Goal: Task Accomplishment & Management: Complete application form

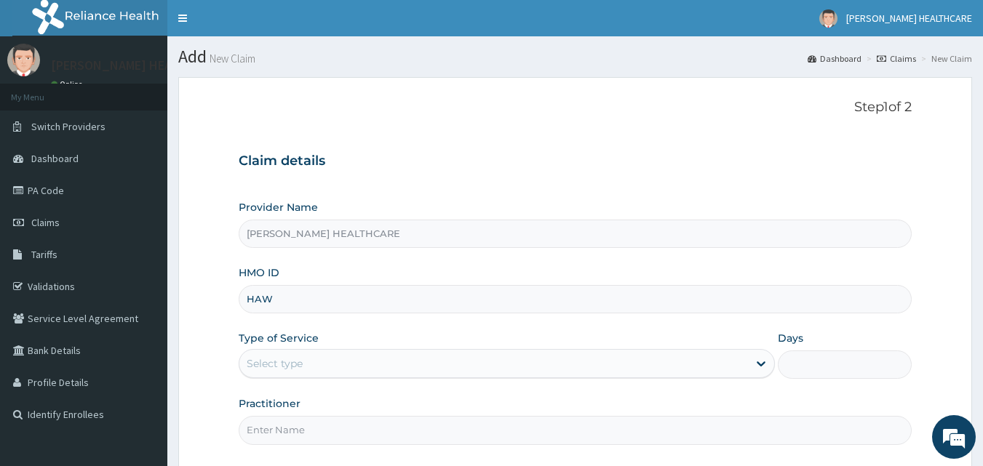
type input "HAW/10019/B"
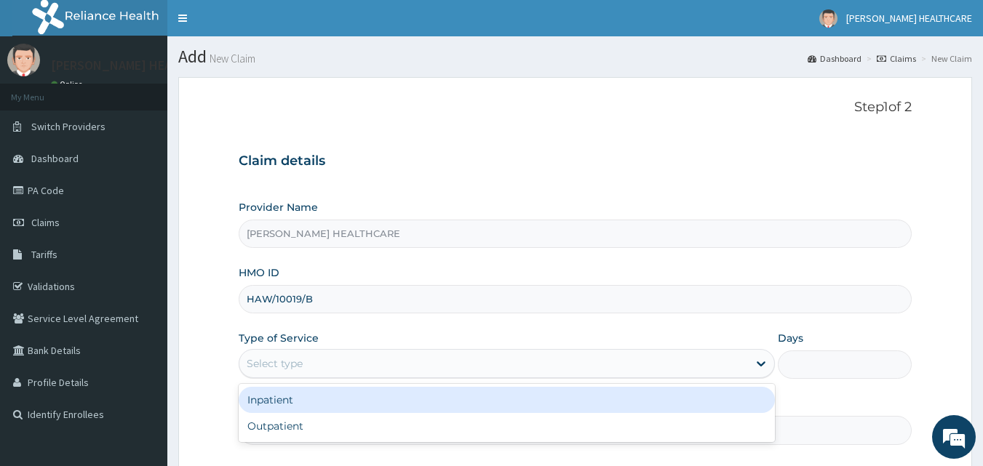
click at [357, 372] on div "Select type" at bounding box center [493, 363] width 509 height 23
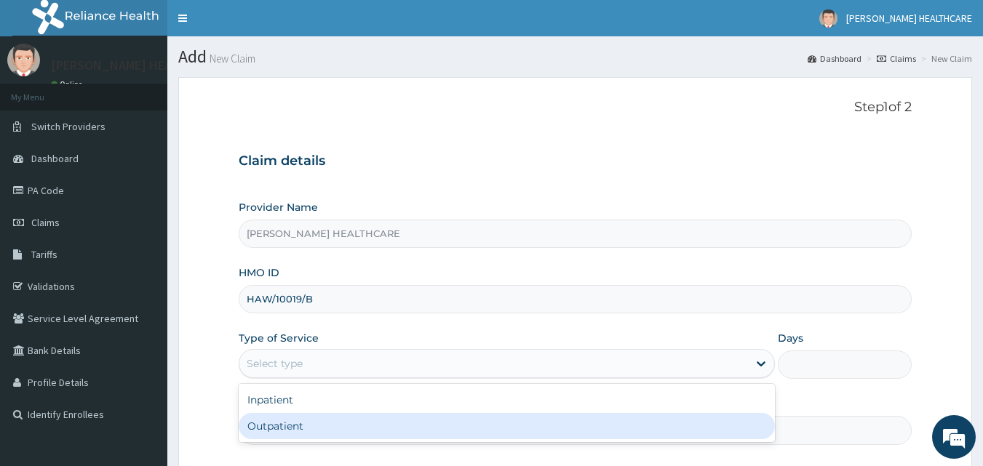
click at [328, 425] on div "Outpatient" at bounding box center [507, 426] width 536 height 26
type input "1"
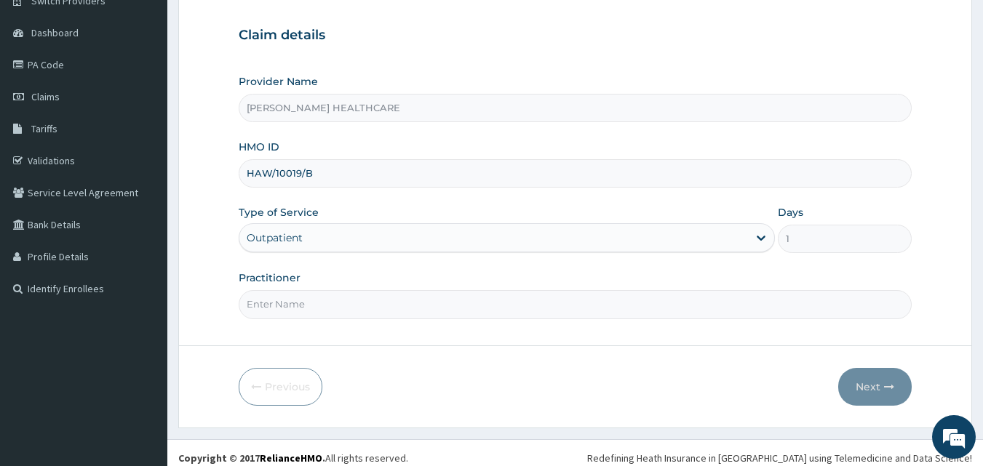
scroll to position [136, 0]
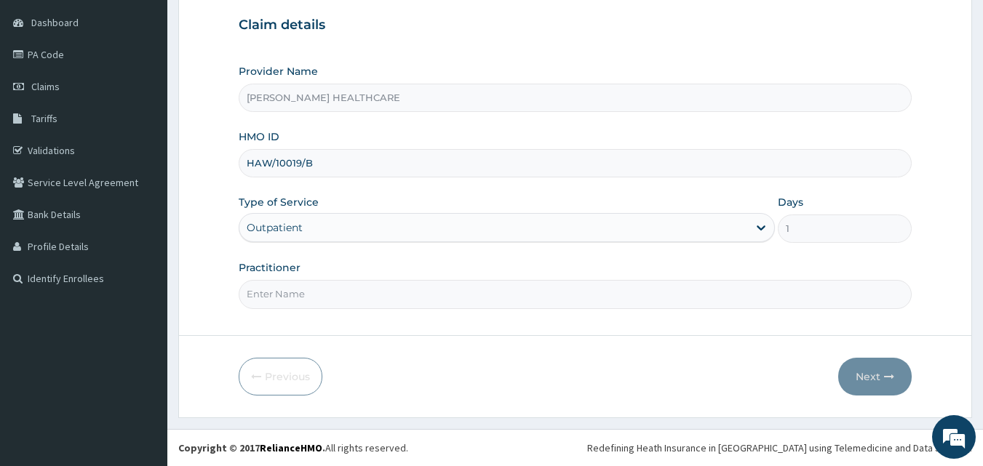
click at [384, 291] on input "Practitioner" at bounding box center [576, 294] width 674 height 28
type input "[PERSON_NAME]"
click at [866, 381] on button "Next" at bounding box center [874, 377] width 73 height 38
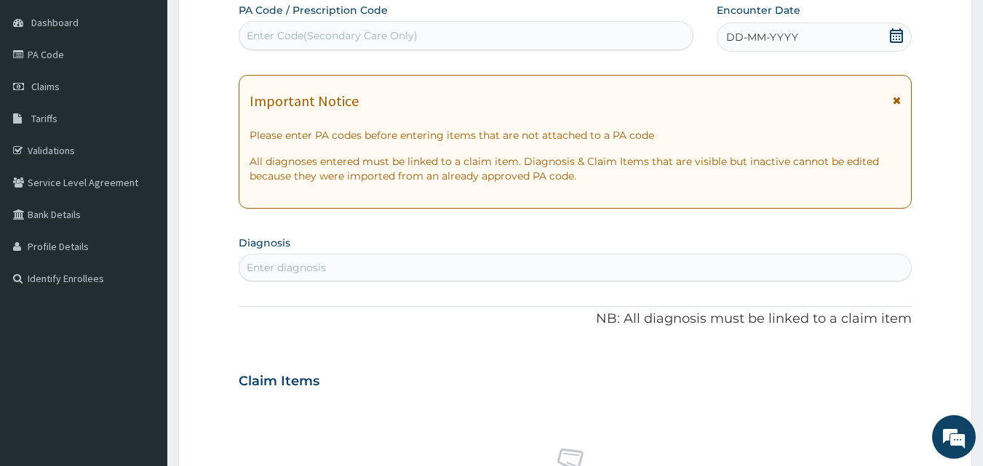
click at [760, 46] on div "DD-MM-YYYY" at bounding box center [814, 37] width 195 height 29
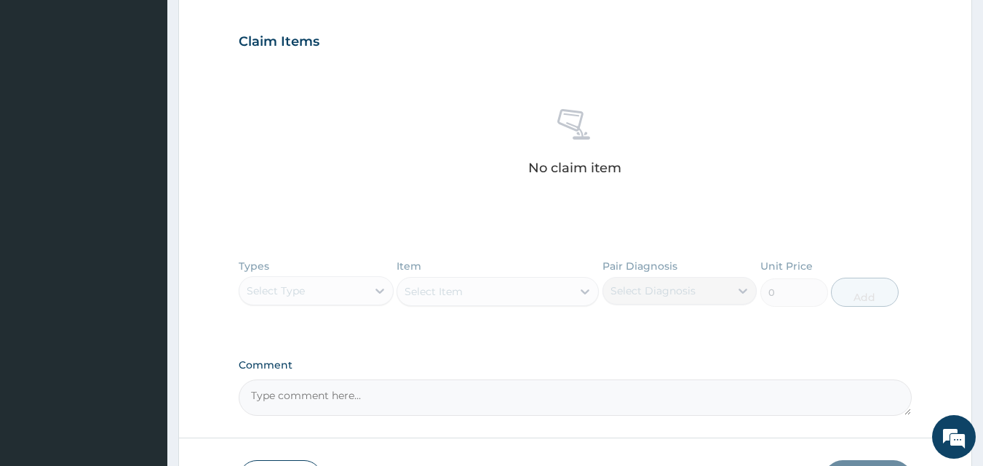
scroll to position [533, 0]
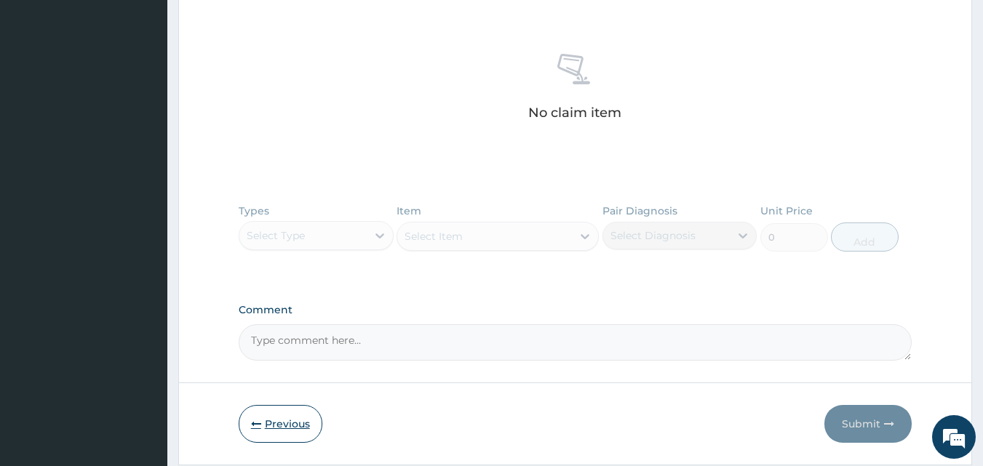
click at [272, 420] on button "Previous" at bounding box center [281, 424] width 84 height 38
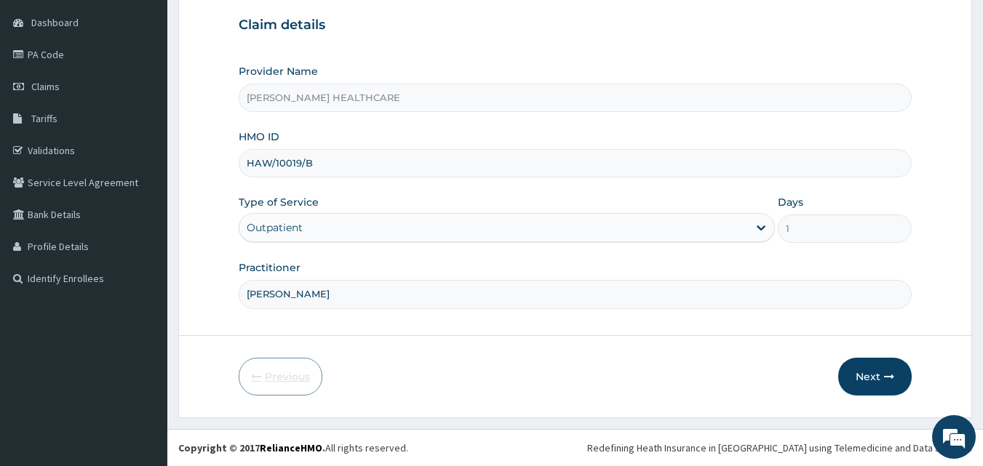
scroll to position [136, 0]
click at [368, 154] on input "HAW/10019/B" at bounding box center [576, 163] width 674 height 28
type input "H"
type input "msl/10098/a"
click at [880, 381] on button "Next" at bounding box center [874, 377] width 73 height 38
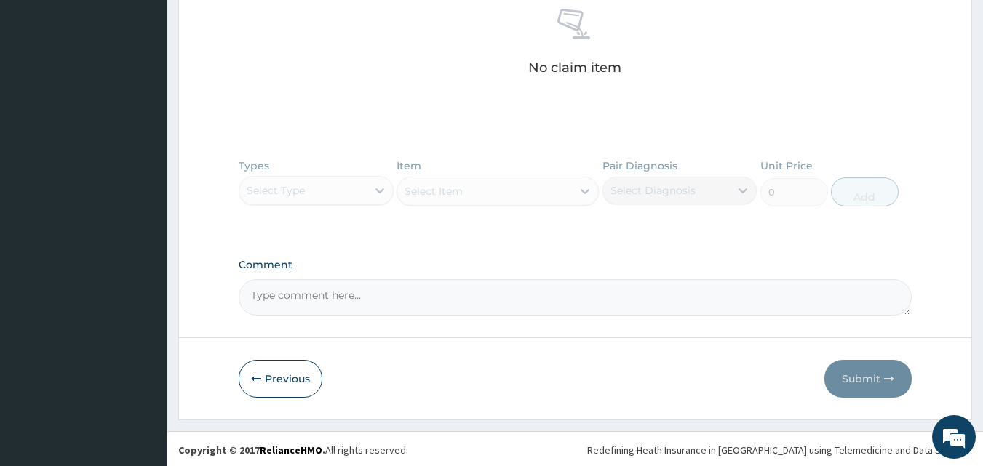
scroll to position [578, 0]
click at [296, 384] on button "Previous" at bounding box center [281, 377] width 84 height 38
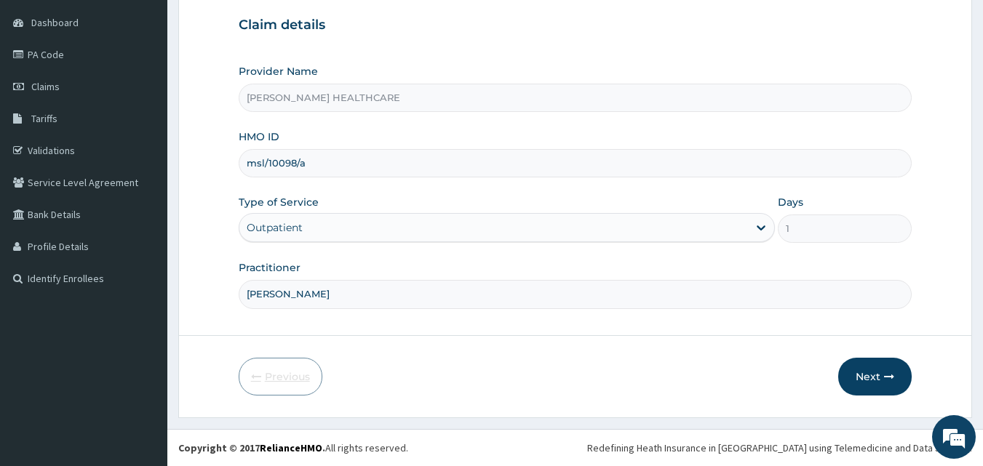
scroll to position [136, 0]
click at [330, 159] on input "msl/10098/a" at bounding box center [576, 163] width 674 height 28
type input "m"
type input "QGH/10047/A"
click at [880, 375] on button "Next" at bounding box center [874, 377] width 73 height 38
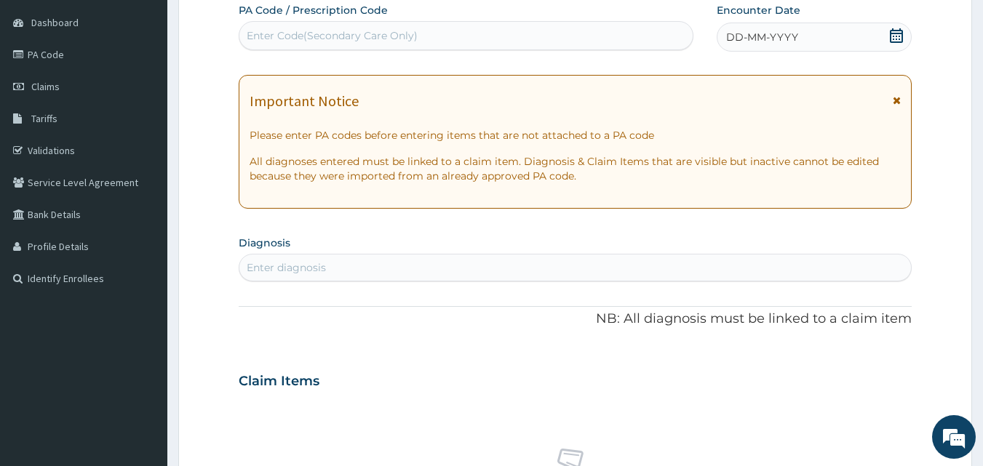
click at [862, 38] on div "DD-MM-YYYY" at bounding box center [814, 37] width 195 height 29
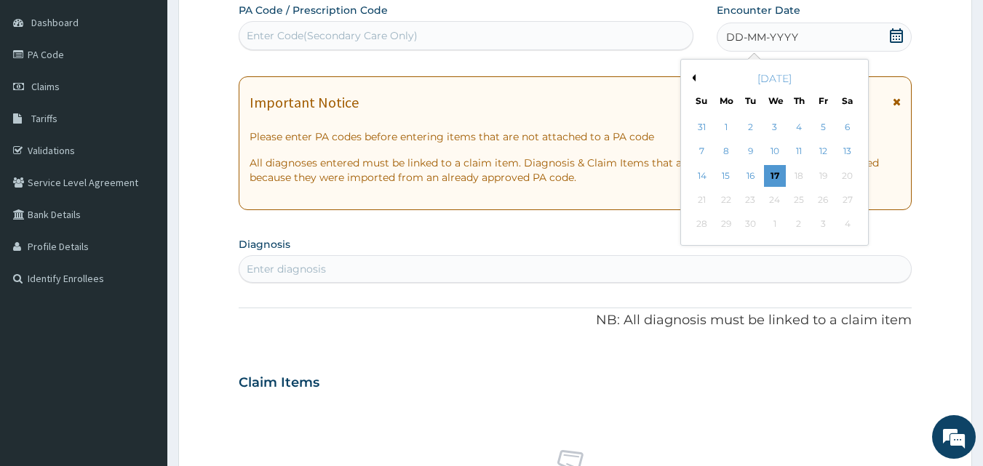
click at [693, 78] on button "Previous Month" at bounding box center [691, 77] width 7 height 7
click at [771, 196] on div "20" at bounding box center [775, 200] width 22 height 22
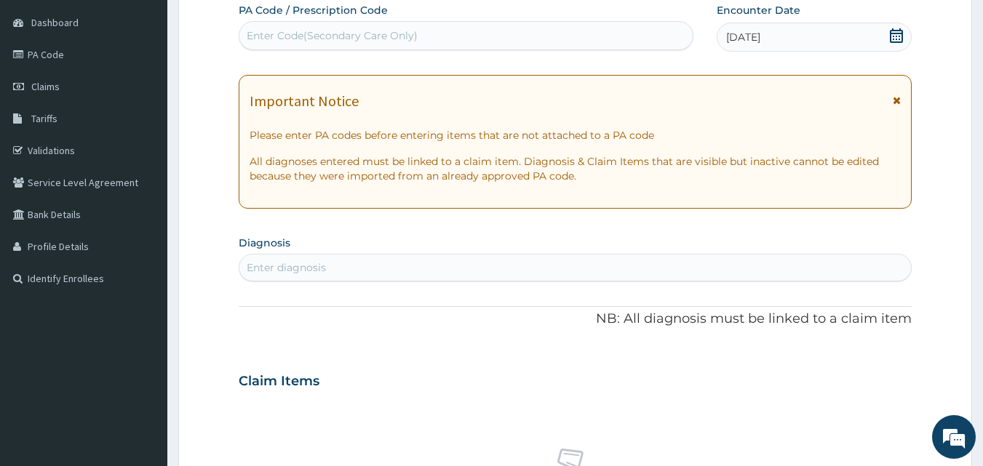
click at [372, 263] on div "Enter diagnosis" at bounding box center [575, 267] width 672 height 23
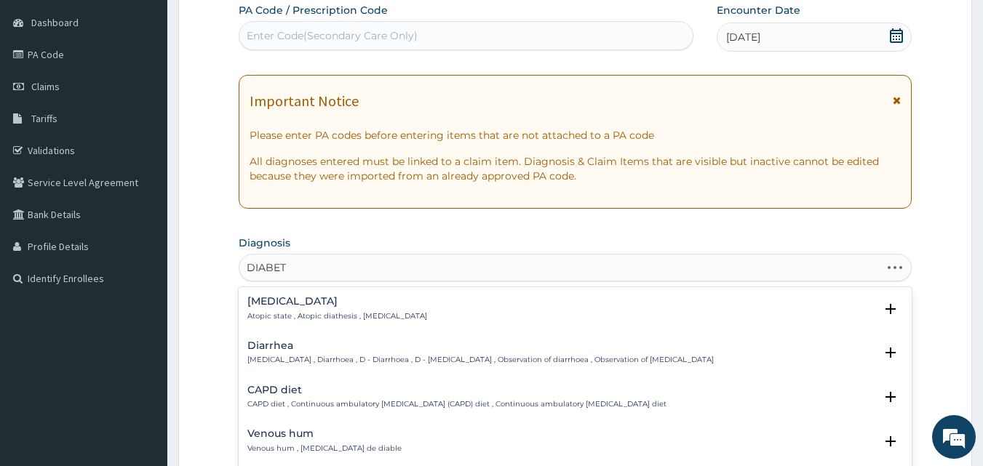
type input "DIABETE"
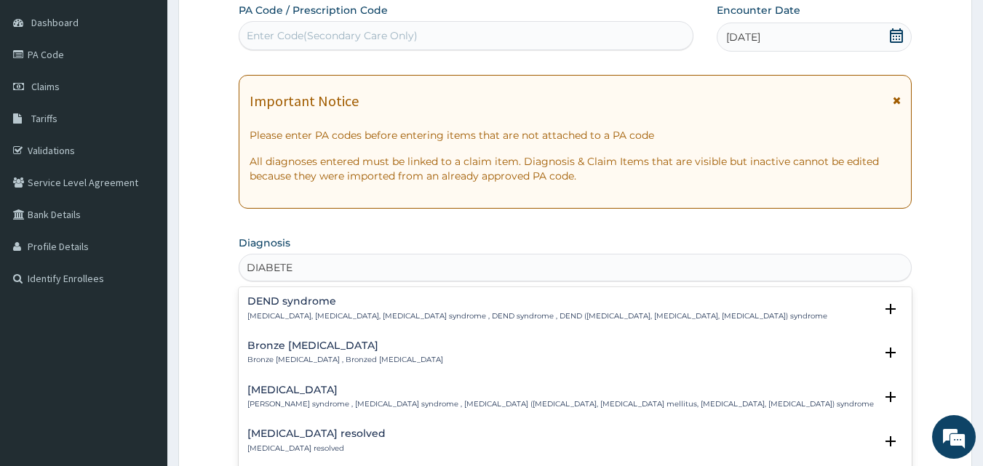
scroll to position [286, 0]
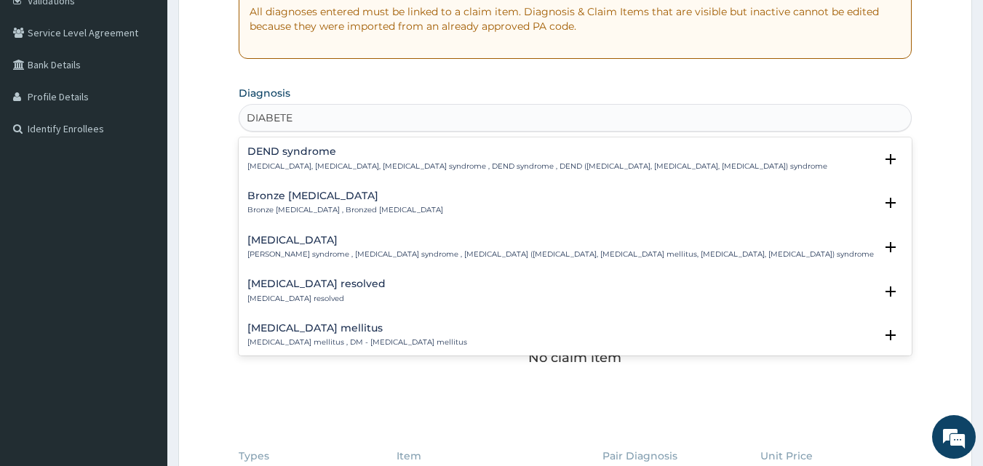
click at [303, 323] on h4 "[MEDICAL_DATA] mellitus" at bounding box center [357, 328] width 220 height 11
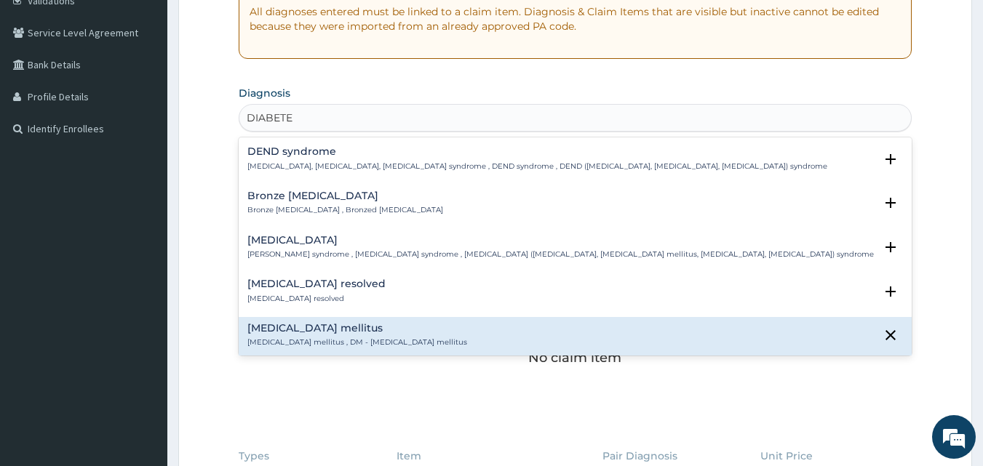
click at [303, 323] on h4 "[MEDICAL_DATA] mellitus" at bounding box center [357, 328] width 220 height 11
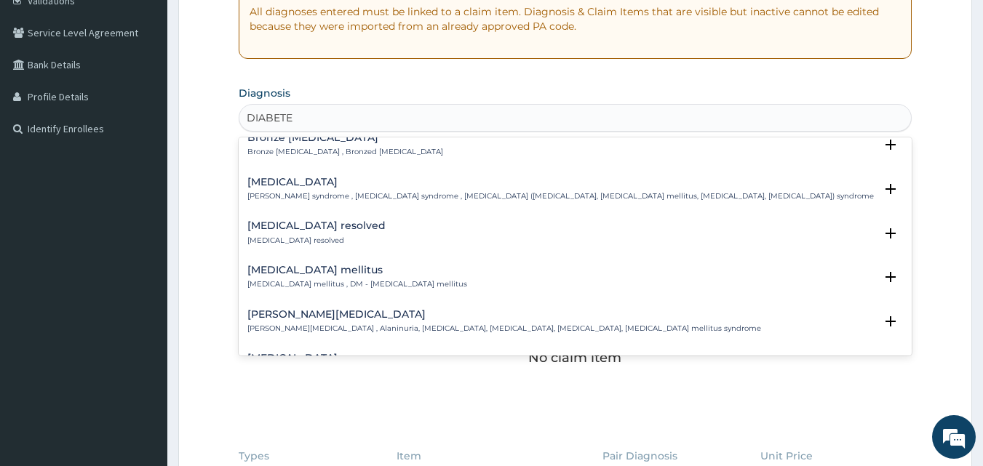
scroll to position [87, 0]
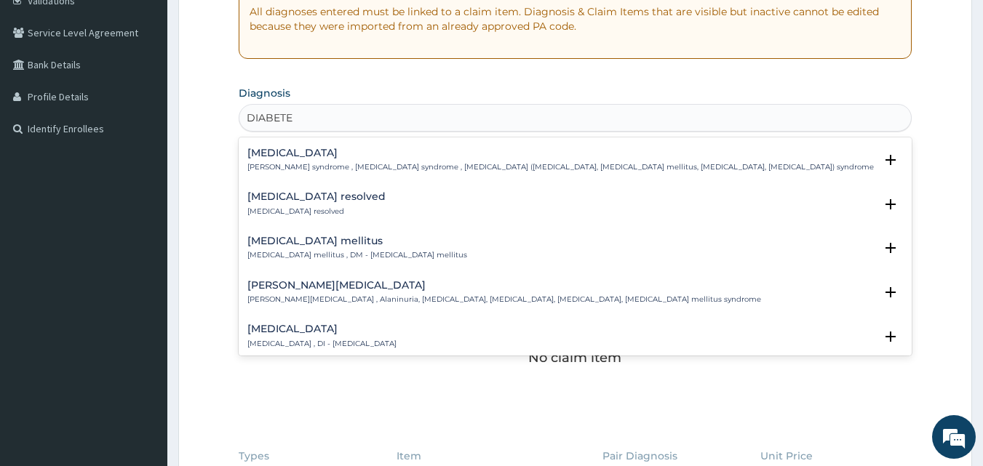
click at [310, 246] on h4 "[MEDICAL_DATA] mellitus" at bounding box center [357, 241] width 220 height 11
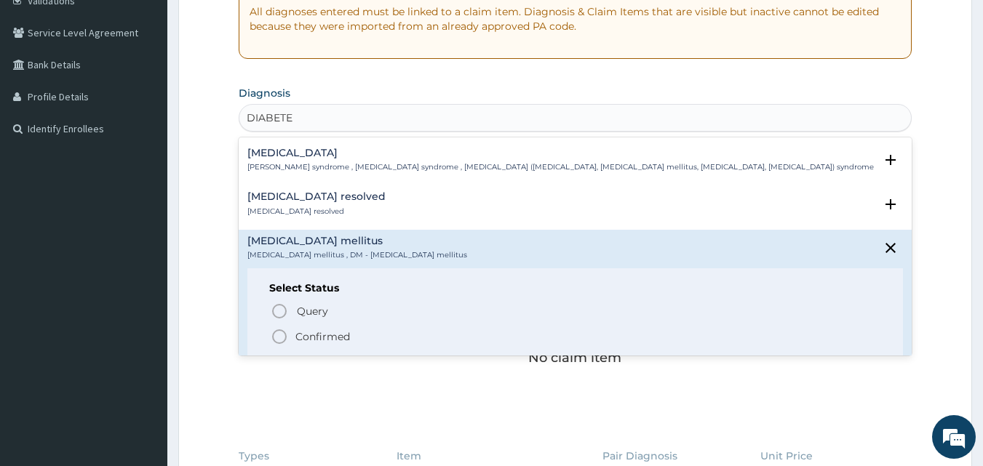
click at [313, 335] on p "Confirmed" at bounding box center [322, 337] width 55 height 15
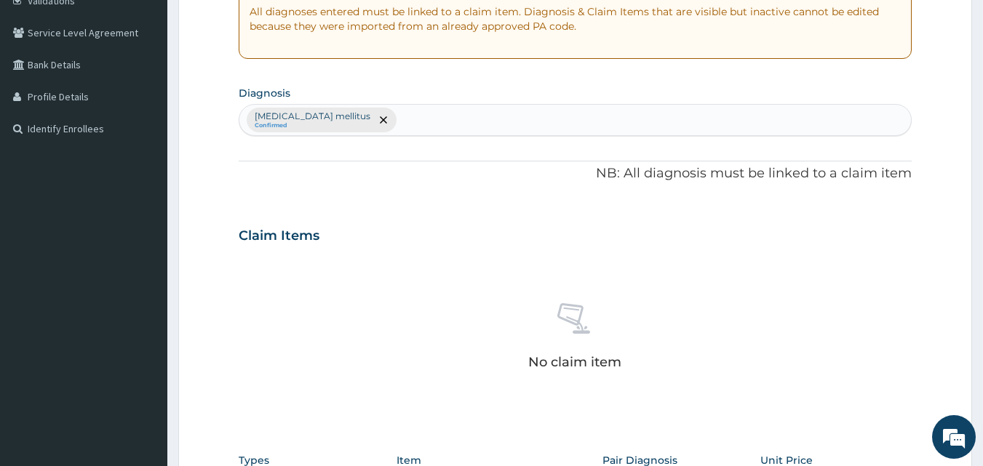
click at [489, 113] on div "[MEDICAL_DATA] mellitus Confirmed" at bounding box center [575, 120] width 672 height 31
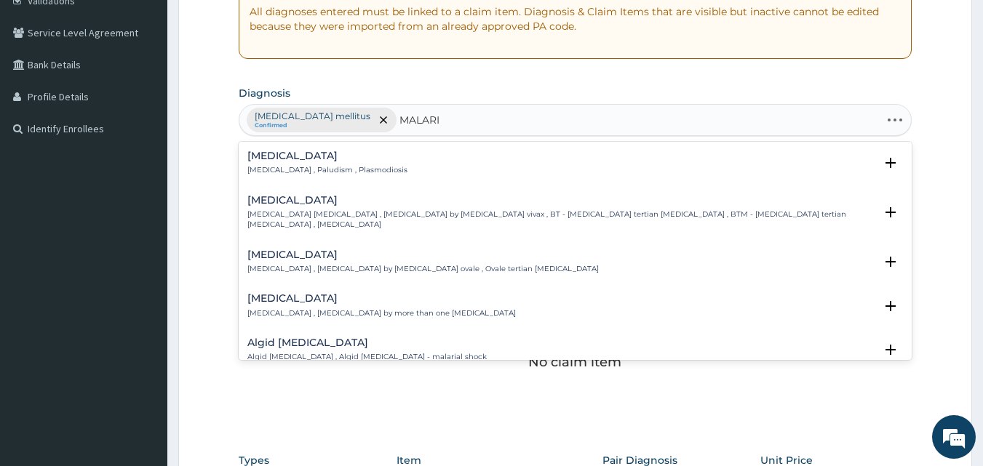
type input "[MEDICAL_DATA]"
click at [300, 160] on h4 "[MEDICAL_DATA]" at bounding box center [327, 156] width 160 height 11
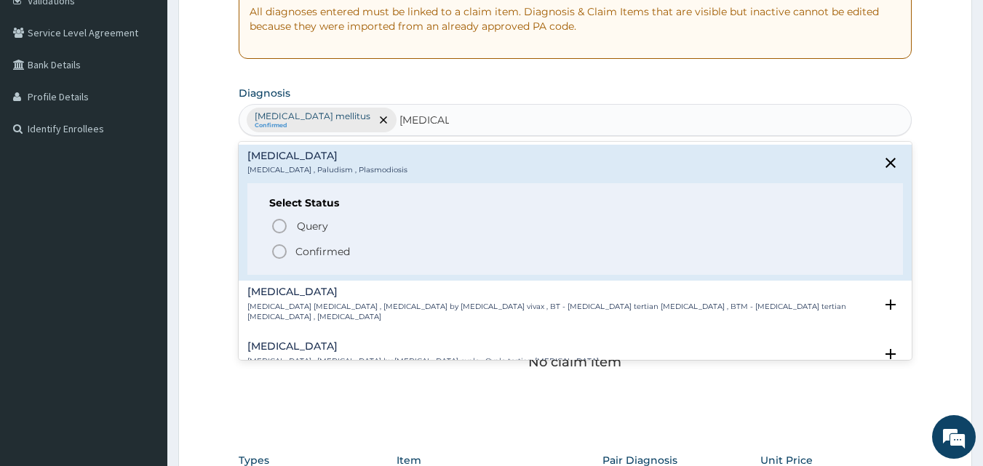
click at [303, 250] on p "Confirmed" at bounding box center [322, 251] width 55 height 15
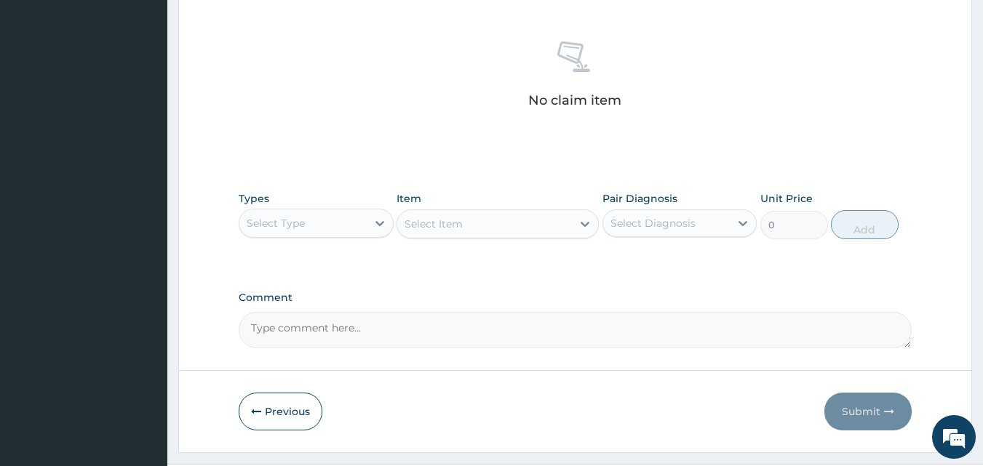
scroll to position [583, 0]
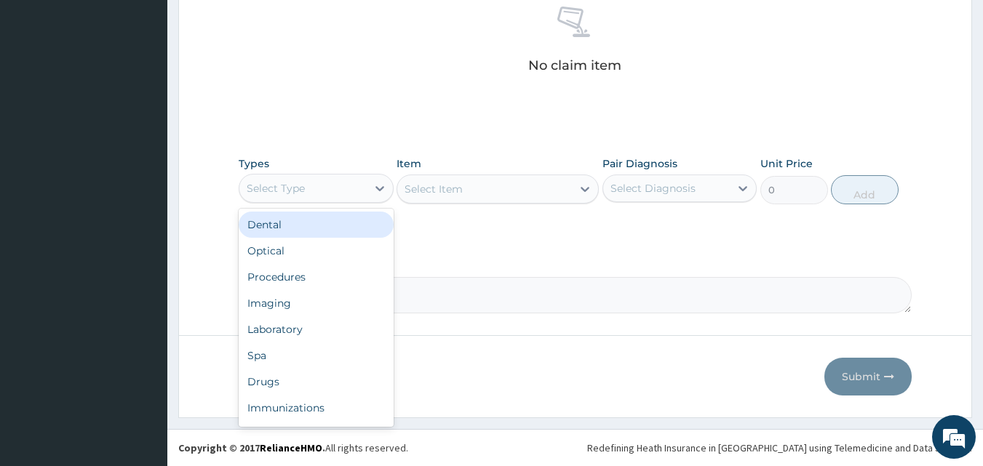
click at [341, 197] on div "Select Type" at bounding box center [302, 188] width 127 height 23
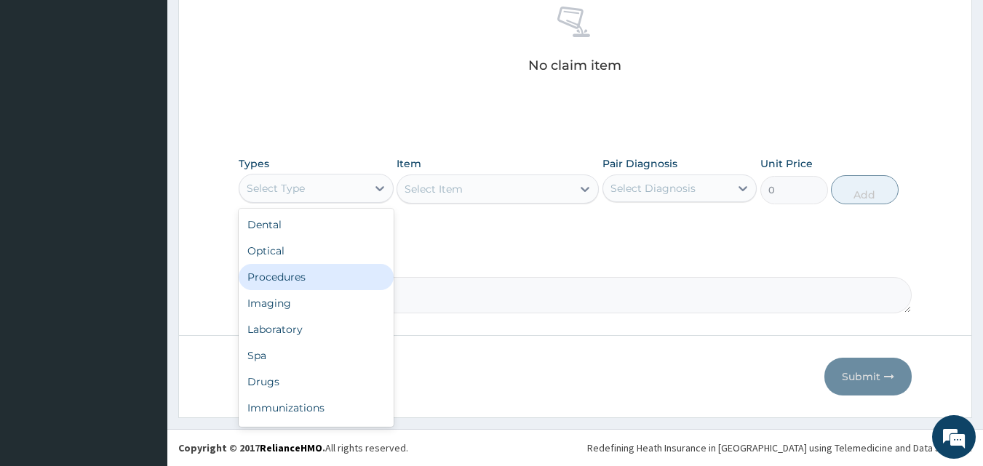
click at [318, 278] on div "Procedures" at bounding box center [316, 277] width 155 height 26
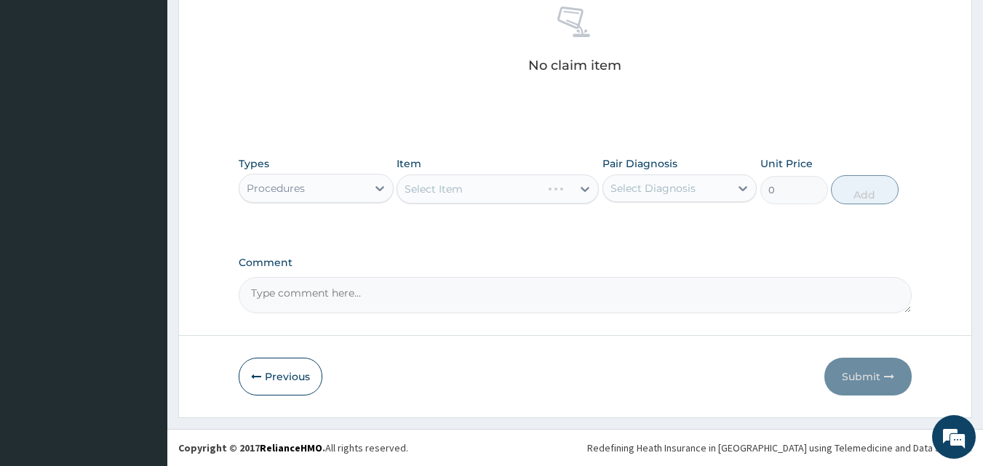
click at [466, 194] on div "Select Item" at bounding box center [497, 189] width 202 height 29
click at [463, 188] on div "Select Item" at bounding box center [497, 189] width 202 height 29
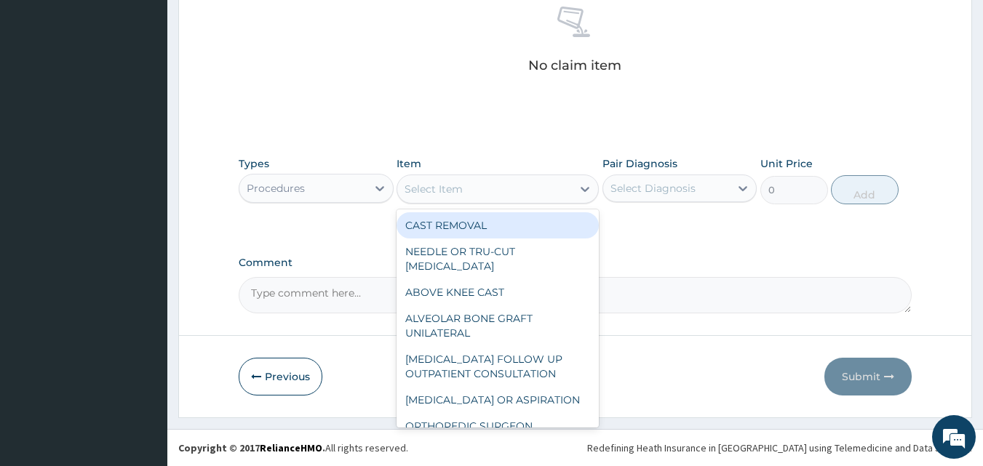
click at [464, 190] on div "Select Item" at bounding box center [484, 189] width 175 height 23
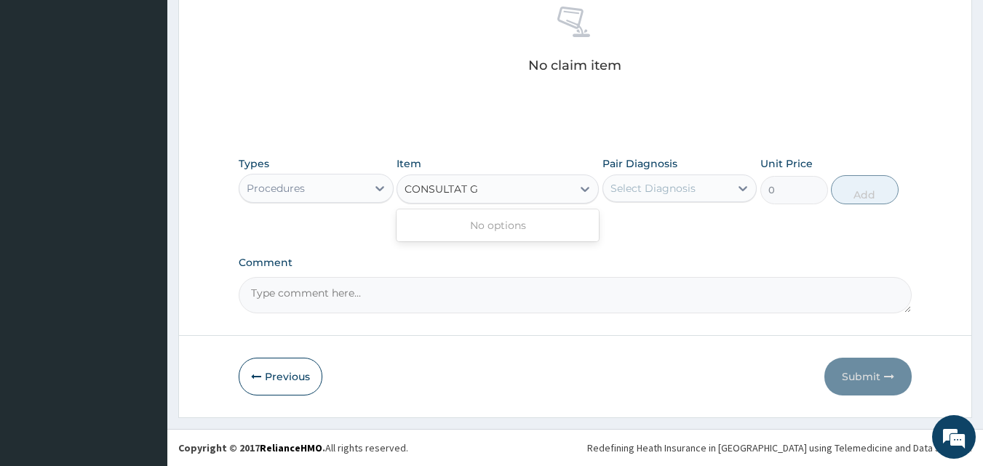
type input "CONSULTAT"
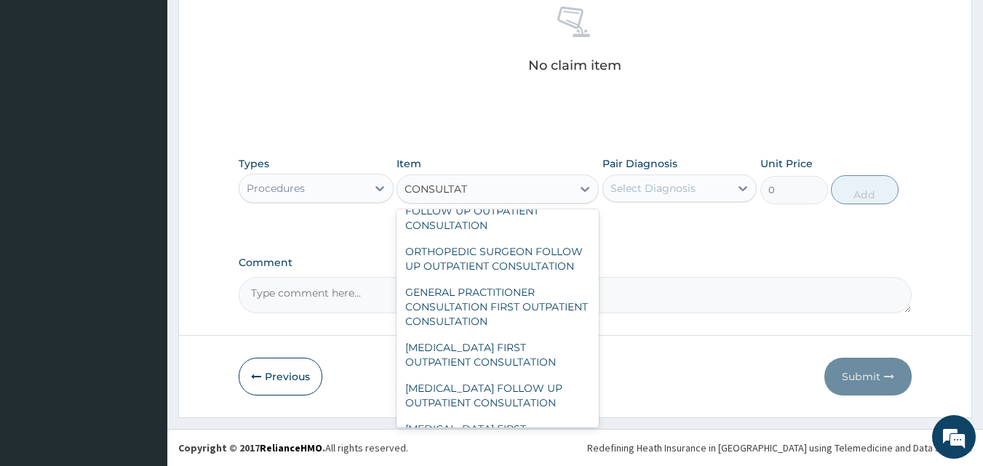
scroll to position [902, 0]
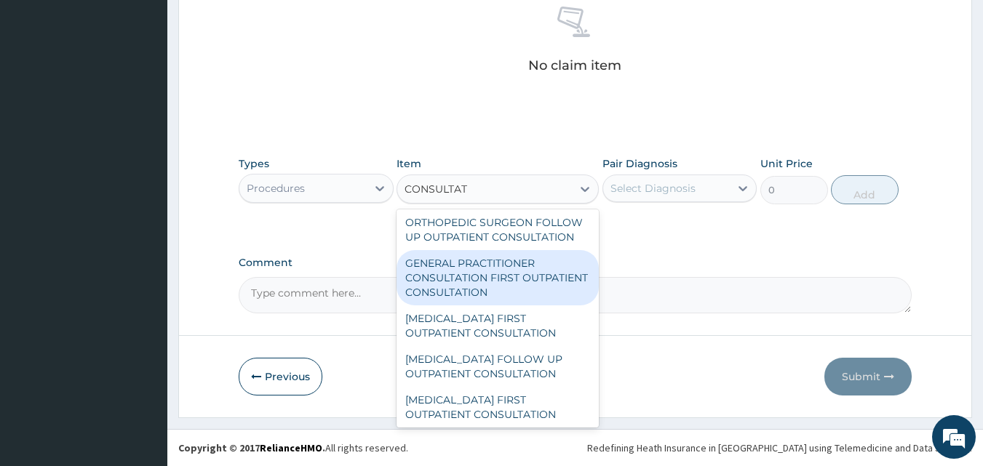
click at [431, 291] on div "GENERAL PRACTITIONER CONSULTATION FIRST OUTPATIENT CONSULTATION" at bounding box center [497, 277] width 202 height 55
type input "4174.5"
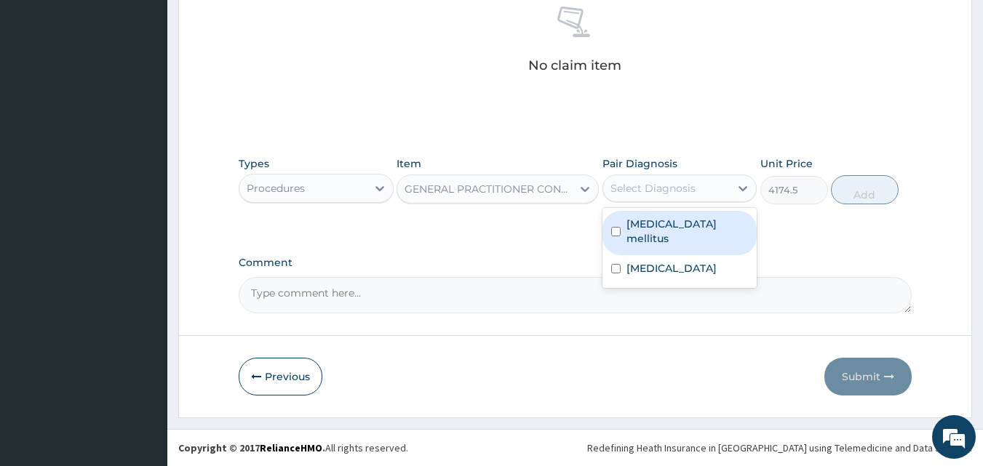
click at [676, 193] on div "Select Diagnosis" at bounding box center [652, 188] width 85 height 15
click at [669, 221] on label "[MEDICAL_DATA] mellitus" at bounding box center [687, 231] width 122 height 29
checkbox input "true"
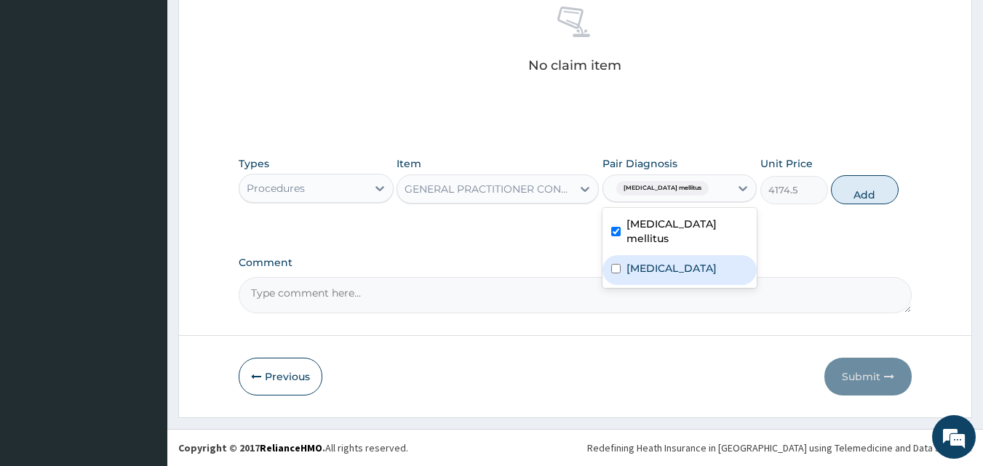
click at [652, 261] on label "[MEDICAL_DATA]" at bounding box center [671, 268] width 90 height 15
checkbox input "true"
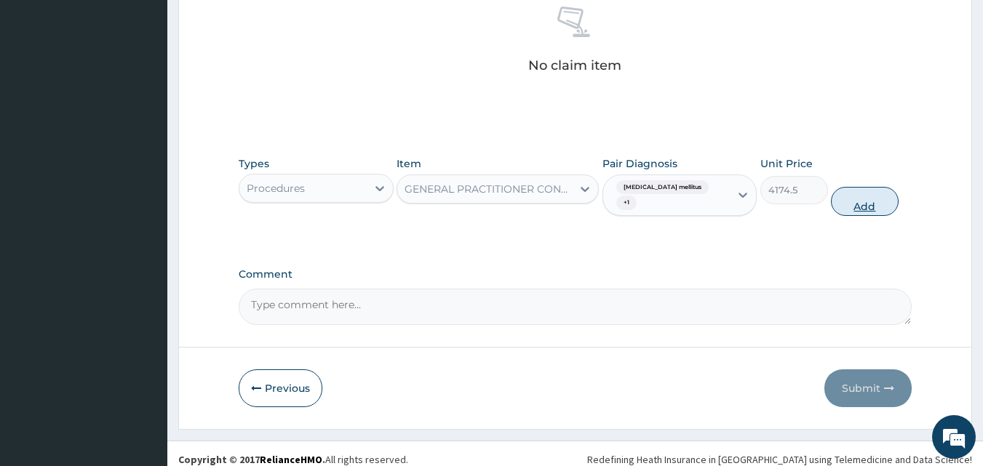
click at [853, 197] on button "Add" at bounding box center [865, 201] width 68 height 29
type input "0"
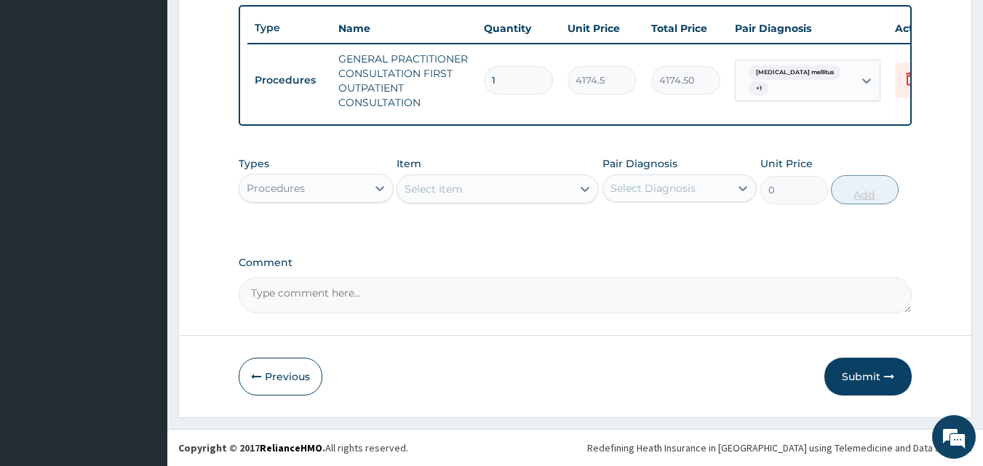
scroll to position [547, 0]
click at [441, 189] on div "Select Item" at bounding box center [433, 189] width 58 height 15
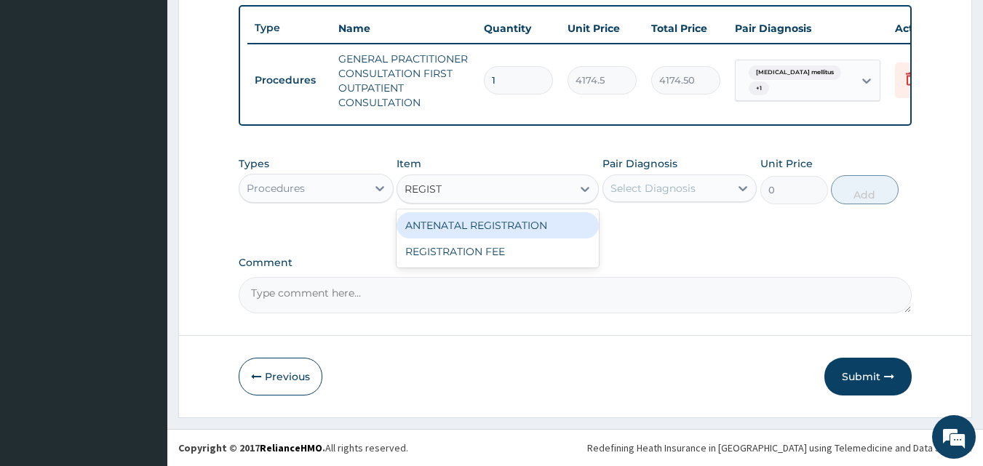
type input "REGISTR"
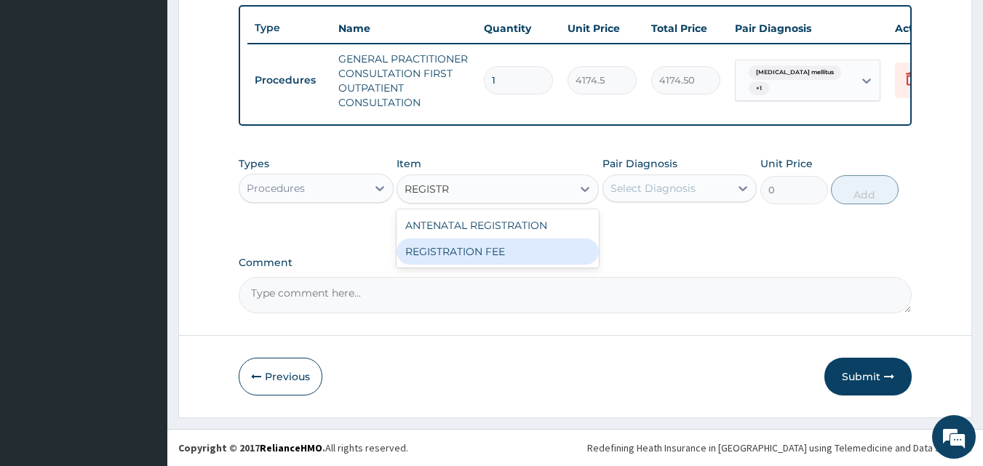
click at [455, 251] on div "REGISTRATION FEE" at bounding box center [497, 252] width 202 height 26
type input "2530"
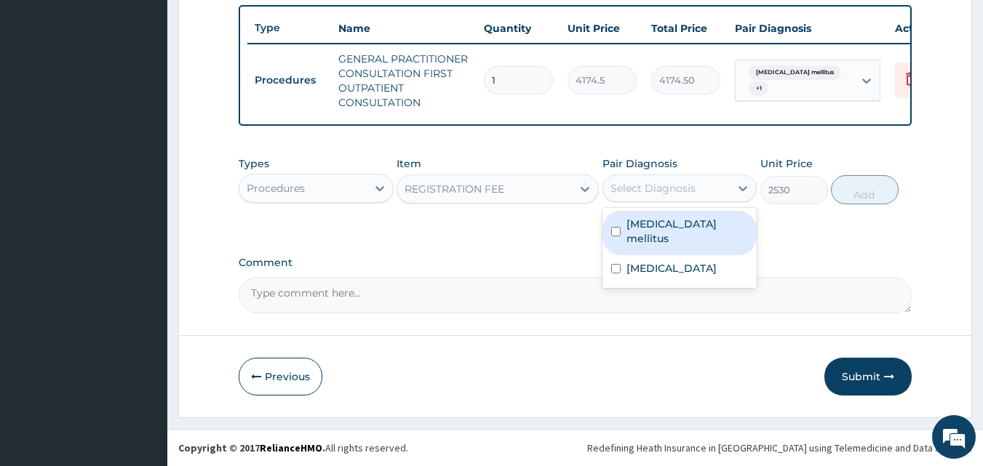
click at [641, 196] on div "Select Diagnosis" at bounding box center [666, 188] width 127 height 23
click at [625, 221] on div "[MEDICAL_DATA] mellitus" at bounding box center [679, 233] width 155 height 44
checkbox input "true"
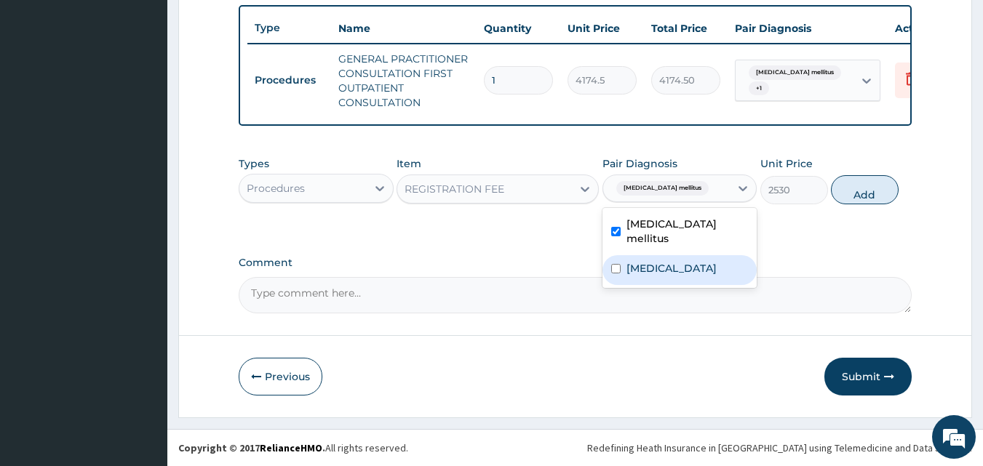
click at [630, 261] on label "[MEDICAL_DATA]" at bounding box center [671, 268] width 90 height 15
checkbox input "true"
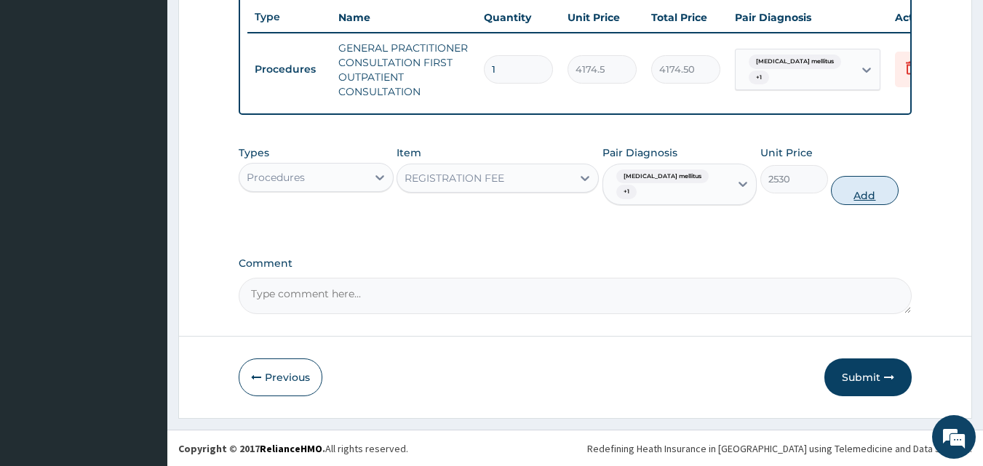
click at [855, 191] on button "Add" at bounding box center [865, 190] width 68 height 29
type input "0"
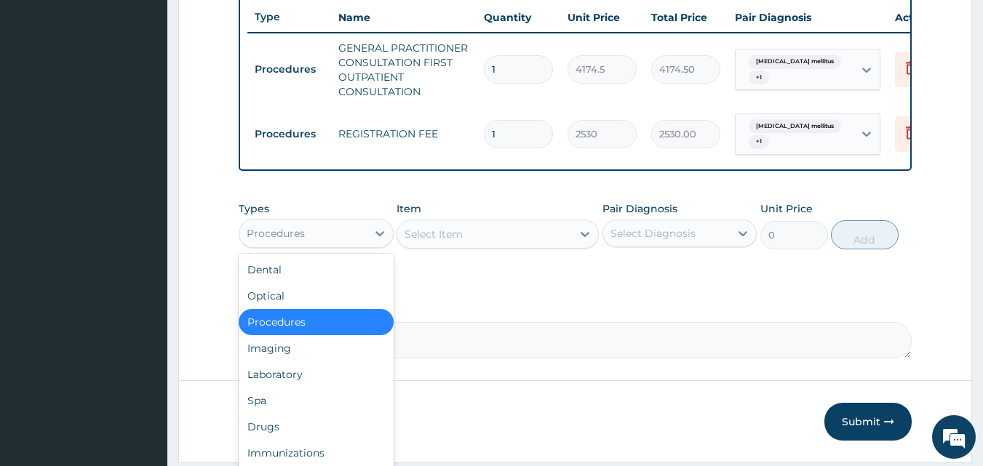
click at [319, 242] on div "Procedures" at bounding box center [302, 233] width 127 height 23
click at [290, 379] on div "Laboratory" at bounding box center [316, 375] width 155 height 26
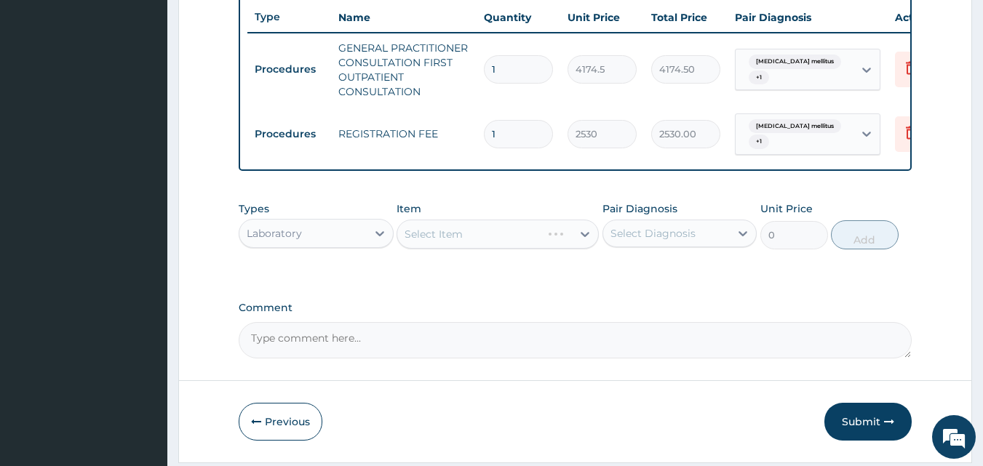
click at [522, 242] on div "Select Item" at bounding box center [497, 234] width 202 height 29
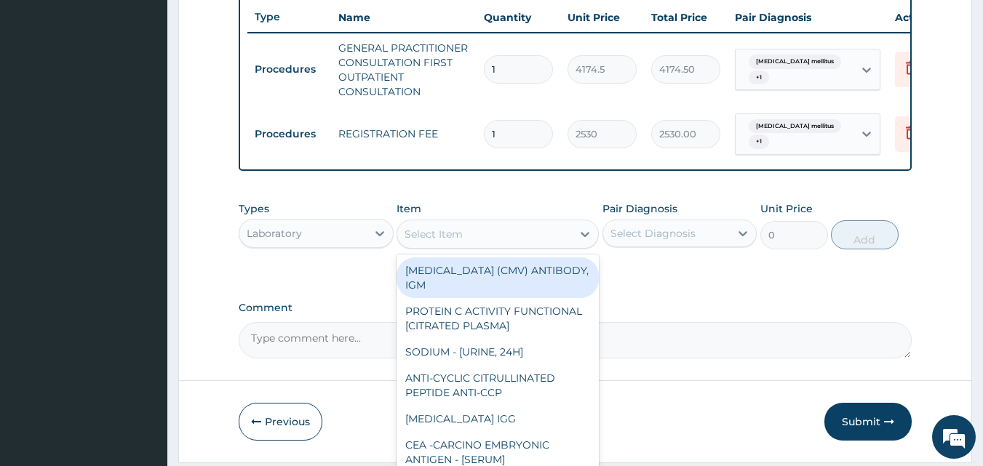
click at [578, 242] on icon at bounding box center [585, 234] width 15 height 15
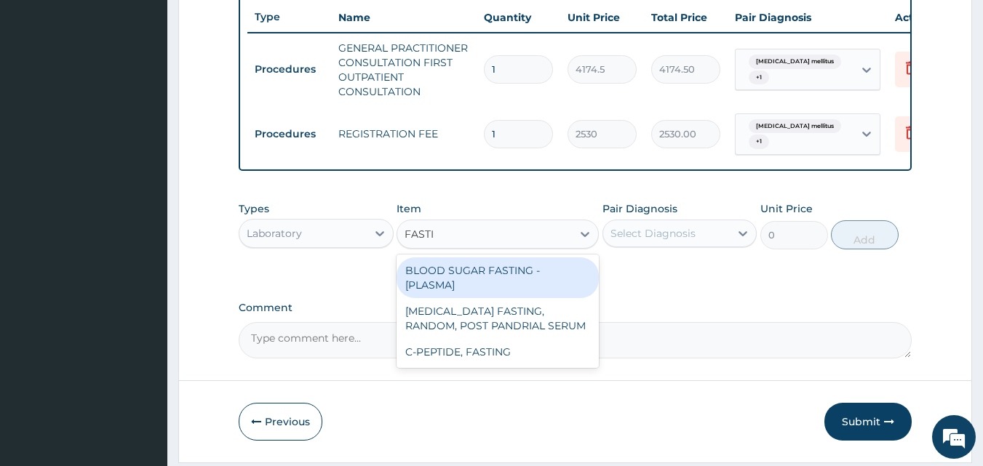
type input "[MEDICAL_DATA]"
click at [507, 277] on div "BLOOD SUGAR FASTING - [PLASMA]" at bounding box center [497, 278] width 202 height 41
type input "1518.0000000000002"
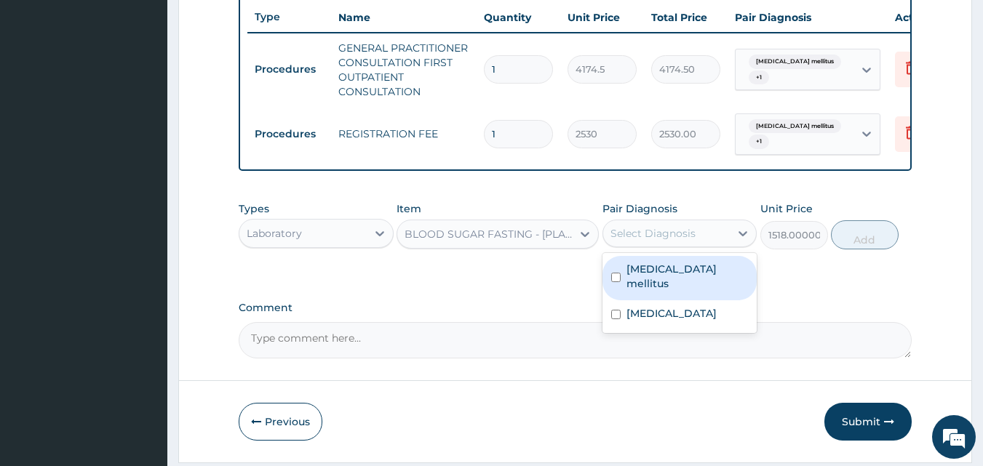
click at [630, 238] on div "Select Diagnosis" at bounding box center [652, 233] width 85 height 15
click at [642, 271] on label "[MEDICAL_DATA] mellitus" at bounding box center [687, 276] width 122 height 29
checkbox input "true"
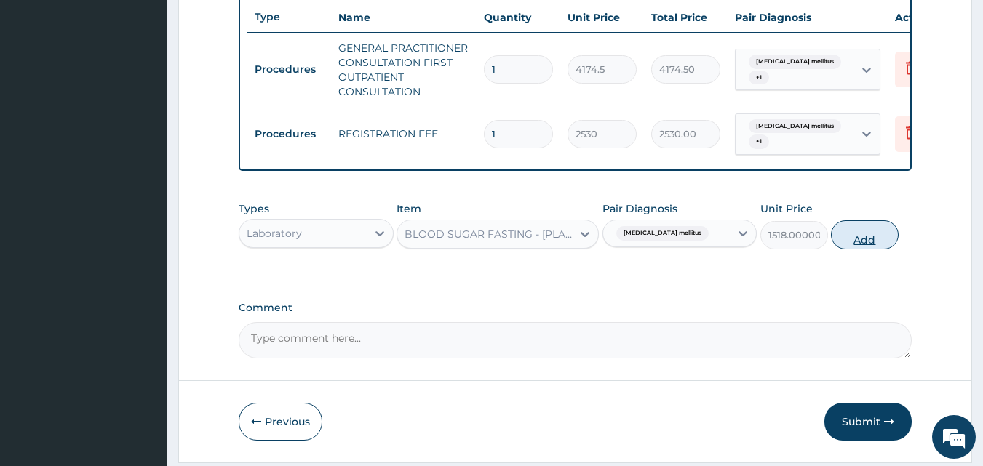
click at [856, 239] on button "Add" at bounding box center [865, 234] width 68 height 29
type input "0"
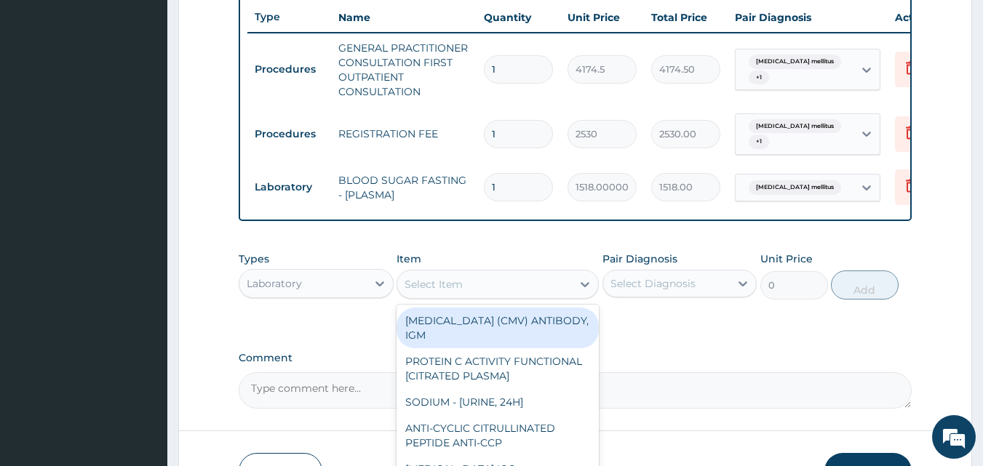
click at [486, 296] on div "Select Item" at bounding box center [484, 284] width 175 height 23
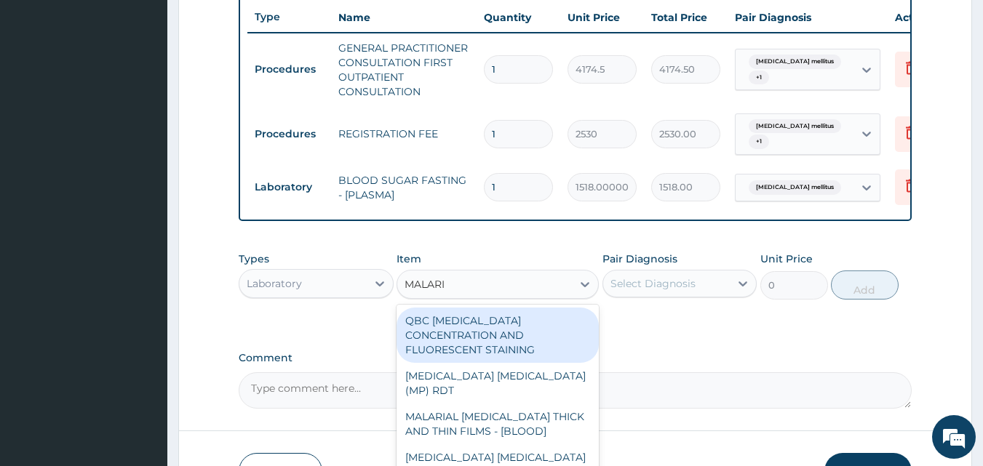
type input "[MEDICAL_DATA]"
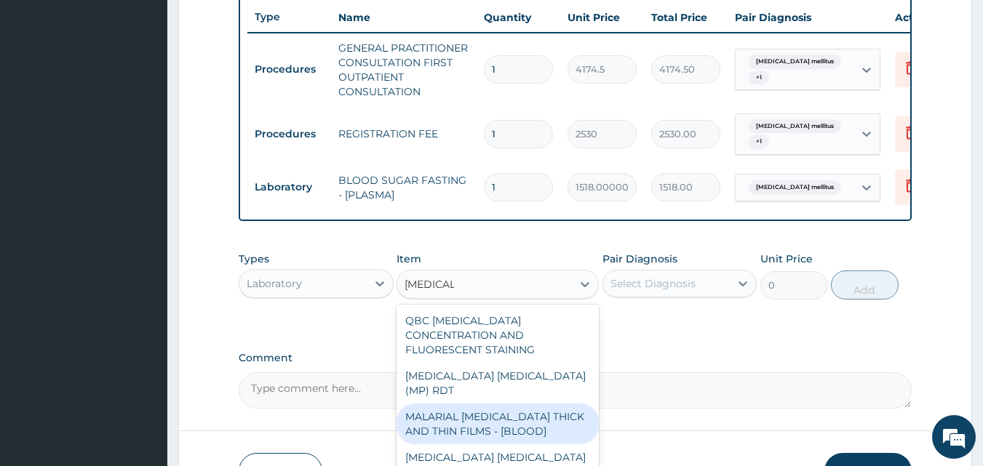
click at [479, 404] on div "MALARIAL [MEDICAL_DATA] THICK AND THIN FILMS - [BLOOD]" at bounding box center [497, 424] width 202 height 41
type input "1897.5"
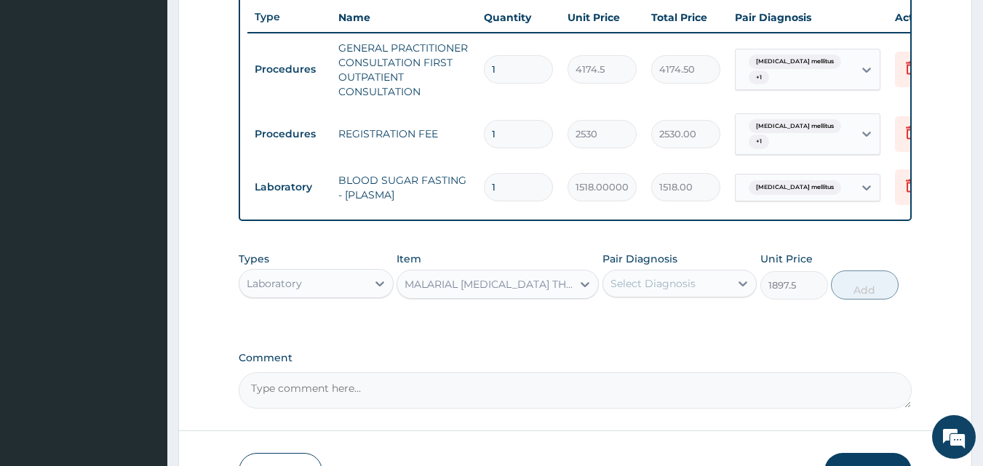
click at [666, 281] on div "Select Diagnosis" at bounding box center [652, 283] width 85 height 15
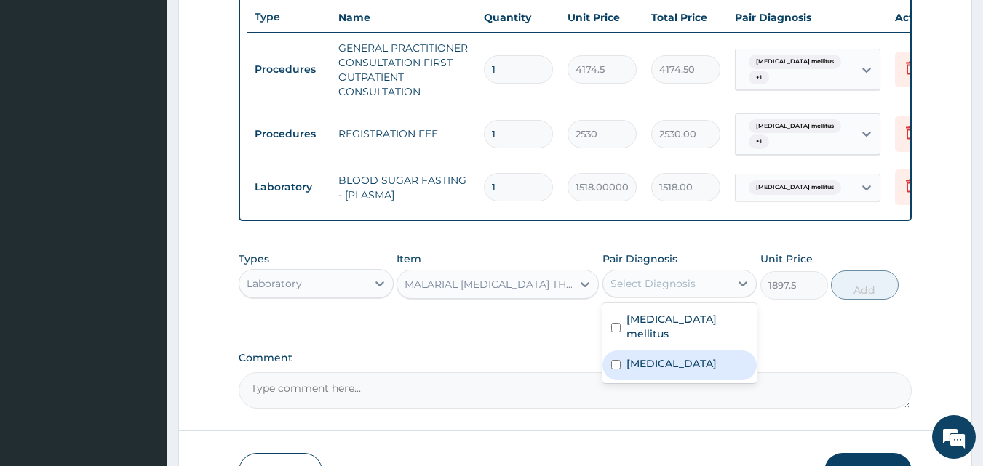
click at [647, 361] on label "[MEDICAL_DATA]" at bounding box center [671, 363] width 90 height 15
checkbox input "true"
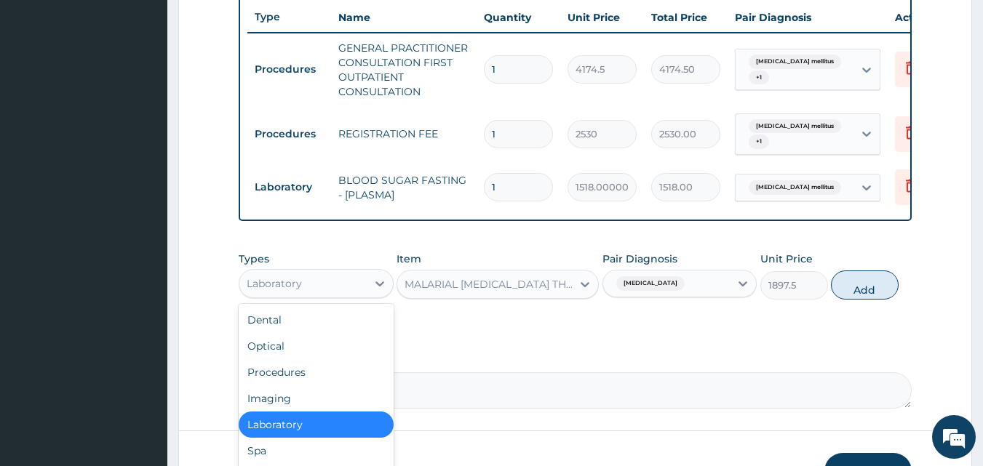
click at [351, 293] on div "Laboratory" at bounding box center [302, 283] width 127 height 23
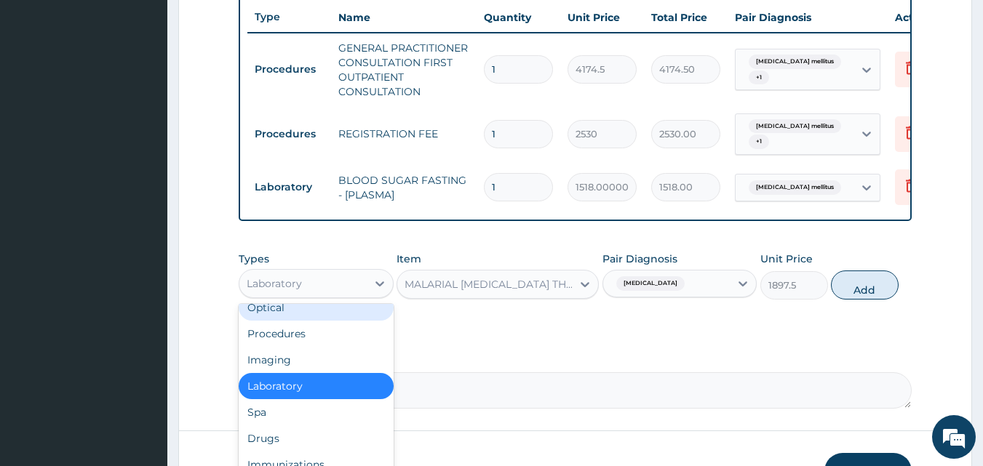
scroll to position [49, 0]
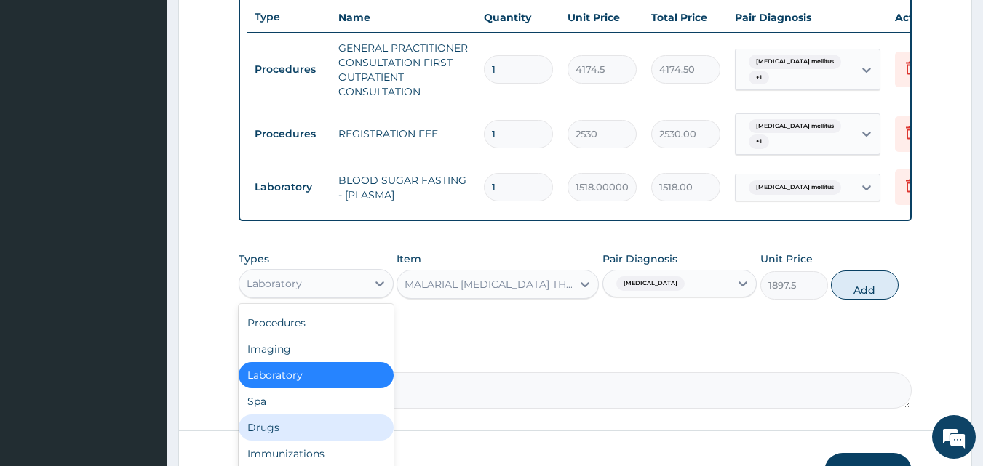
click at [287, 434] on div "Drugs" at bounding box center [316, 428] width 155 height 26
type input "0"
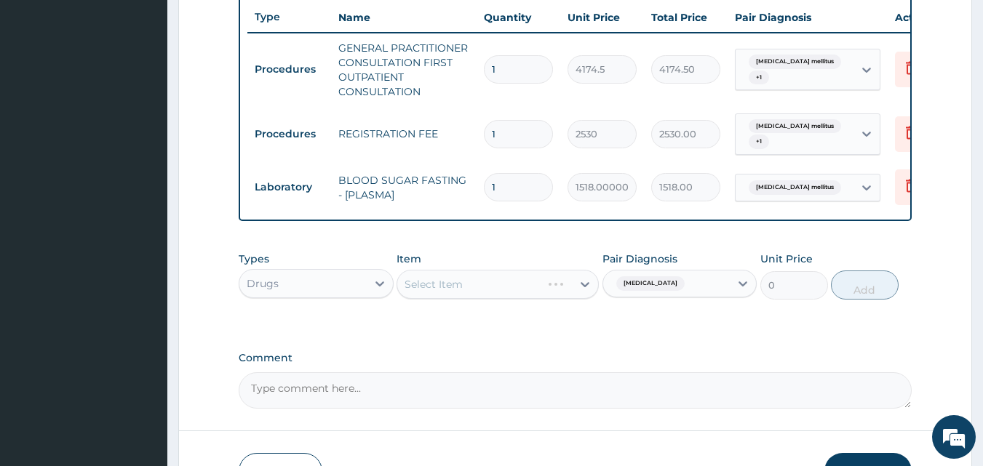
click at [463, 284] on div "Select Item" at bounding box center [497, 284] width 202 height 29
click at [463, 284] on div "Select Item" at bounding box center [484, 284] width 175 height 23
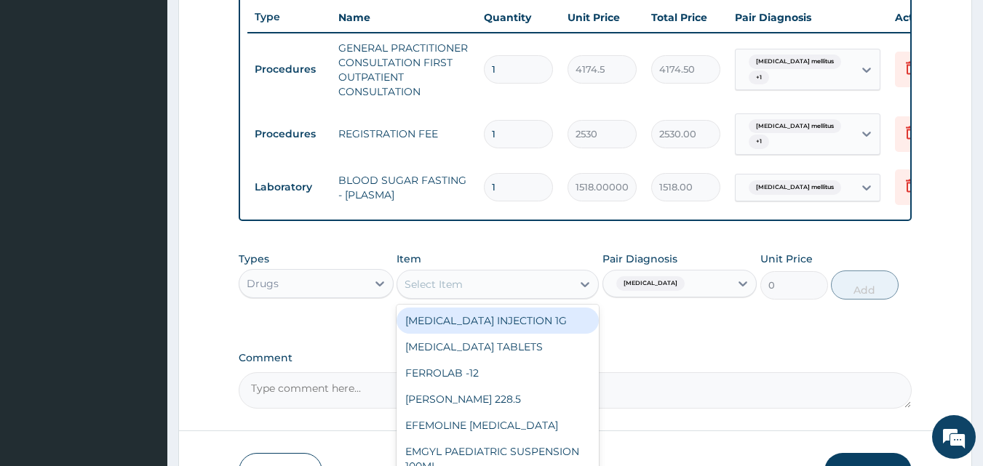
click at [463, 284] on div "Select Item" at bounding box center [484, 284] width 175 height 23
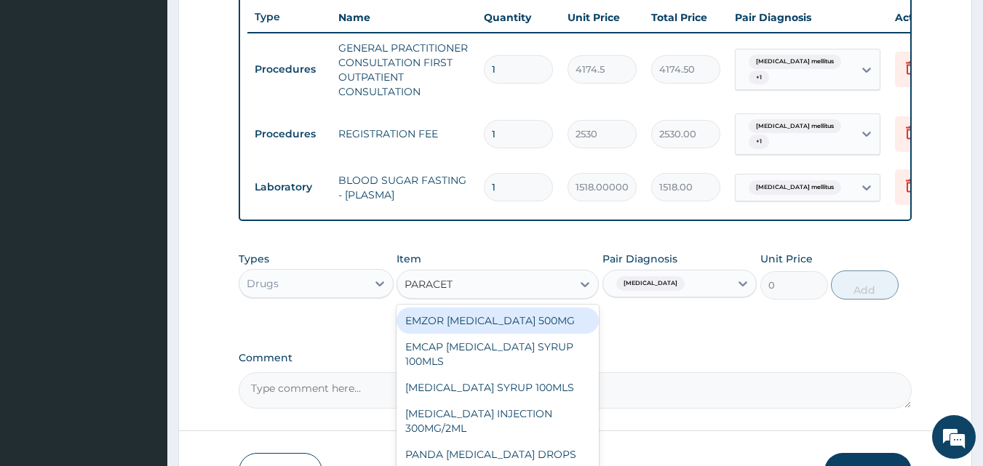
type input "PARACETA"
click at [468, 327] on div "EMZOR [MEDICAL_DATA] 500MG" at bounding box center [497, 321] width 202 height 26
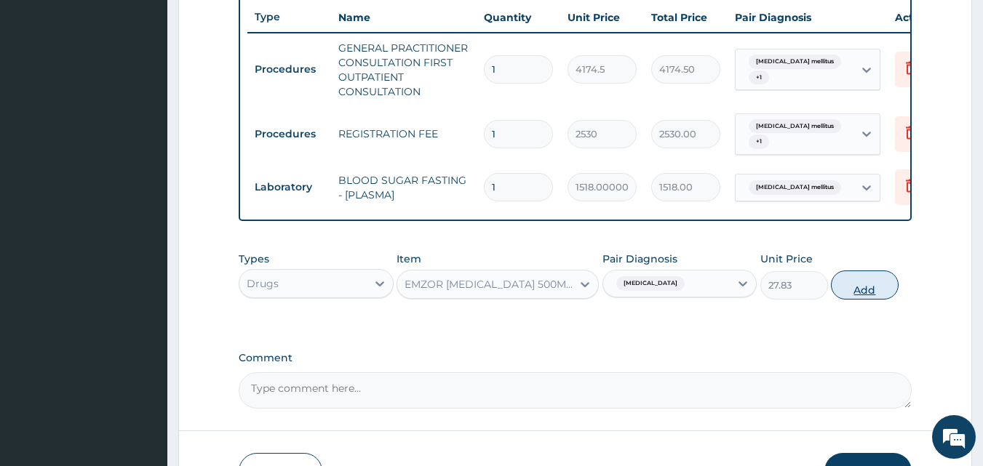
click at [865, 293] on button "Add" at bounding box center [865, 285] width 68 height 29
type input "0"
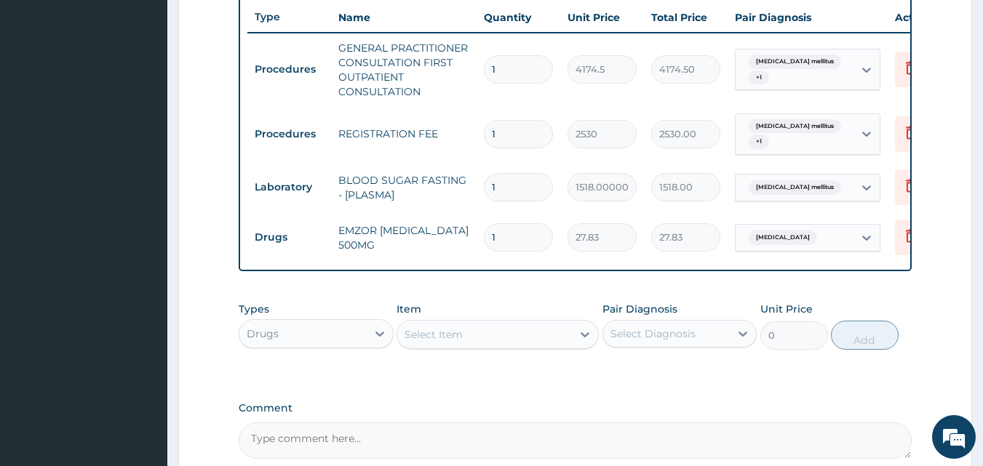
type input "18"
type input "500.94"
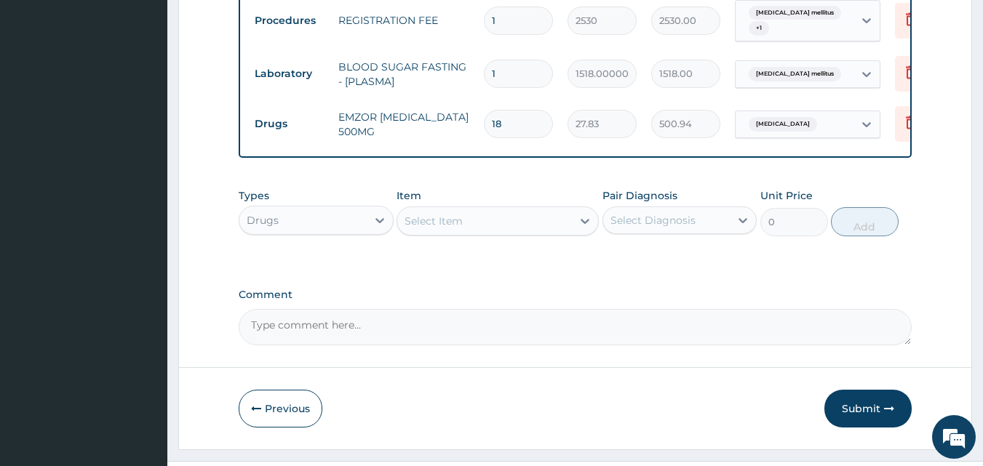
scroll to position [670, 0]
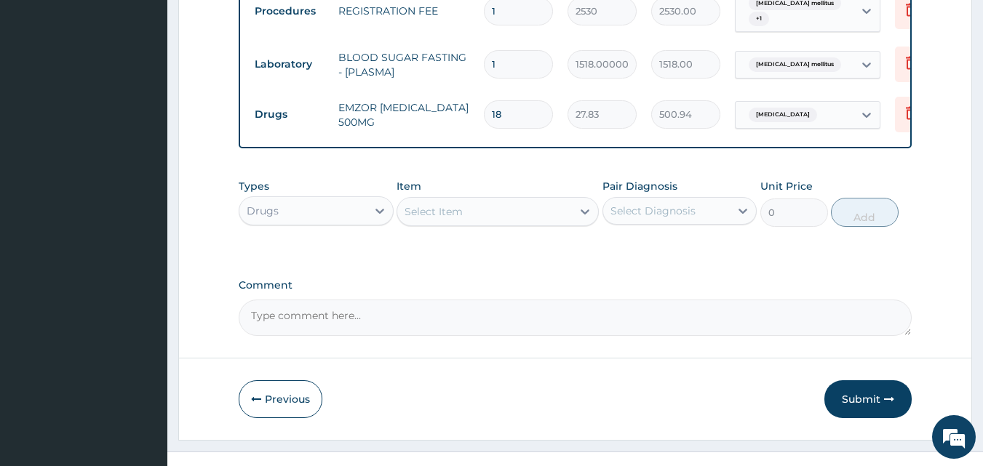
type input "18"
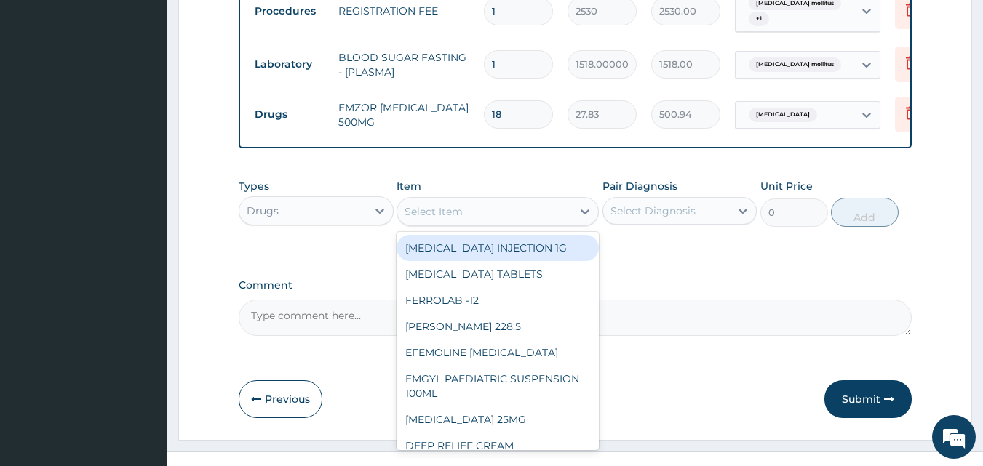
click at [482, 220] on div "Select Item" at bounding box center [484, 211] width 175 height 23
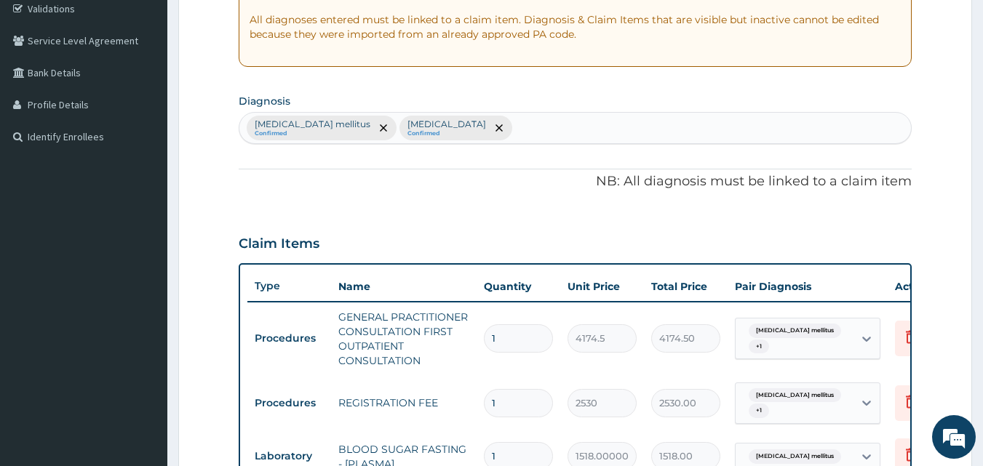
scroll to position [272, 0]
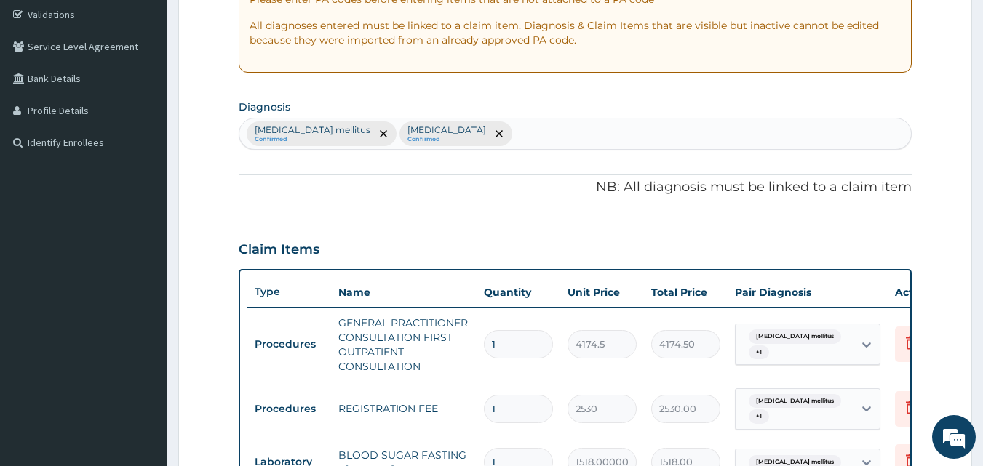
click at [436, 127] on div "[MEDICAL_DATA] mellitus Confirmed [MEDICAL_DATA] Confirmed" at bounding box center [575, 134] width 672 height 31
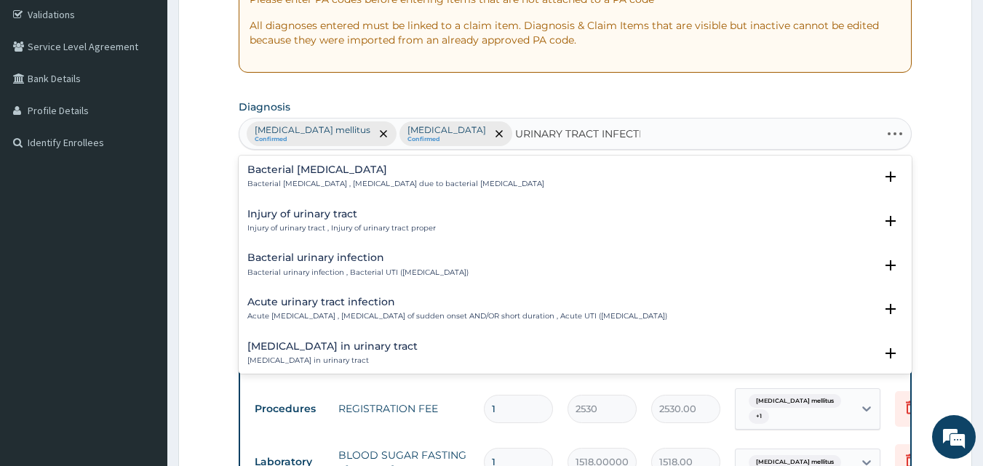
type input "URINARY TRACT INFECTIO"
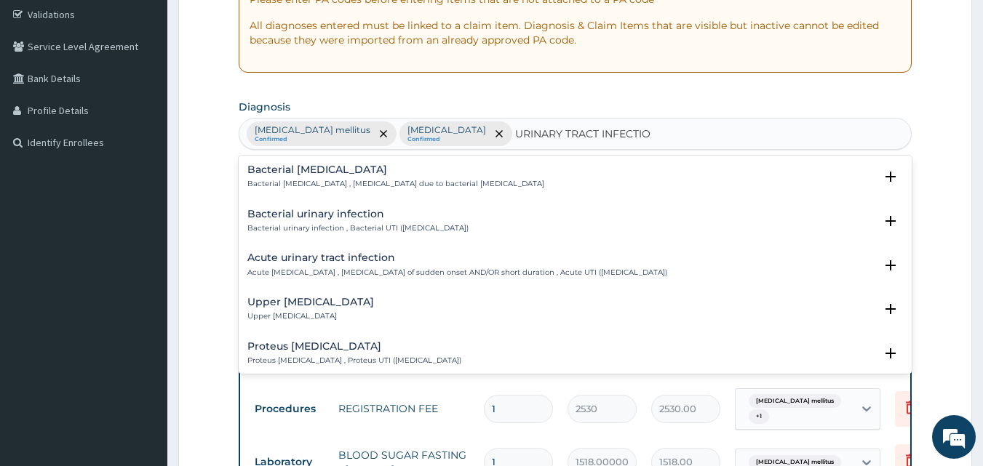
click at [308, 268] on p "Acute [MEDICAL_DATA] , [MEDICAL_DATA] of sudden onset AND/OR short duration , A…" at bounding box center [457, 273] width 420 height 10
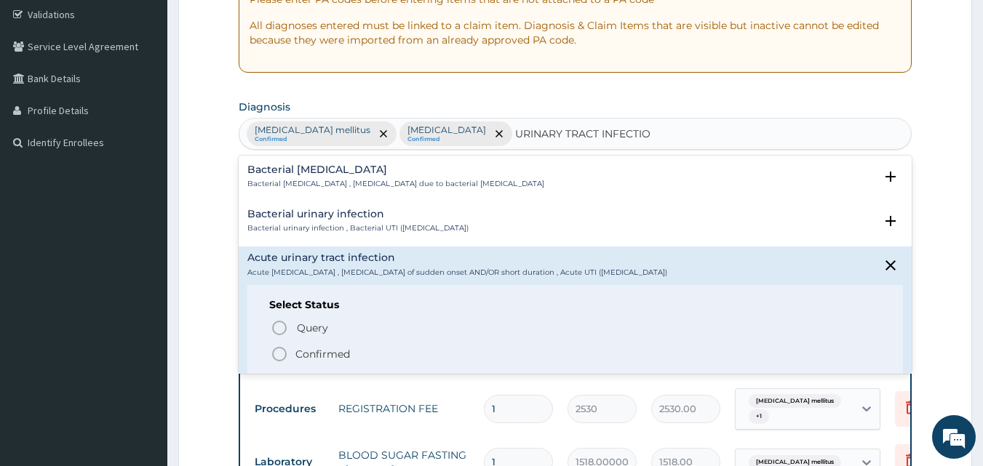
click at [307, 349] on p "Confirmed" at bounding box center [322, 354] width 55 height 15
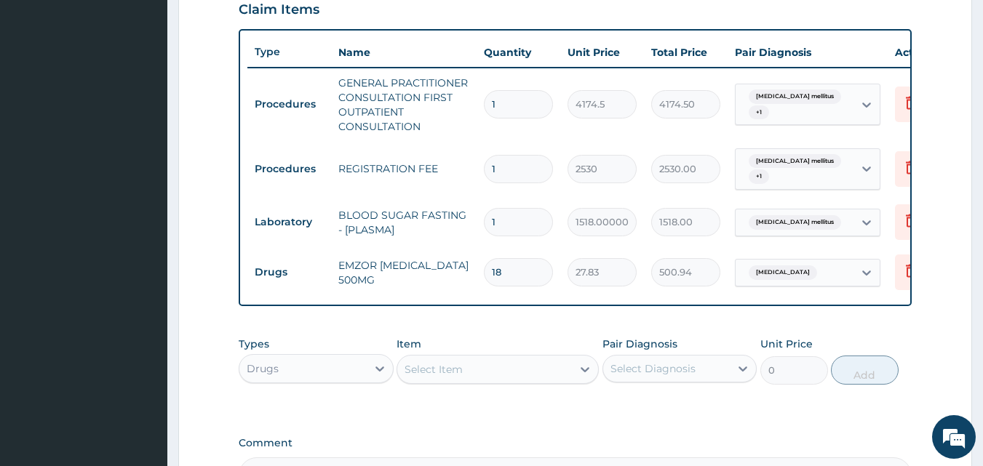
scroll to position [530, 0]
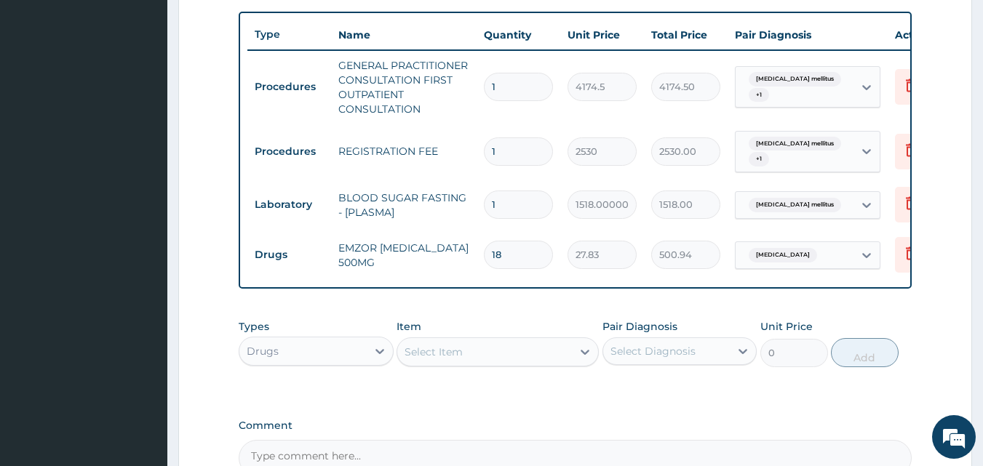
click at [456, 359] on div "Select Item" at bounding box center [433, 352] width 58 height 15
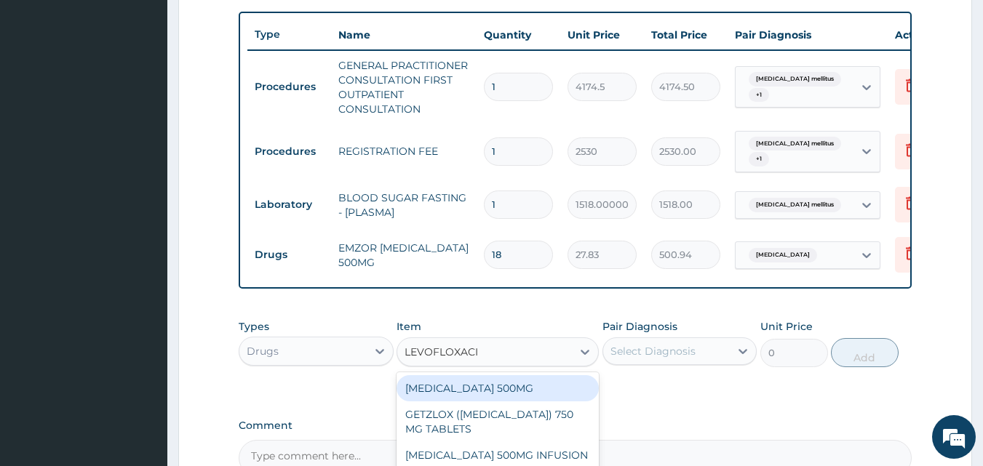
type input "[MEDICAL_DATA]"
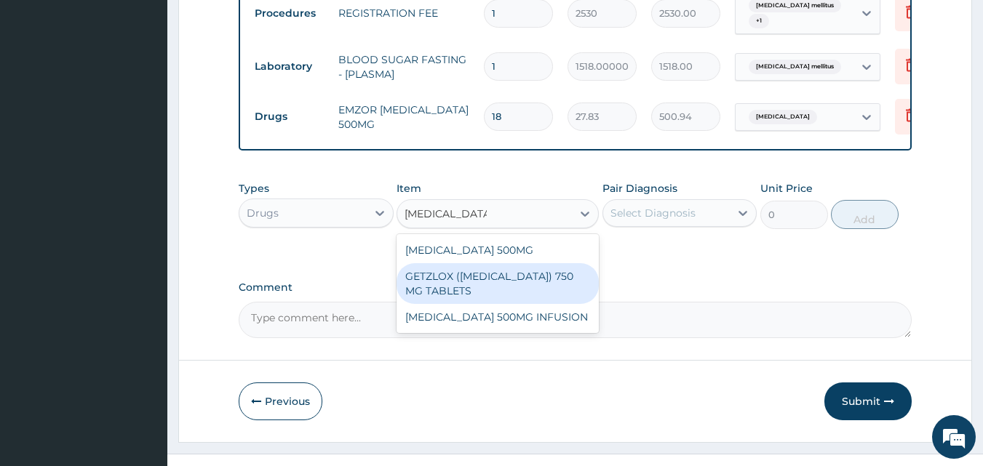
scroll to position [698, 0]
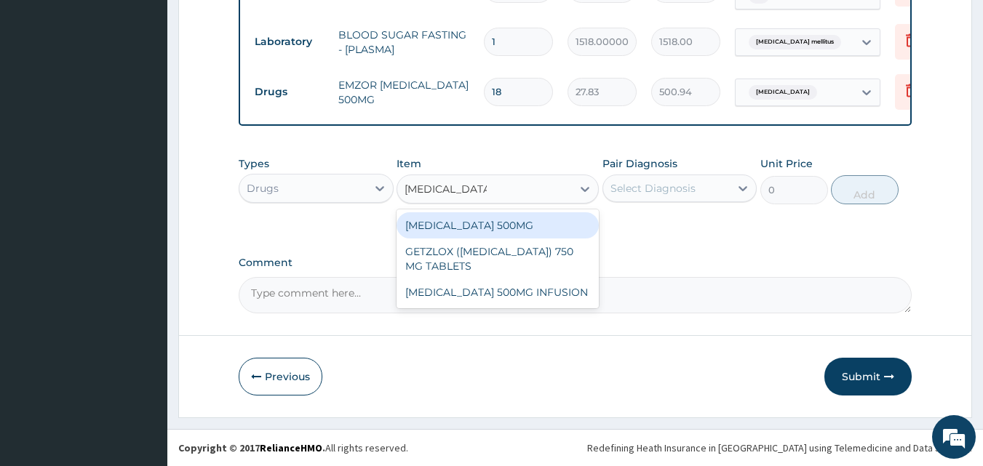
click at [496, 229] on div "[MEDICAL_DATA] 500MG" at bounding box center [497, 225] width 202 height 26
type input "278.3"
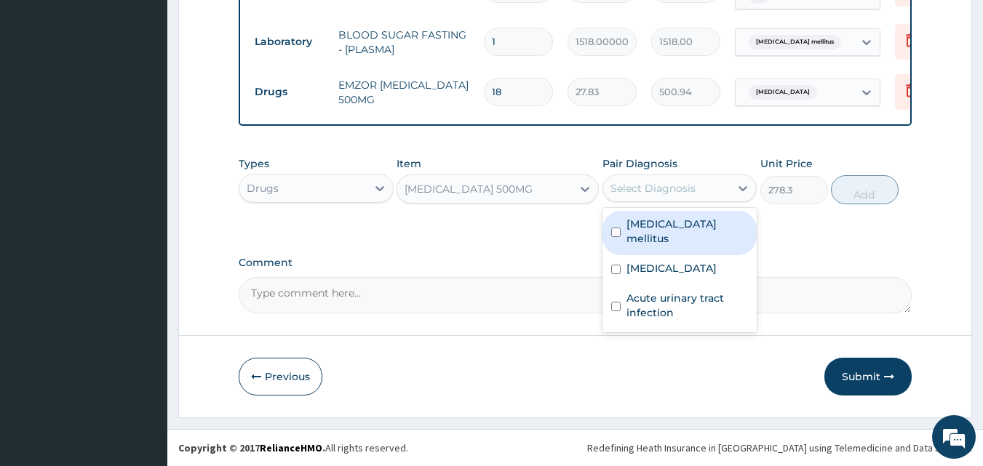
click at [656, 192] on div "Select Diagnosis" at bounding box center [652, 188] width 85 height 15
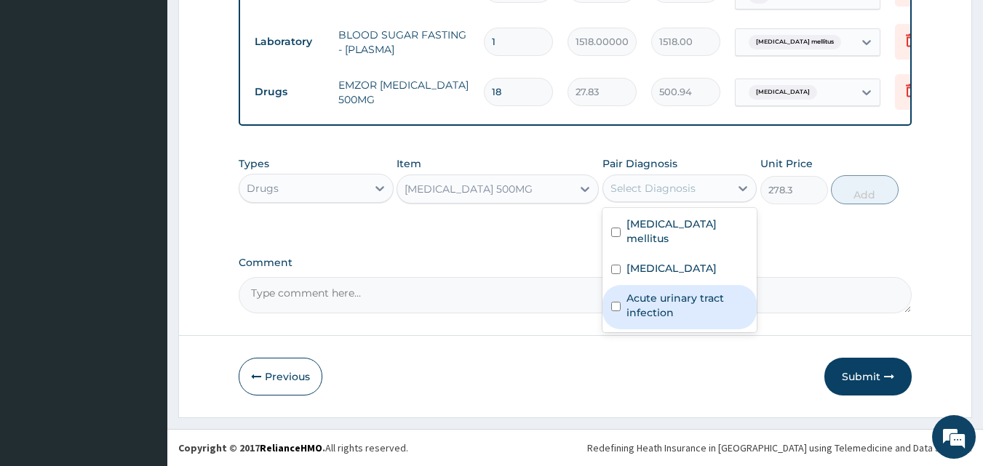
click at [652, 292] on label "Acute urinary tract infection" at bounding box center [687, 305] width 122 height 29
checkbox input "true"
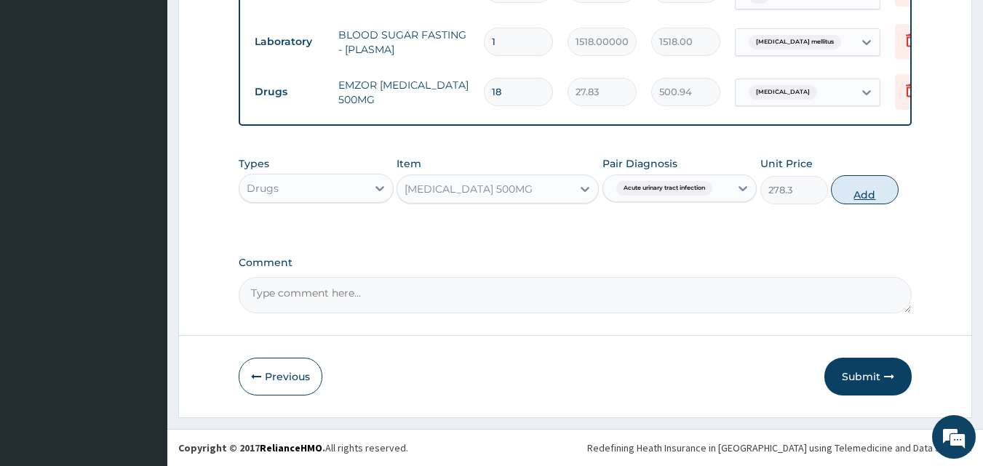
click at [864, 196] on button "Add" at bounding box center [865, 189] width 68 height 29
type input "0"
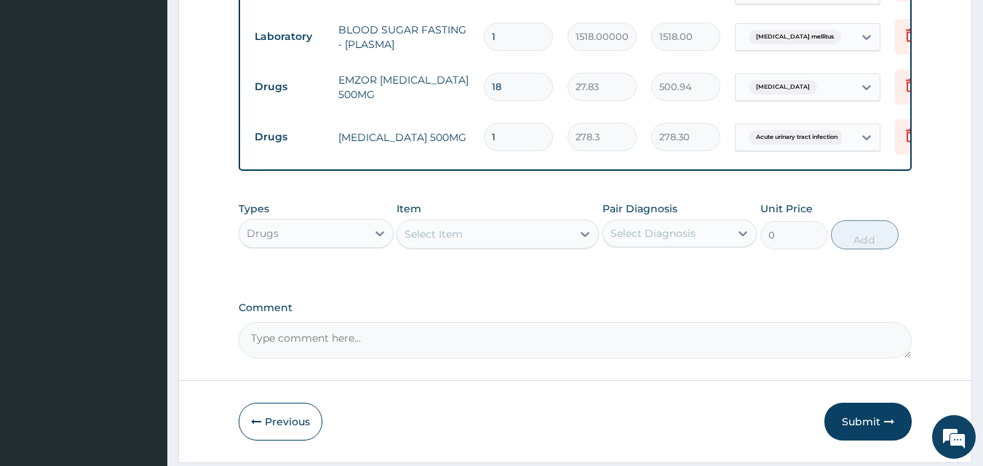
type input "10"
type input "2783.00"
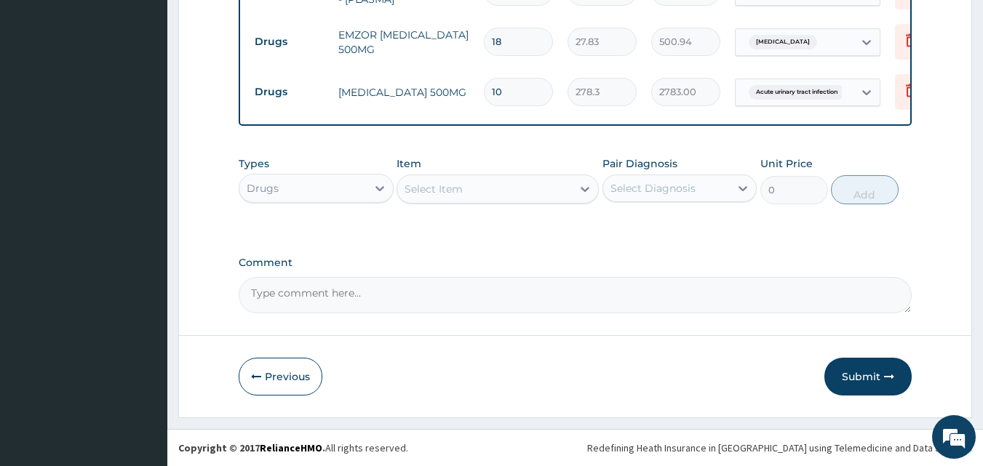
type input "10"
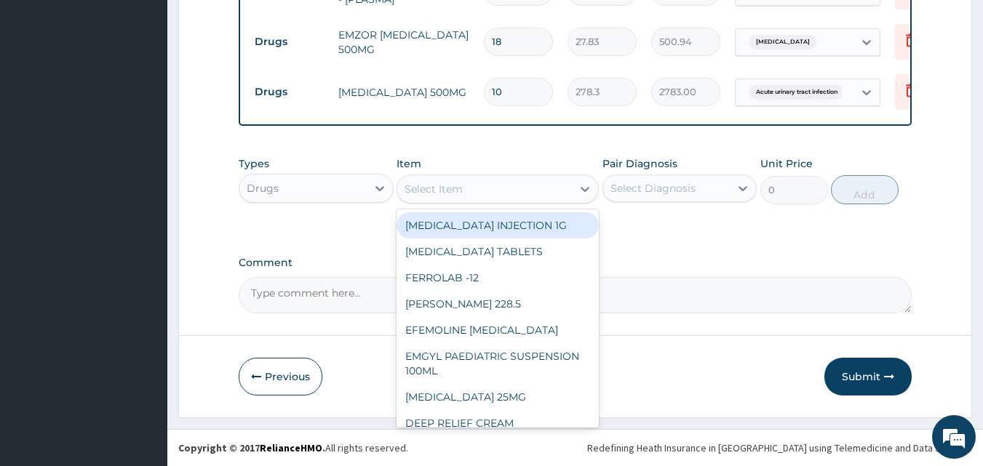
click at [456, 190] on div "Select Item" at bounding box center [433, 189] width 58 height 15
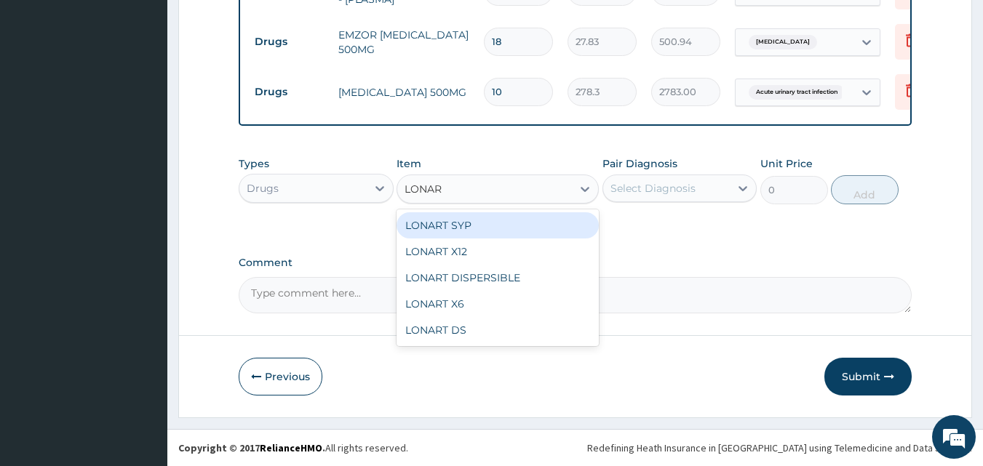
type input "LONART"
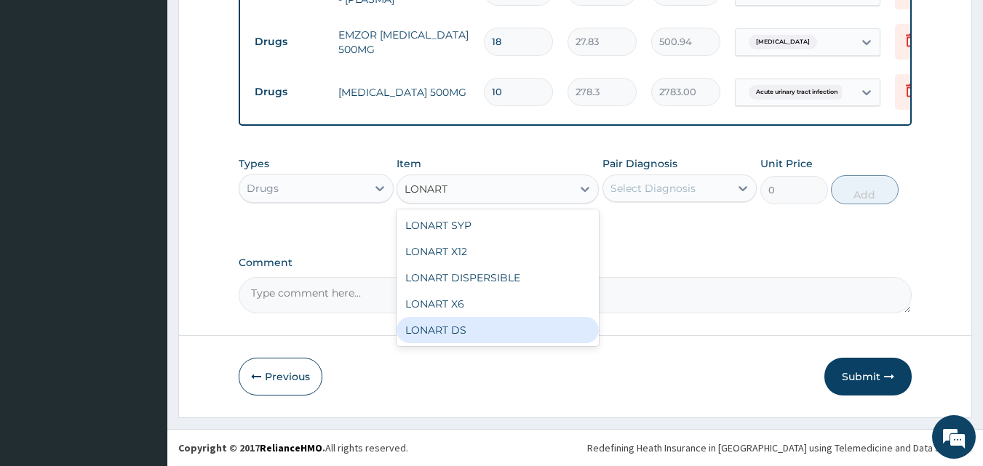
click at [458, 328] on div "LONART DS" at bounding box center [497, 330] width 202 height 26
type input "556.6"
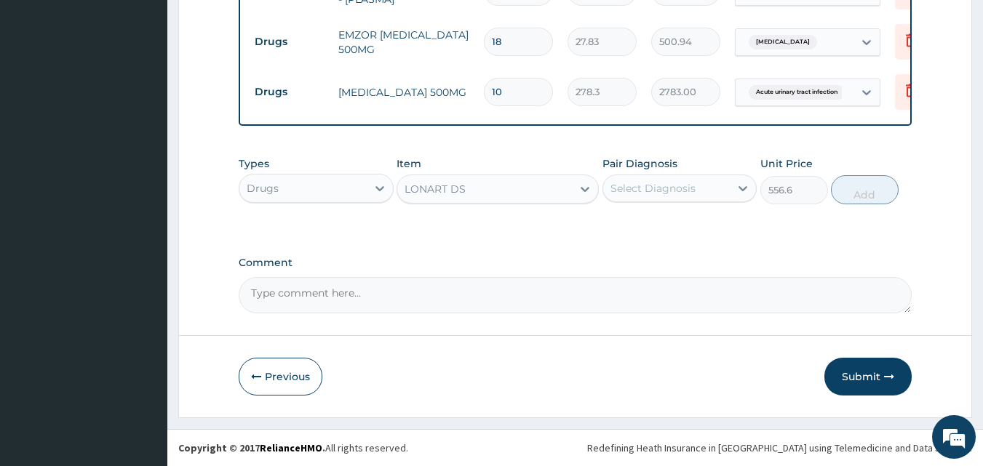
click at [674, 196] on div "Select Diagnosis" at bounding box center [666, 188] width 127 height 23
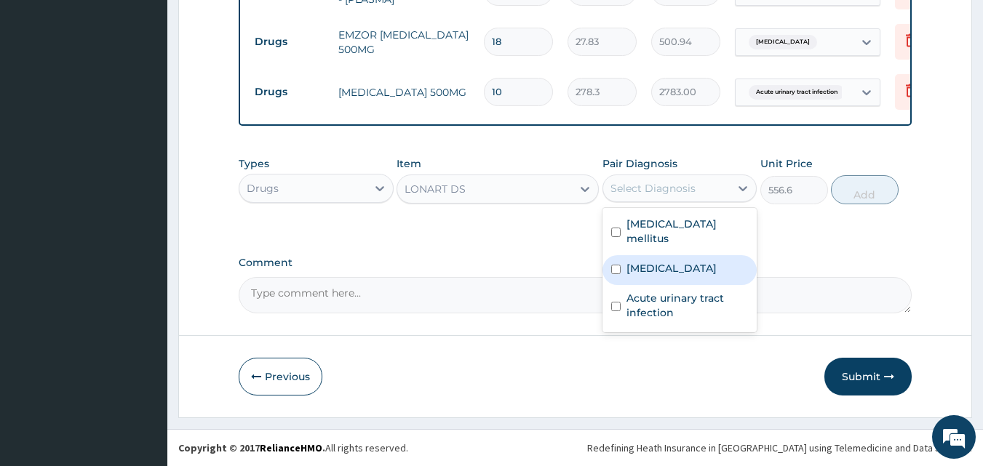
click at [673, 263] on div "[MEDICAL_DATA]" at bounding box center [679, 270] width 155 height 30
checkbox input "true"
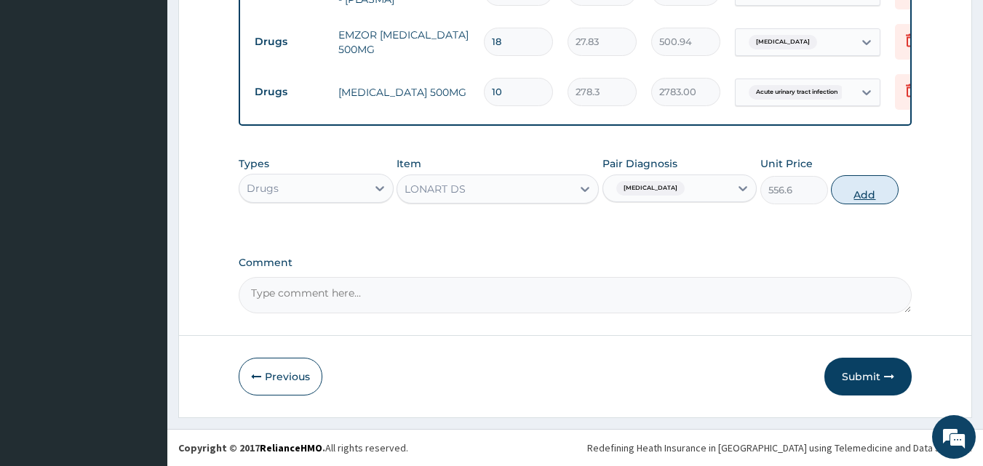
click at [873, 193] on button "Add" at bounding box center [865, 189] width 68 height 29
type input "0"
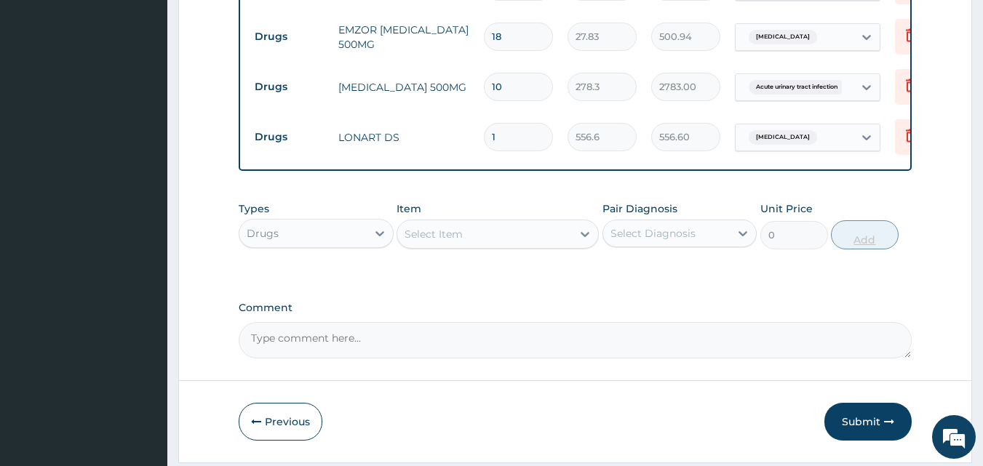
type input "0.00"
type input "6"
type input "3339.60"
type input "6"
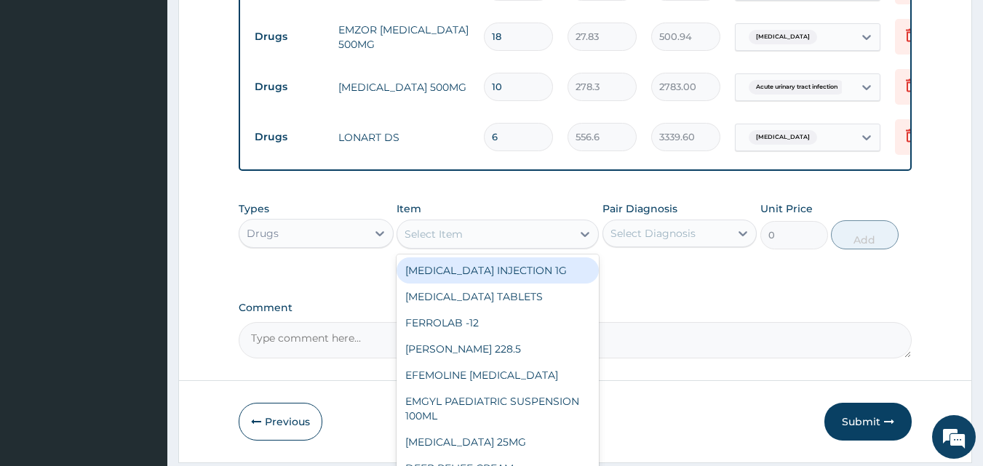
click at [469, 249] on div "Select Item" at bounding box center [497, 234] width 202 height 29
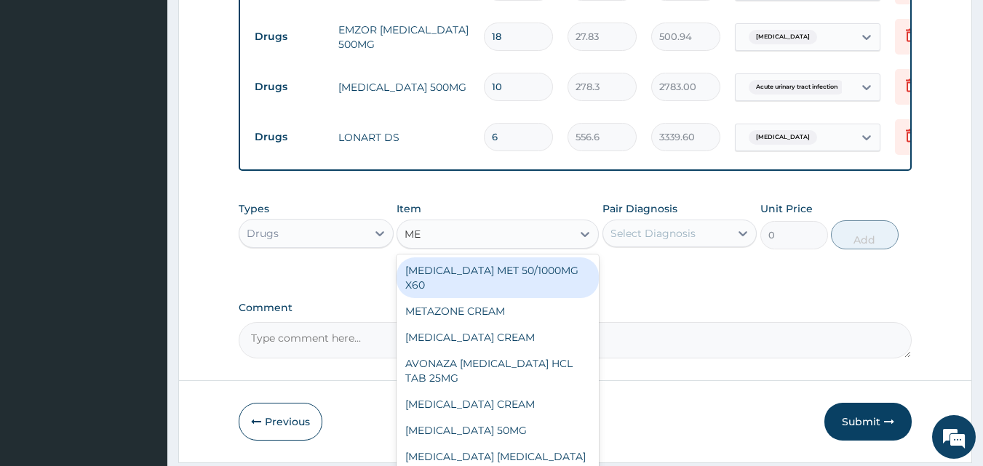
type input "M"
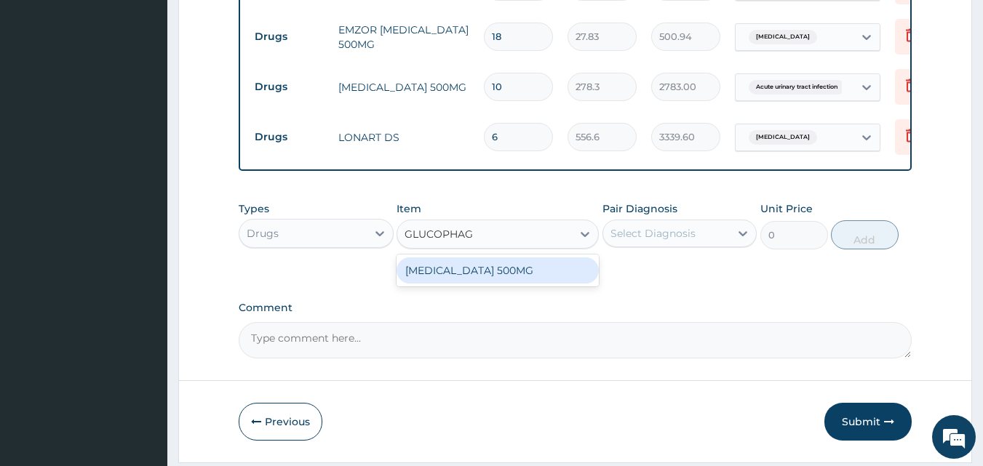
type input "[MEDICAL_DATA]"
click at [462, 279] on div "[MEDICAL_DATA] 500MG" at bounding box center [497, 271] width 202 height 26
type input "166.98"
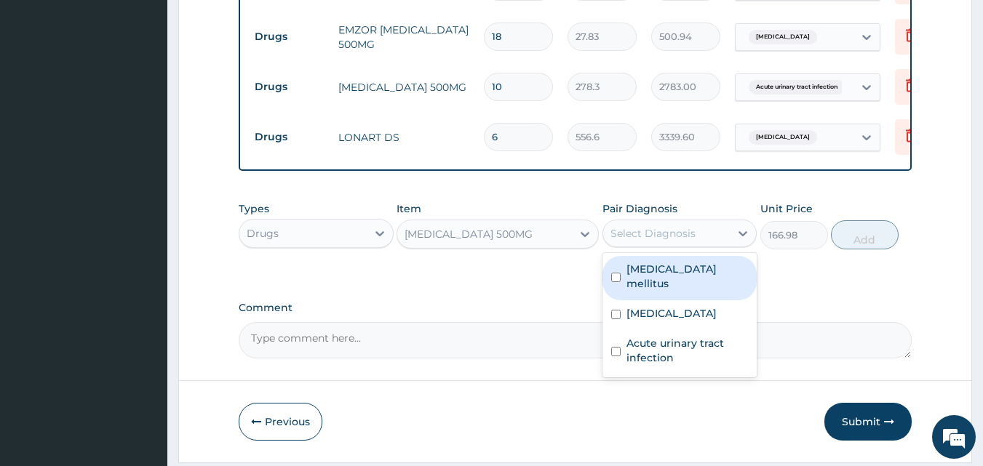
click at [629, 234] on div "Select Diagnosis" at bounding box center [652, 233] width 85 height 15
click at [631, 272] on label "[MEDICAL_DATA] mellitus" at bounding box center [687, 276] width 122 height 29
checkbox input "true"
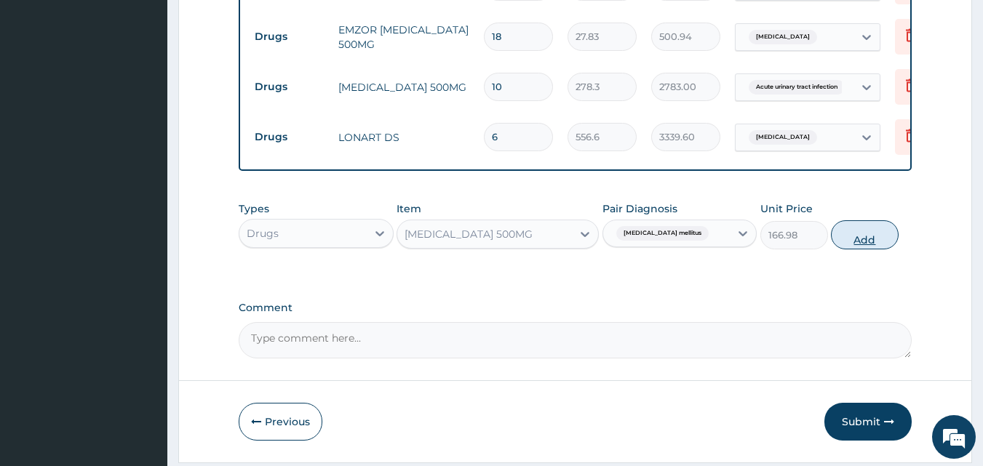
click at [868, 243] on button "Add" at bounding box center [865, 234] width 68 height 29
type input "0"
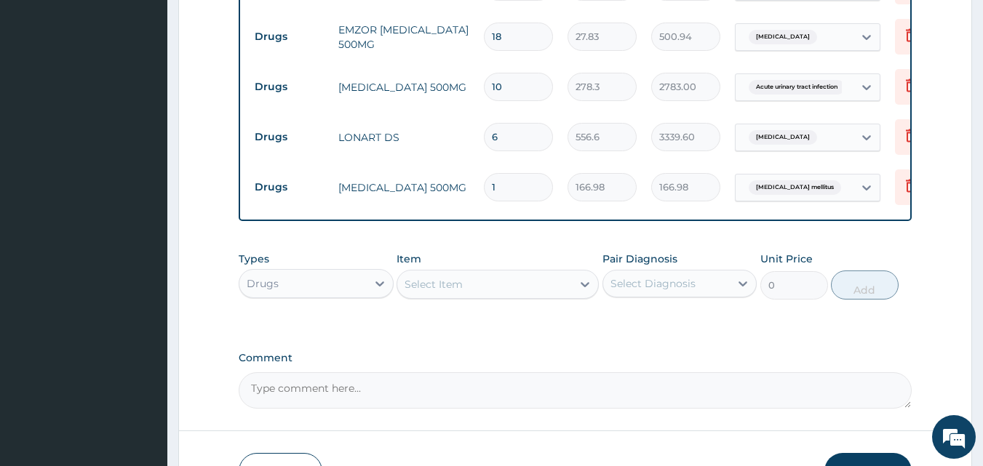
type input "0.00"
type input "5"
type input "834.90"
type input "50"
type input "8349.00"
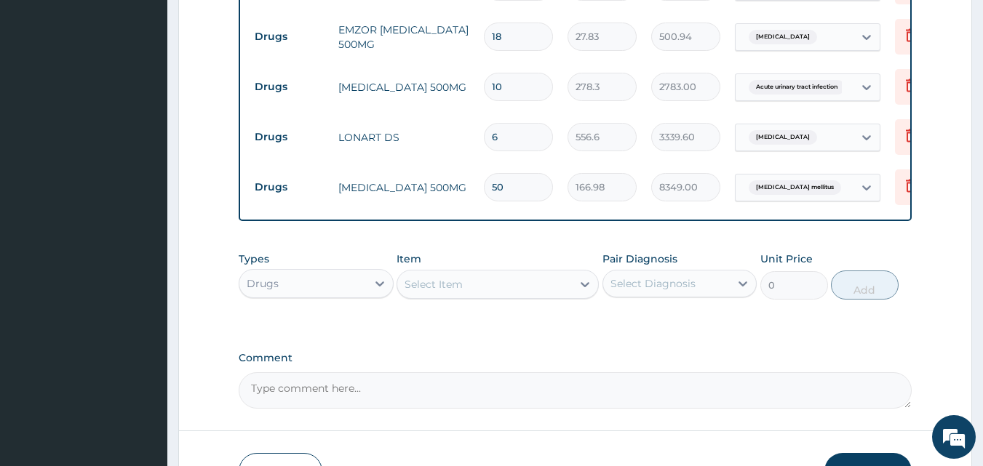
type input "50"
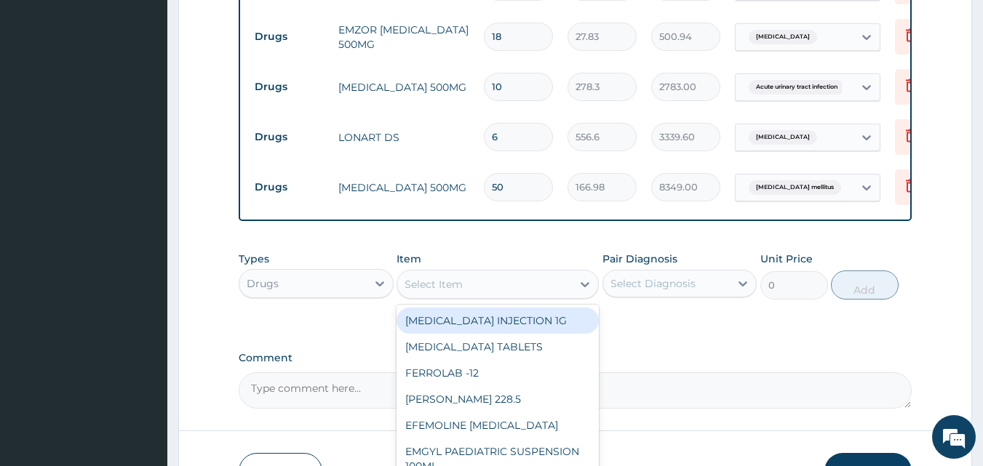
click at [478, 295] on div "Select Item" at bounding box center [484, 284] width 175 height 23
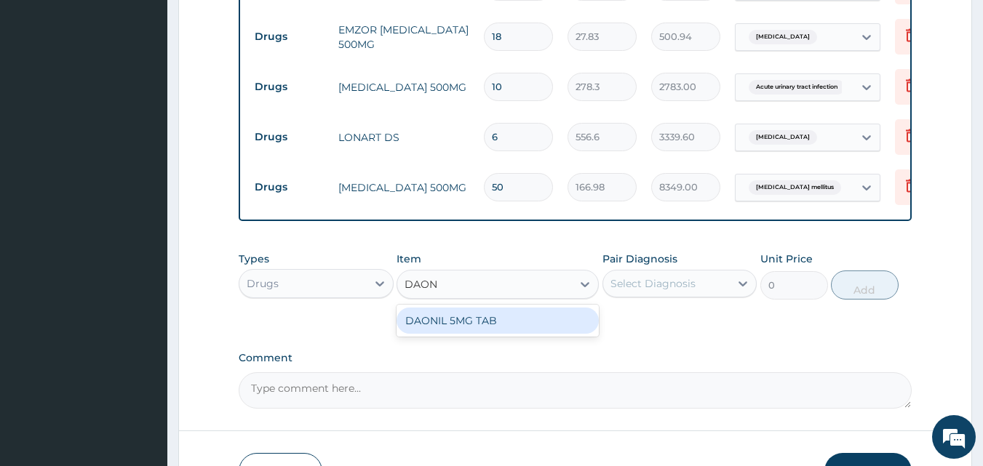
type input "[DEMOGRAPHIC_DATA]"
click at [479, 326] on div "DAONIL 5MG TAB" at bounding box center [497, 321] width 202 height 26
type input "83.49"
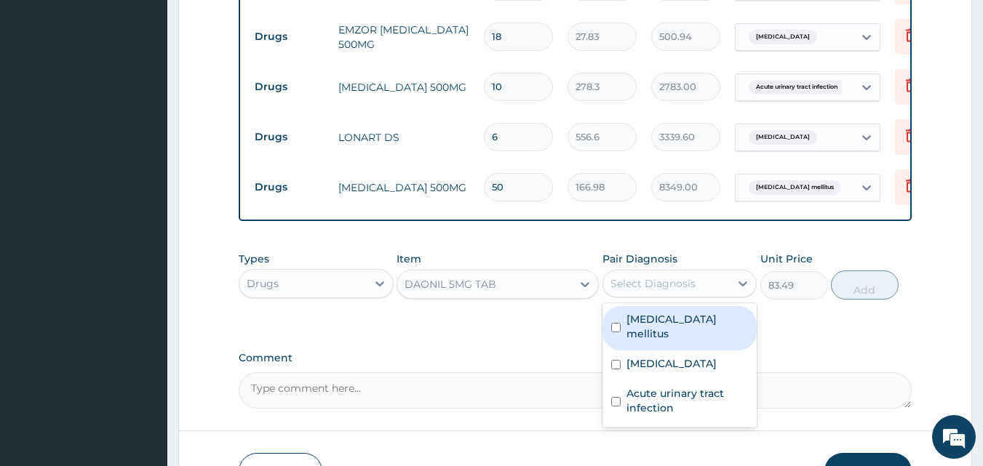
click at [670, 290] on div "Select Diagnosis" at bounding box center [652, 283] width 85 height 15
click at [655, 331] on label "[MEDICAL_DATA] mellitus" at bounding box center [687, 326] width 122 height 29
checkbox input "true"
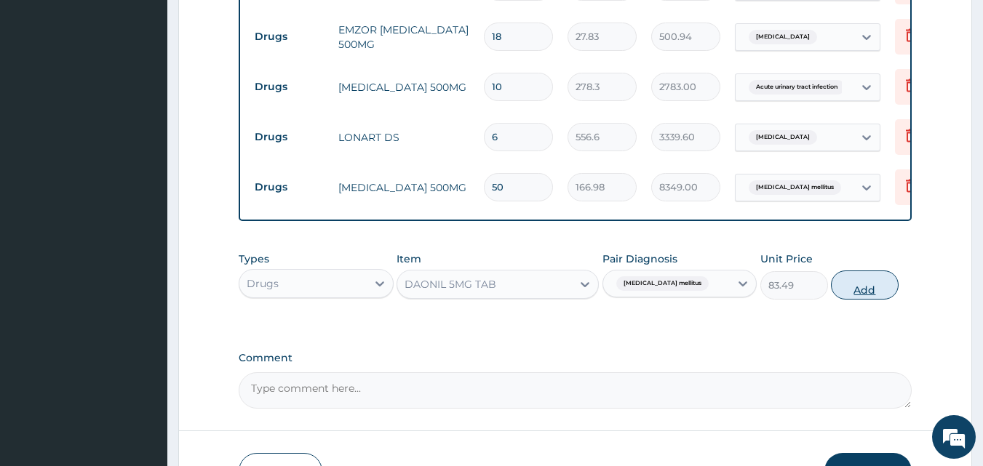
click at [872, 296] on button "Add" at bounding box center [865, 285] width 68 height 29
type input "0"
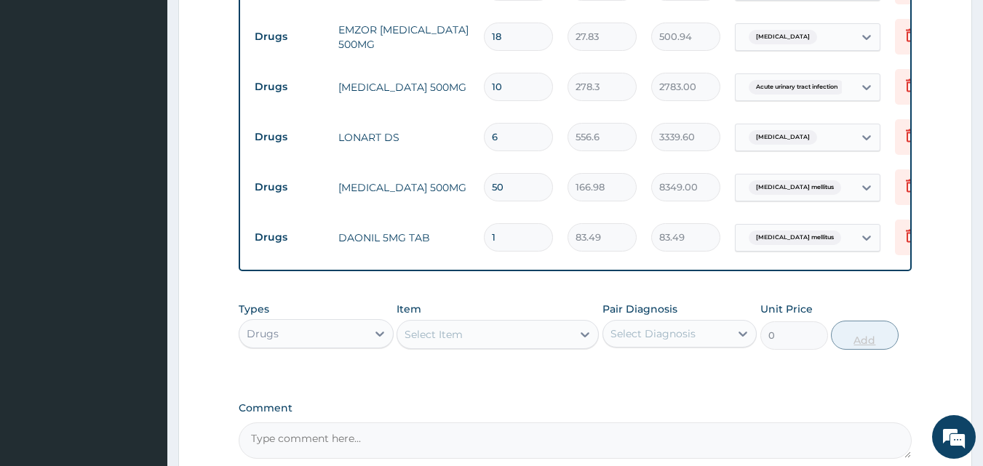
type input "0.00"
type input "2"
type input "166.98"
type input "20"
type input "1669.80"
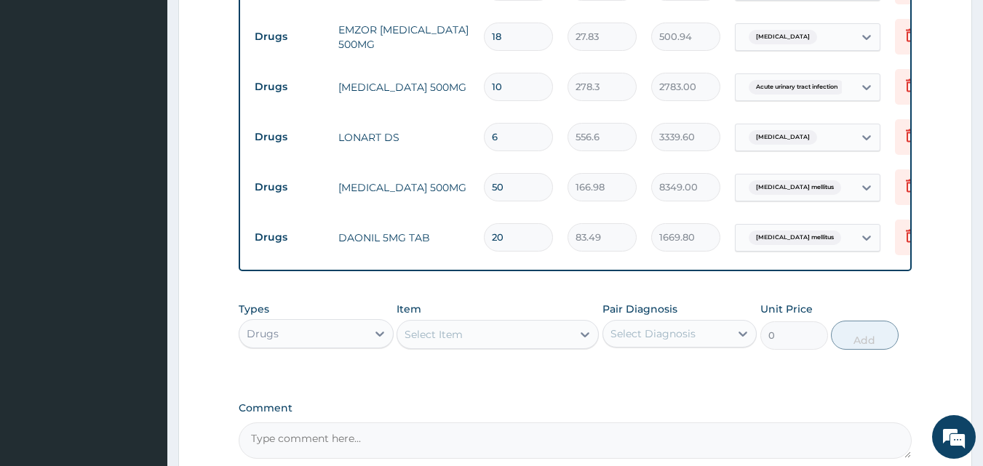
type input "20"
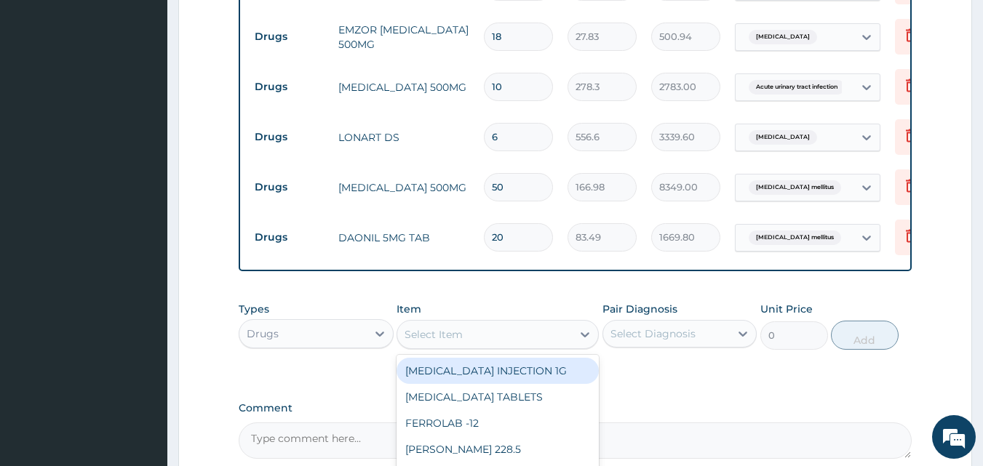
click at [433, 336] on div "Select Item" at bounding box center [433, 334] width 58 height 15
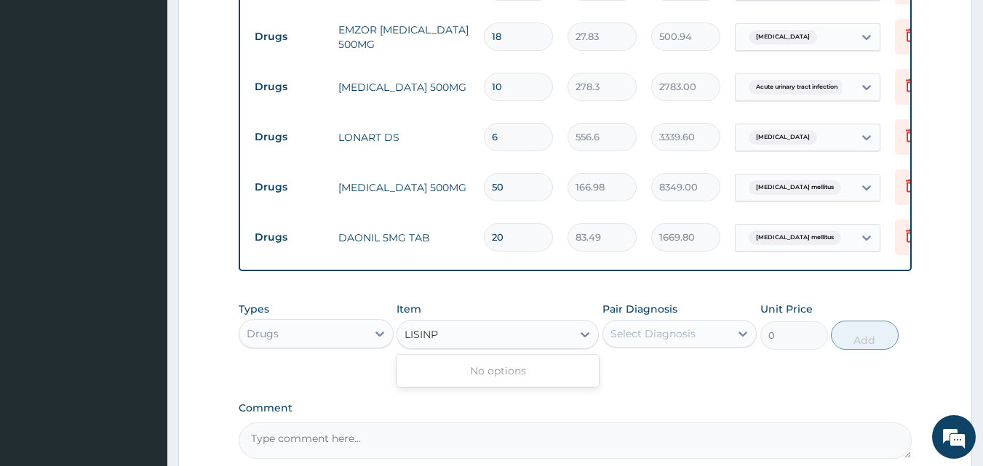
type input "LISIN"
click at [454, 371] on div "[MEDICAL_DATA] 5MG (POCCO)" at bounding box center [497, 371] width 202 height 26
type input "62.61750000000001"
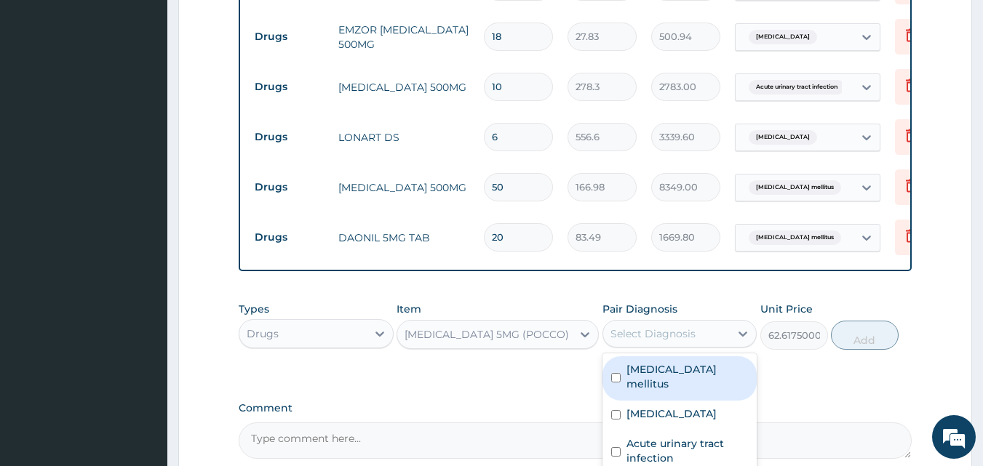
click at [654, 341] on div "Select Diagnosis" at bounding box center [652, 334] width 85 height 15
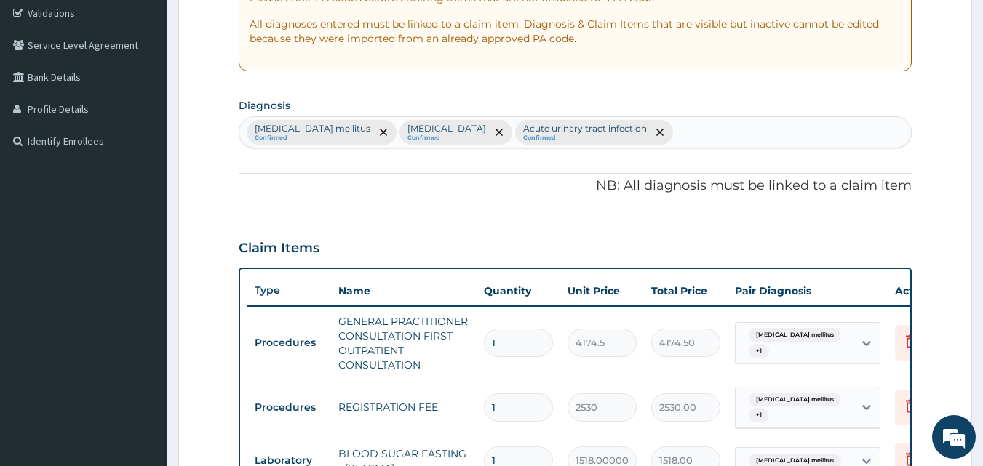
scroll to position [165, 0]
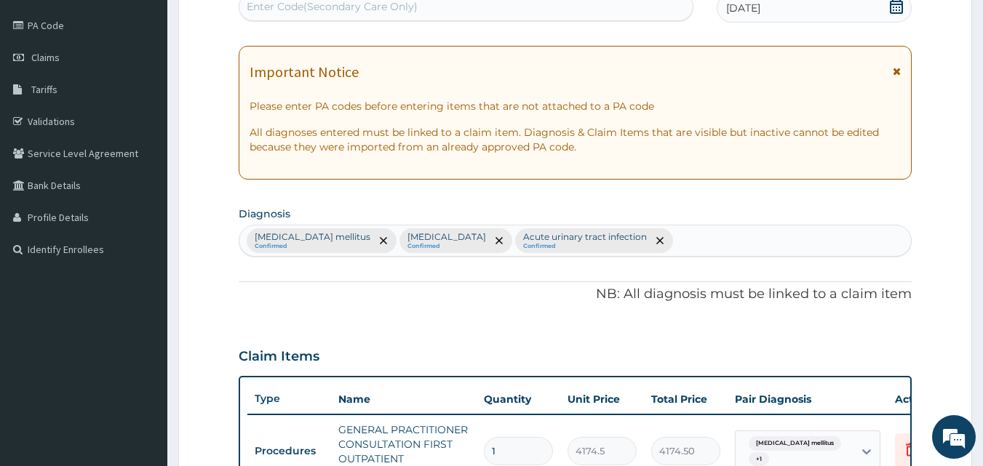
click at [625, 237] on div "[MEDICAL_DATA] mellitus Confirmed [MEDICAL_DATA] Confirmed Acute [MEDICAL_DATA]…" at bounding box center [575, 241] width 672 height 31
type input "[MEDICAL_DATA]"
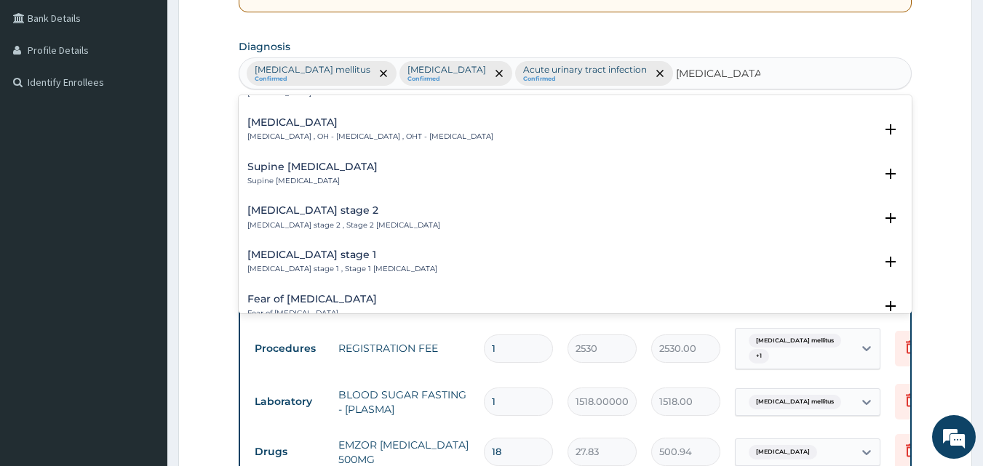
scroll to position [456, 0]
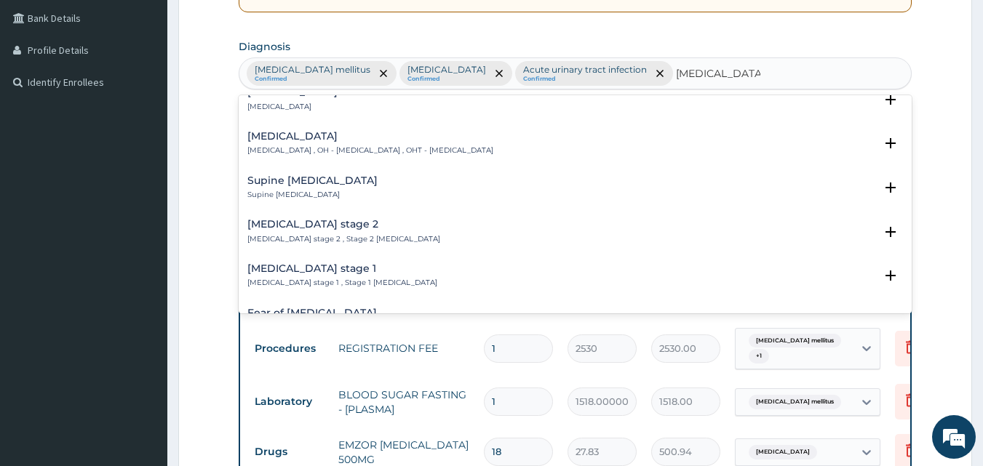
click at [327, 263] on h4 "[MEDICAL_DATA] stage 1" at bounding box center [342, 268] width 190 height 11
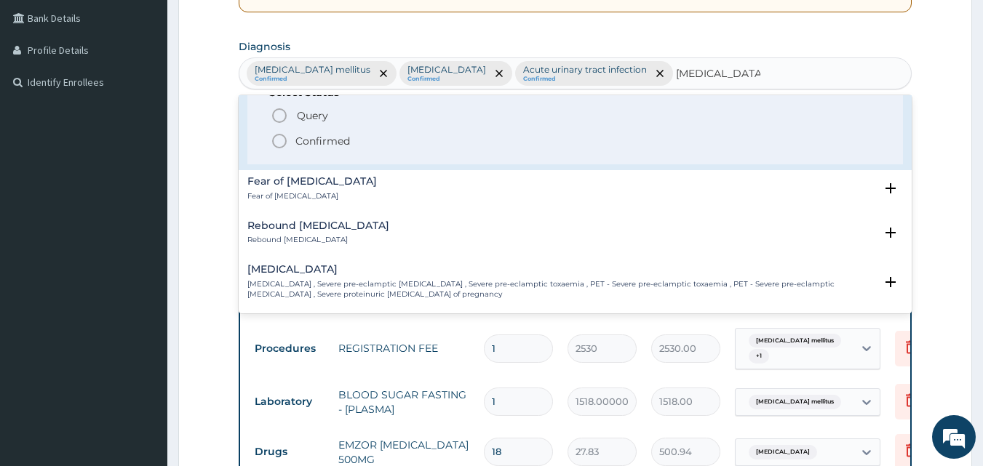
scroll to position [644, 0]
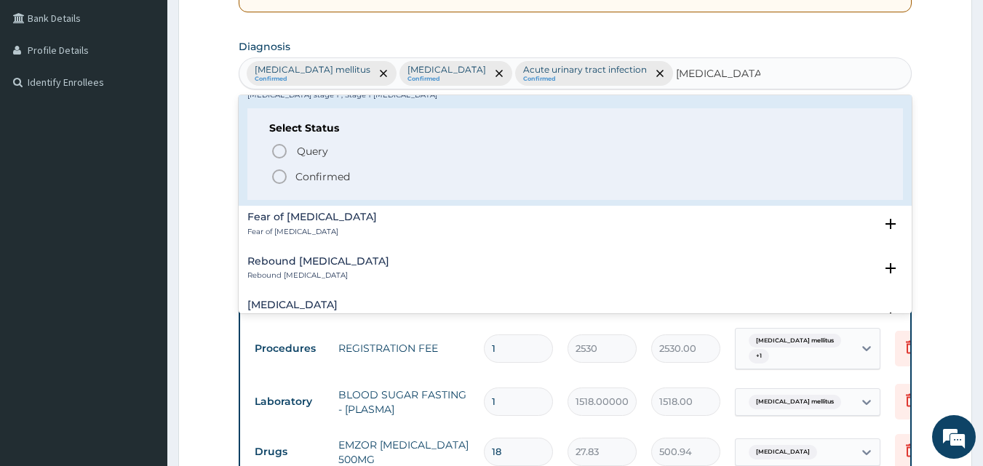
click at [317, 171] on p "Confirmed" at bounding box center [322, 177] width 55 height 15
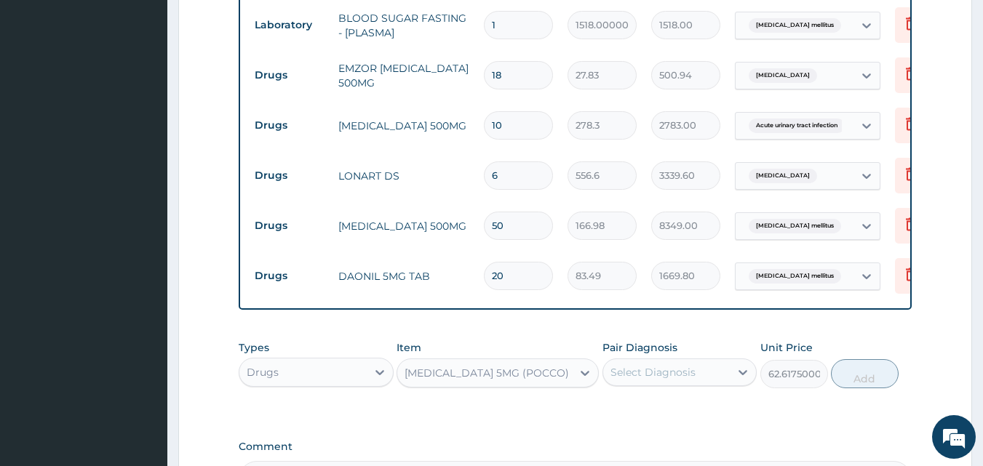
scroll to position [721, 0]
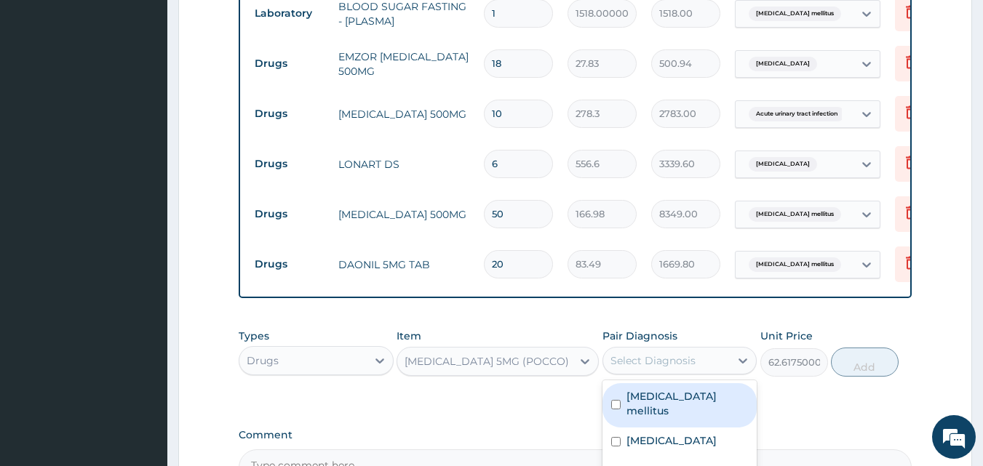
click at [692, 360] on div "Select Diagnosis" at bounding box center [652, 361] width 85 height 15
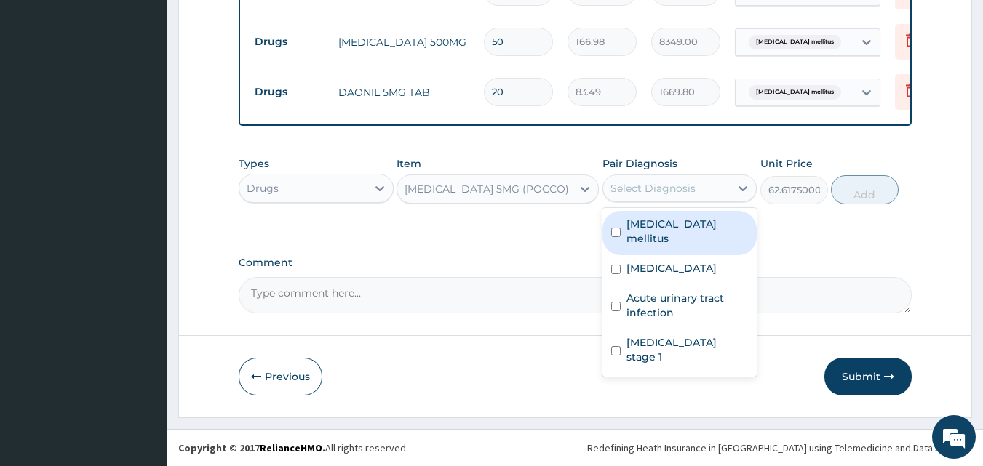
scroll to position [898, 0]
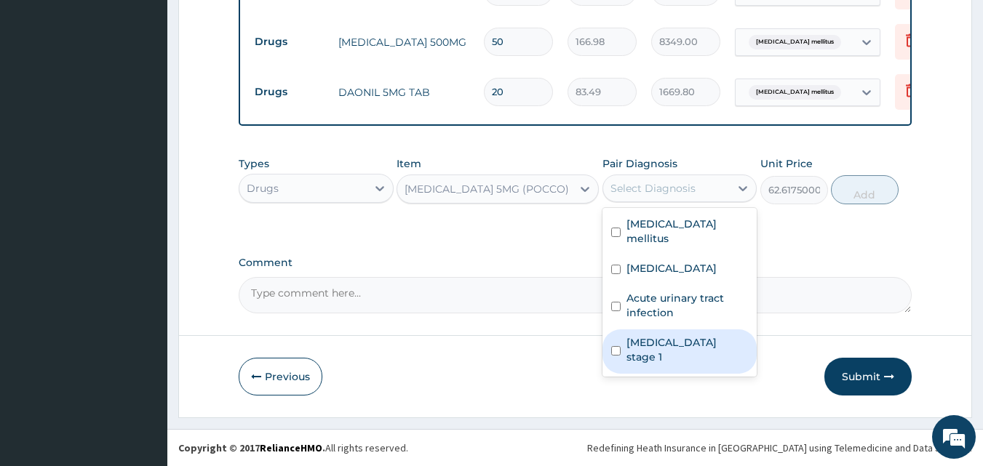
click at [668, 335] on label "[MEDICAL_DATA] stage 1" at bounding box center [687, 349] width 122 height 29
checkbox input "true"
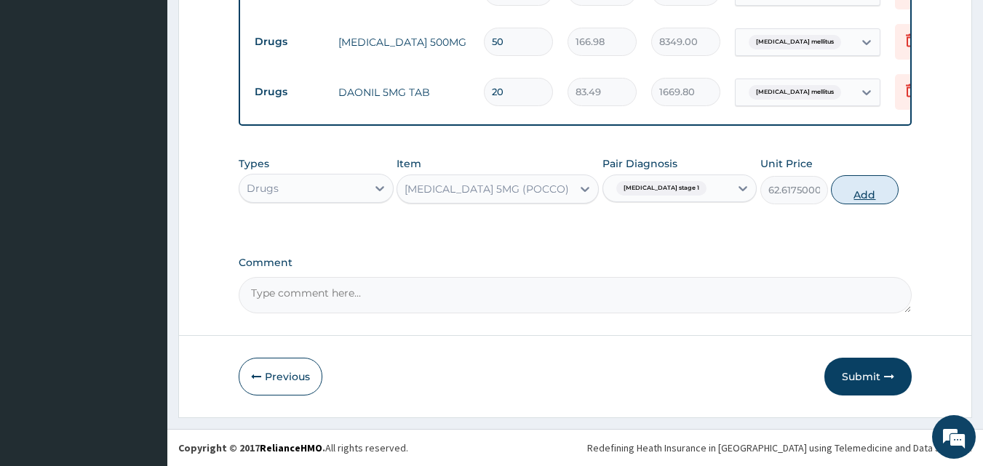
click at [872, 196] on button "Add" at bounding box center [865, 189] width 68 height 29
type input "0"
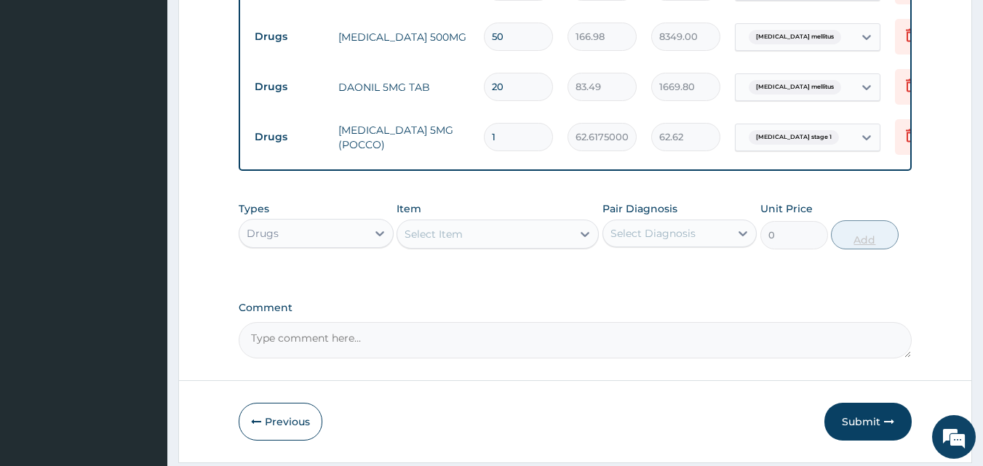
click at [505, 137] on input "1" at bounding box center [518, 137] width 69 height 28
type input "0.00"
type input "2"
type input "125.24"
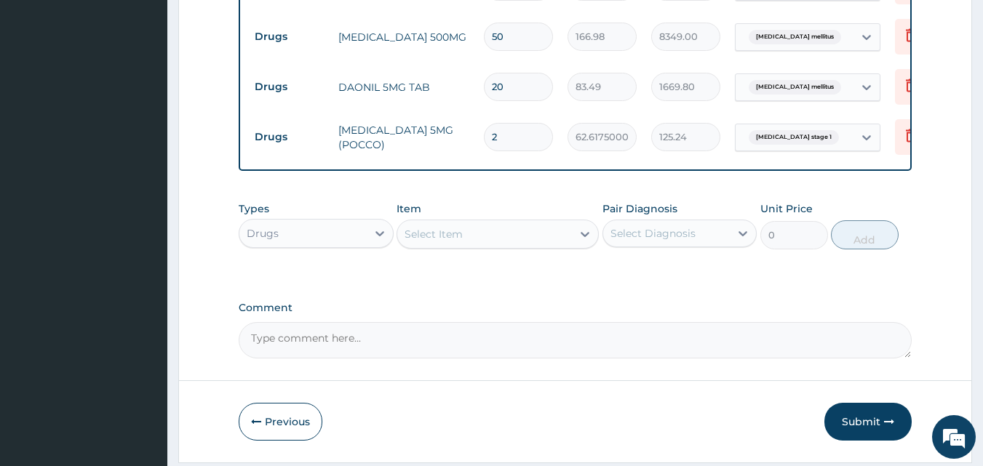
type input "28"
type input "1753.29"
type input "28"
click at [643, 279] on div "Types Drugs Item Select Item Pair Diagnosis Select Diagnosis Unit Price 0 Add" at bounding box center [576, 236] width 674 height 84
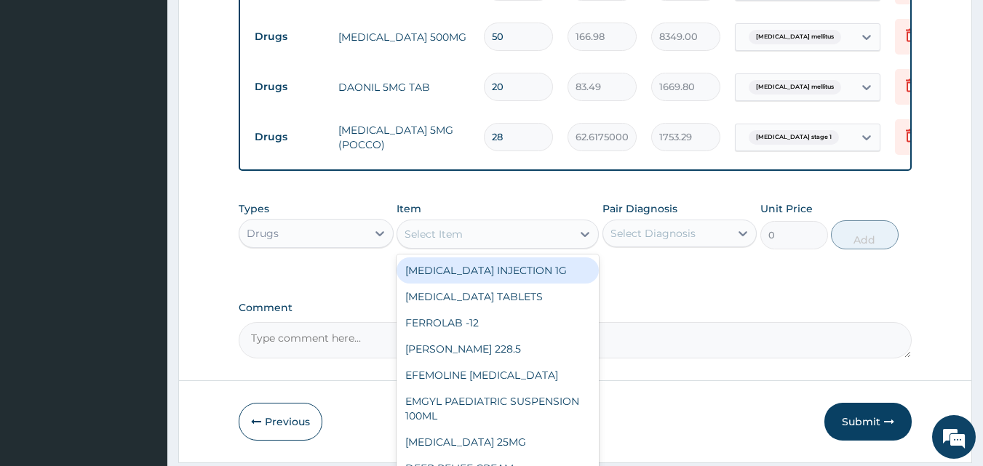
click at [466, 244] on div "Select Item" at bounding box center [484, 234] width 175 height 23
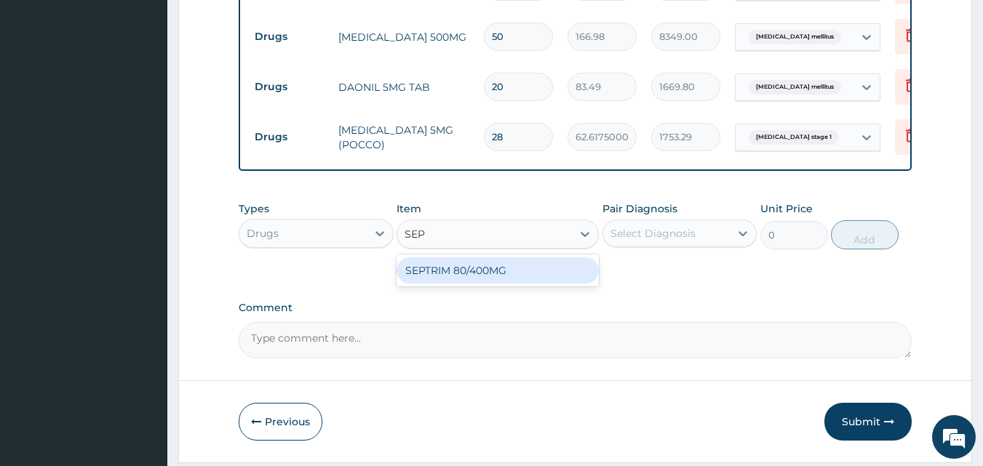
type input "SEPT"
click at [469, 272] on div "SEPTRIM 80/400MG" at bounding box center [497, 271] width 202 height 26
type input "111.32"
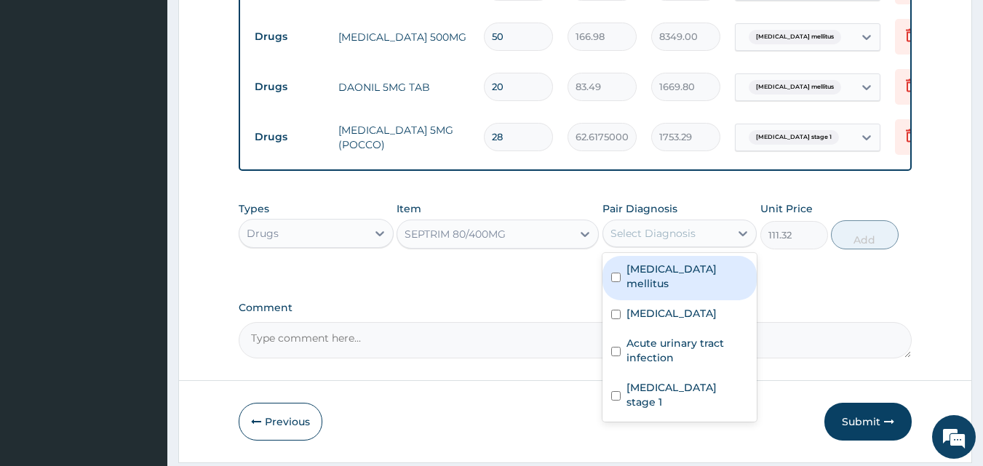
click at [666, 247] on div "Select Diagnosis" at bounding box center [679, 234] width 155 height 28
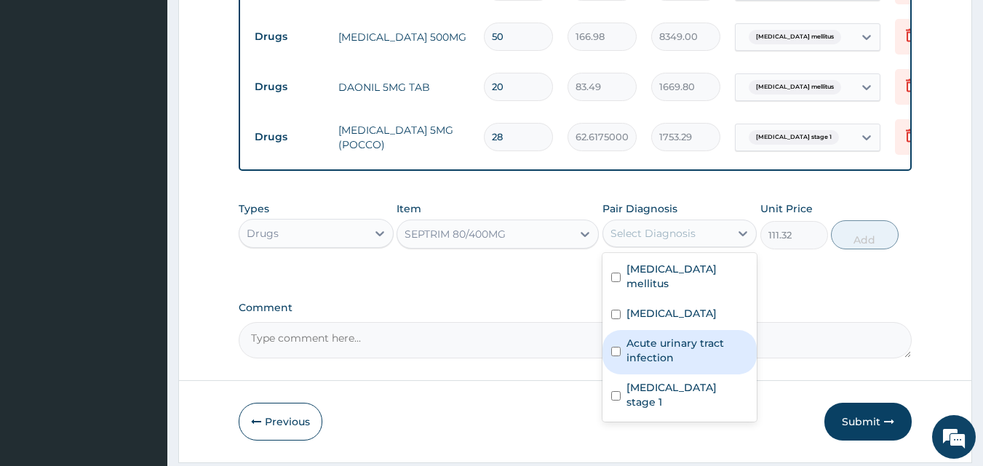
click at [653, 351] on label "Acute urinary tract infection" at bounding box center [687, 350] width 122 height 29
checkbox input "true"
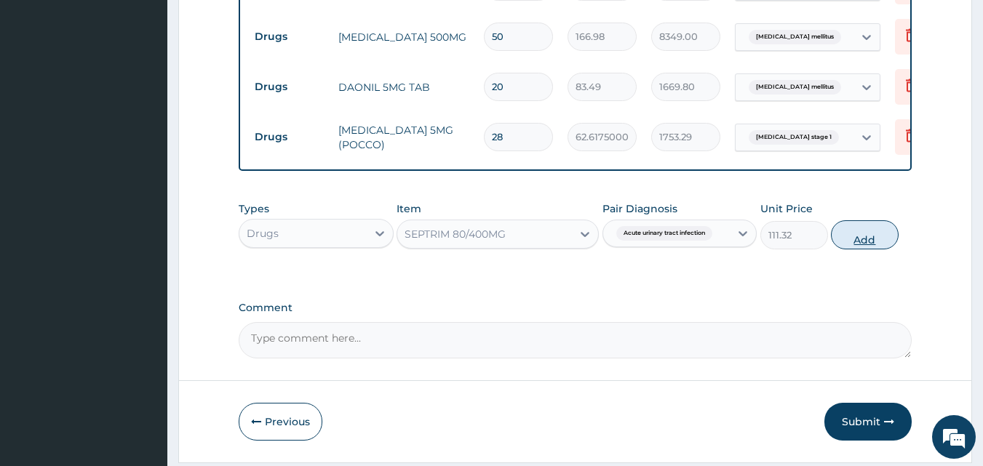
click at [863, 244] on button "Add" at bounding box center [865, 234] width 68 height 29
type input "0"
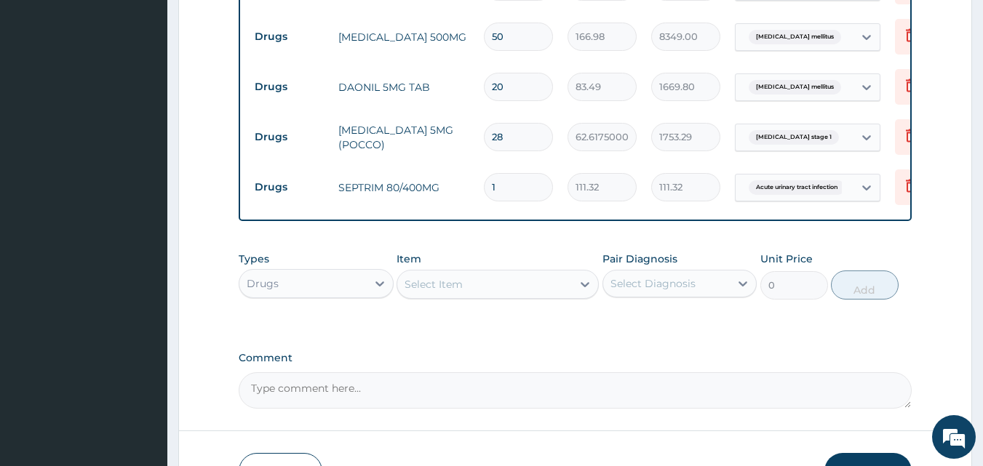
click at [499, 178] on input "1" at bounding box center [518, 187] width 69 height 28
type input "0.00"
type input "1"
type input "111.32"
type input "14"
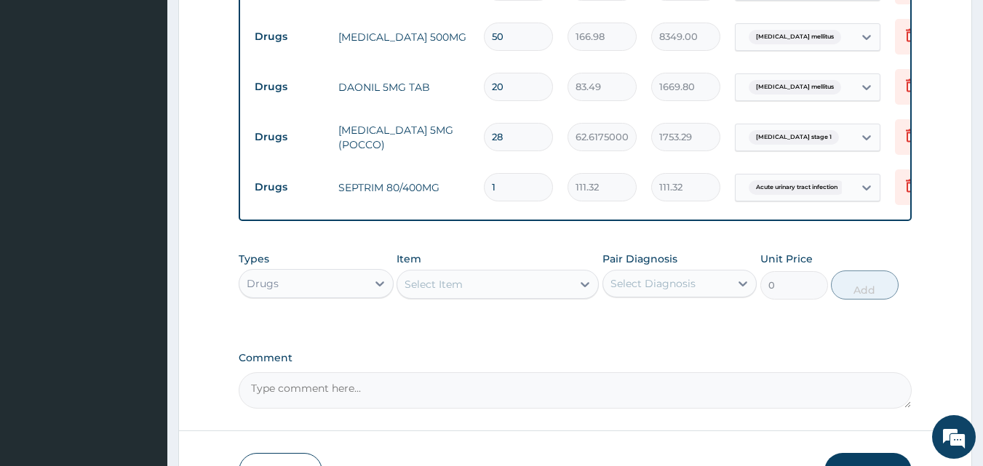
type input "1558.48"
type input "14"
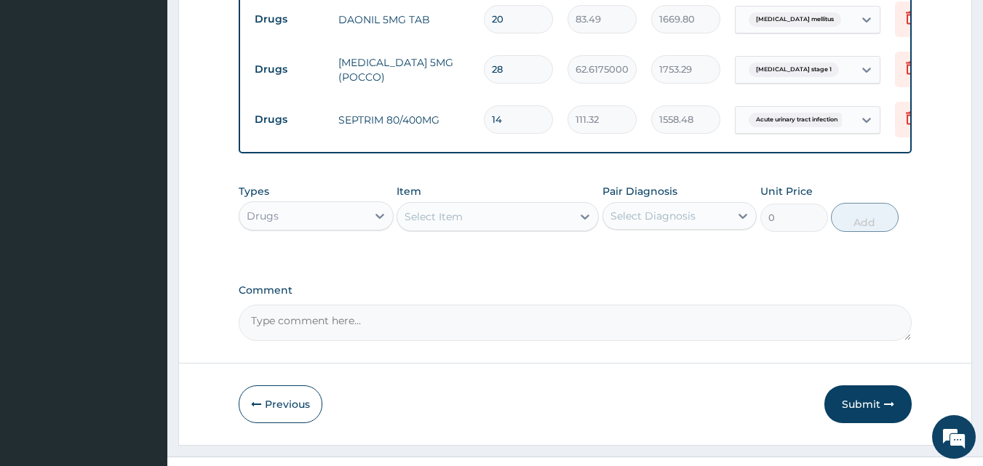
scroll to position [976, 0]
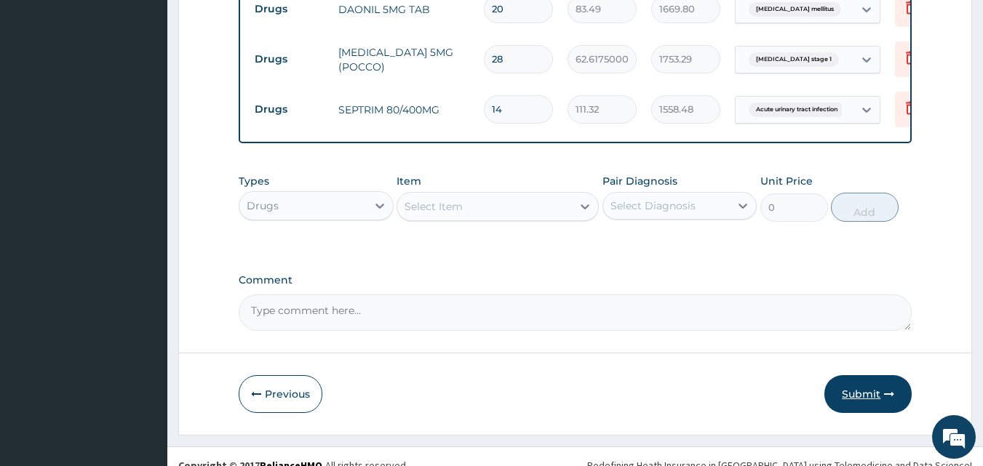
click at [873, 405] on button "Submit" at bounding box center [867, 394] width 87 height 38
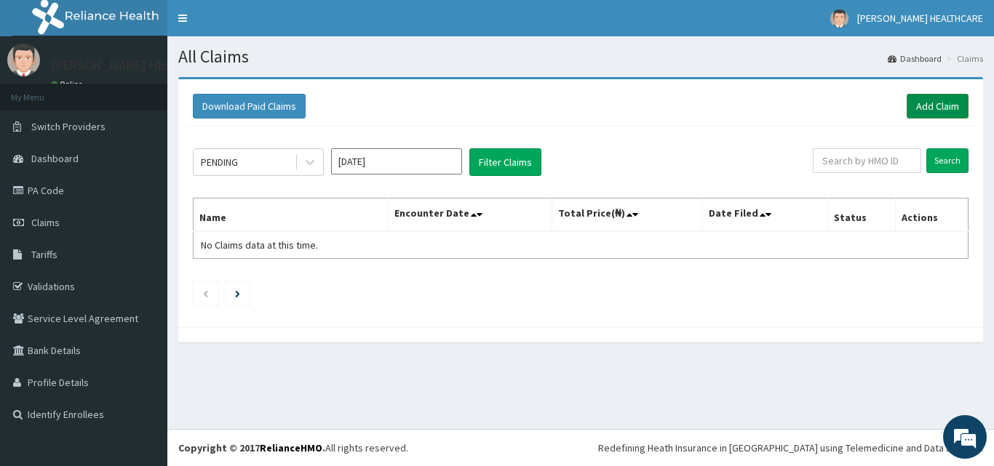
click at [925, 110] on link "Add Claim" at bounding box center [937, 106] width 62 height 25
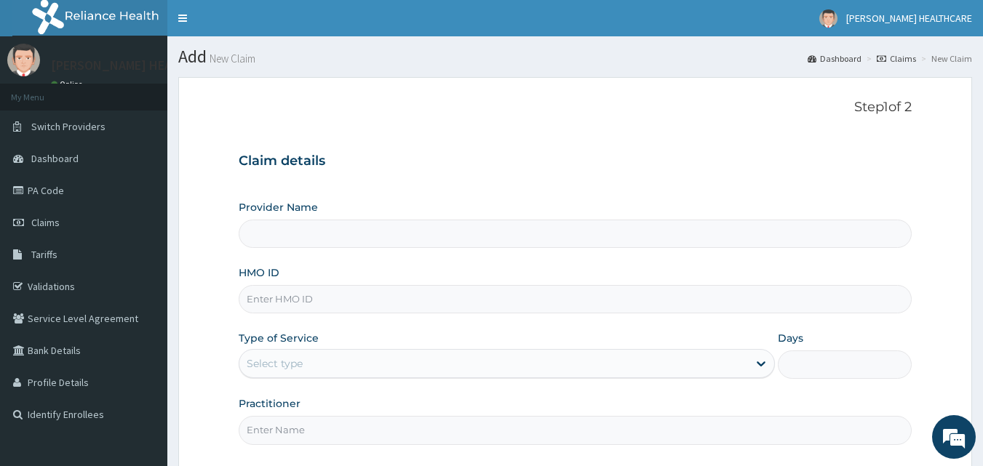
type input "[PERSON_NAME] HEALTHCARE"
click at [290, 305] on input "HMO ID" at bounding box center [576, 299] width 674 height 28
type input "MSL/10095/A"
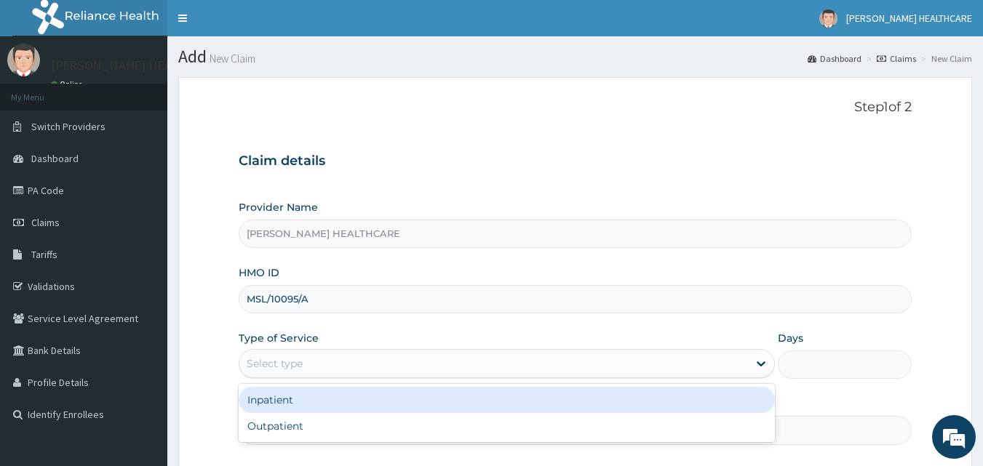
click at [380, 368] on div "Select type" at bounding box center [493, 363] width 509 height 23
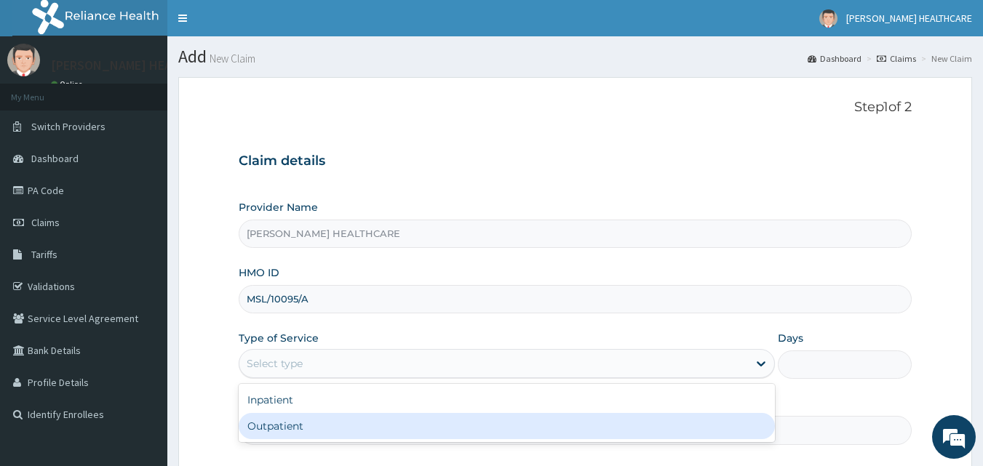
click at [362, 425] on div "Outpatient" at bounding box center [507, 426] width 536 height 26
type input "1"
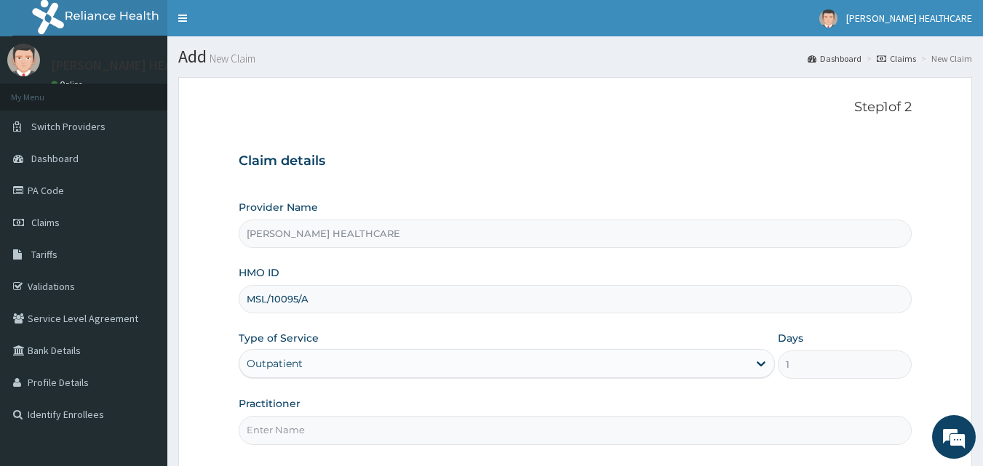
click at [367, 437] on input "Practitioner" at bounding box center [576, 430] width 674 height 28
type input "[PERSON_NAME]"
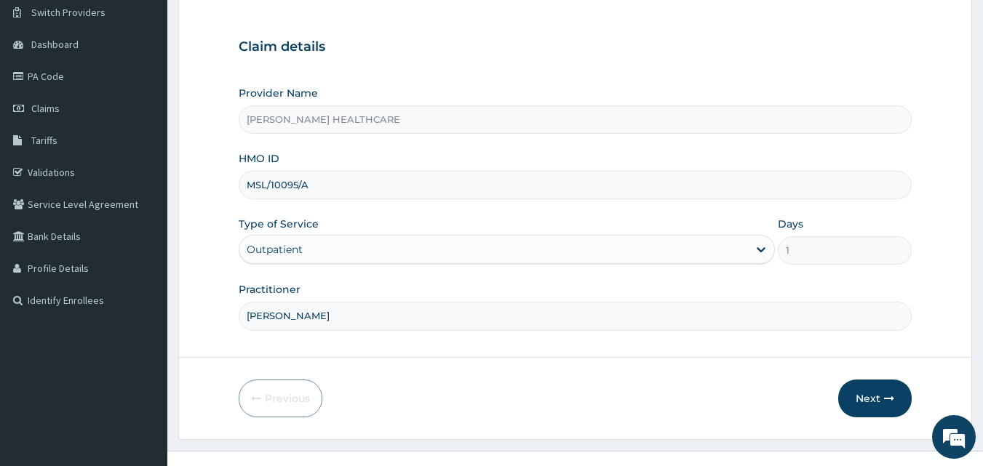
scroll to position [136, 0]
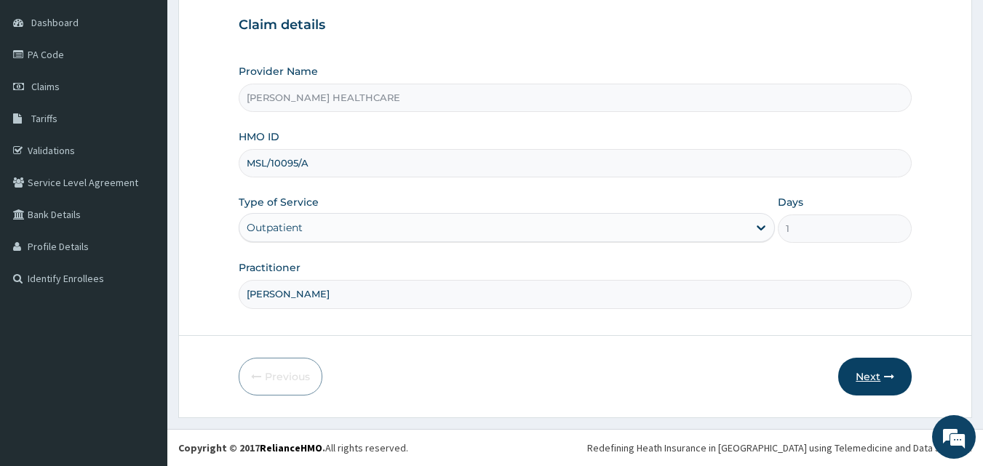
click at [872, 371] on button "Next" at bounding box center [874, 377] width 73 height 38
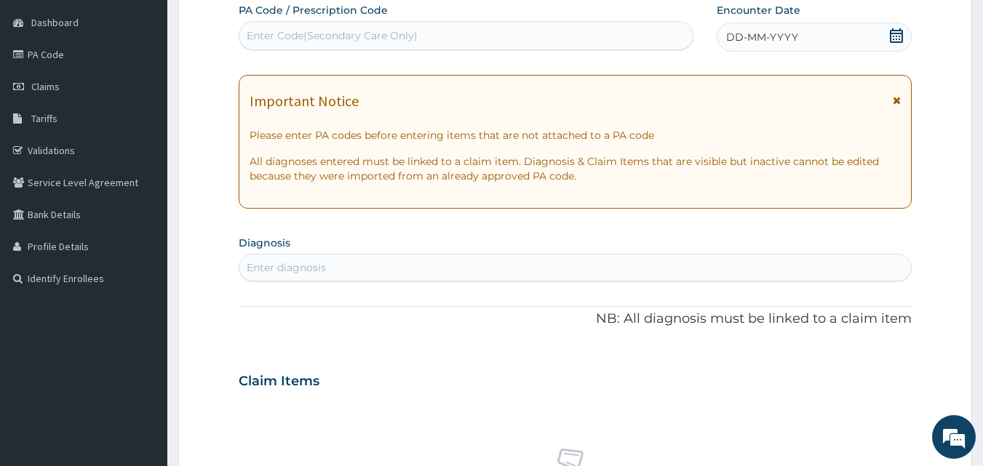
click at [761, 41] on span "DD-MM-YYYY" at bounding box center [762, 37] width 72 height 15
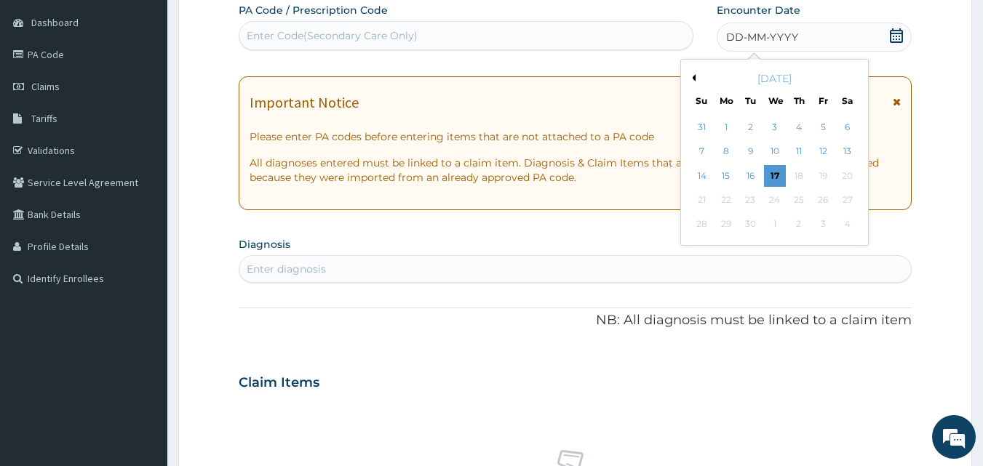
click at [695, 77] on button "Previous Month" at bounding box center [691, 77] width 7 height 7
click at [722, 202] on div "18" at bounding box center [726, 200] width 22 height 22
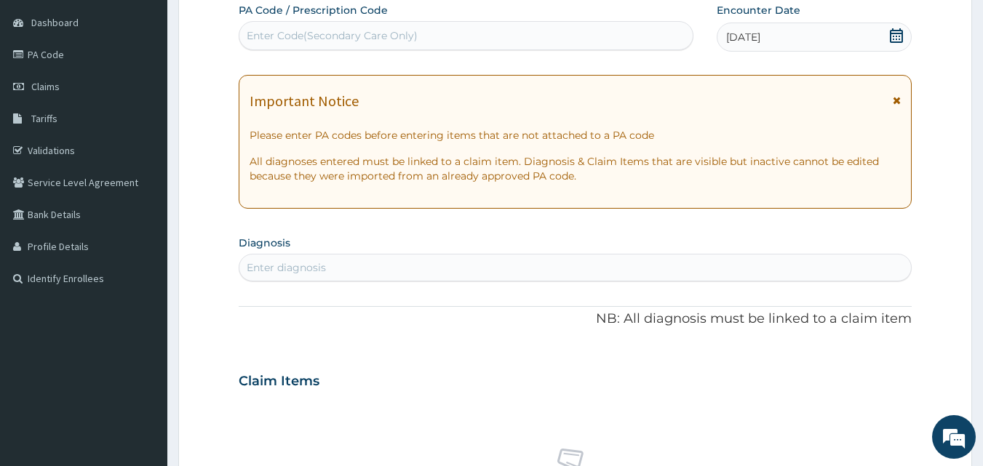
click at [324, 255] on div "Enter diagnosis" at bounding box center [576, 268] width 674 height 28
click at [346, 265] on div "Enter diagnosis" at bounding box center [575, 267] width 672 height 23
type input "[MEDICAL_DATA]"
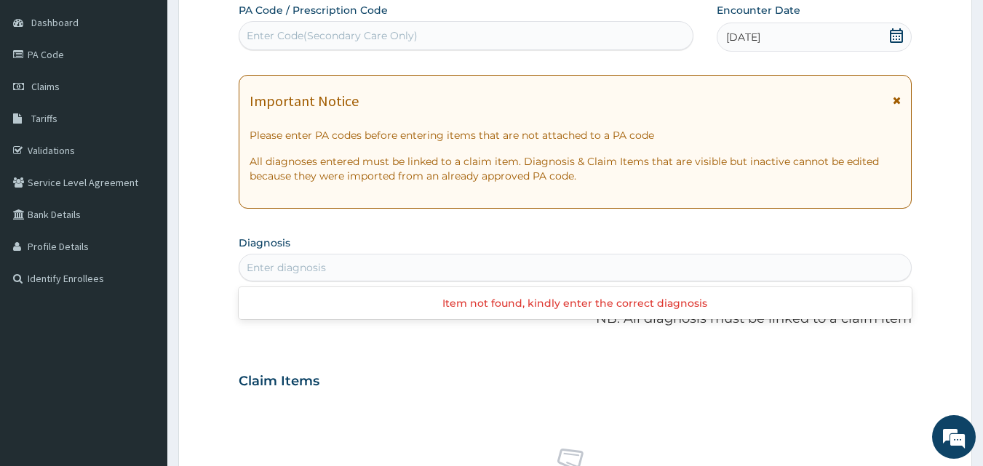
click at [346, 265] on div "Enter diagnosis" at bounding box center [575, 267] width 672 height 23
click at [344, 272] on div "Enter diagnosis" at bounding box center [575, 267] width 672 height 23
click at [327, 268] on div "Enter diagnosis" at bounding box center [575, 267] width 672 height 23
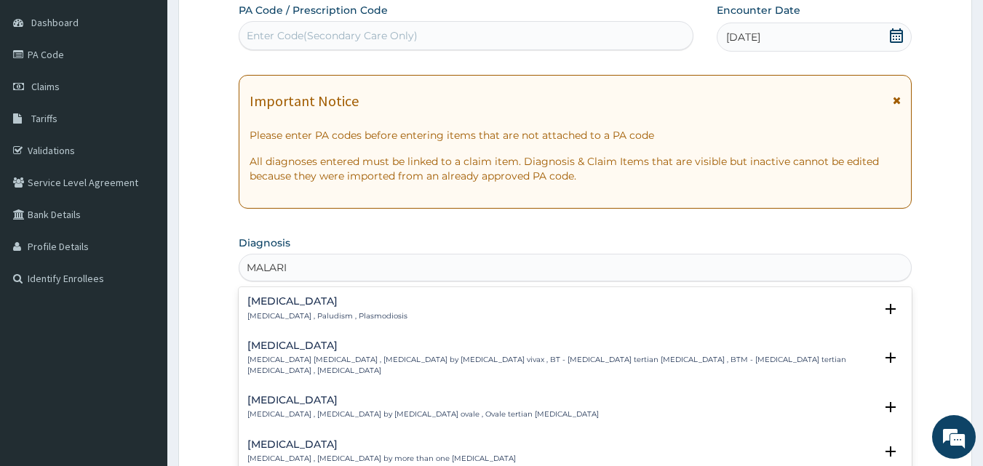
type input "[MEDICAL_DATA]"
click at [278, 299] on h4 "[MEDICAL_DATA]" at bounding box center [327, 301] width 160 height 11
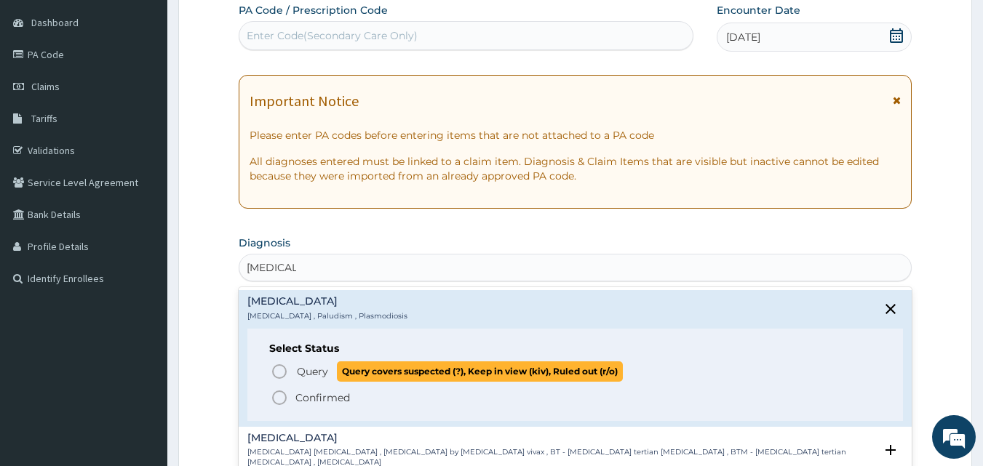
click at [311, 370] on span "Query" at bounding box center [312, 371] width 31 height 15
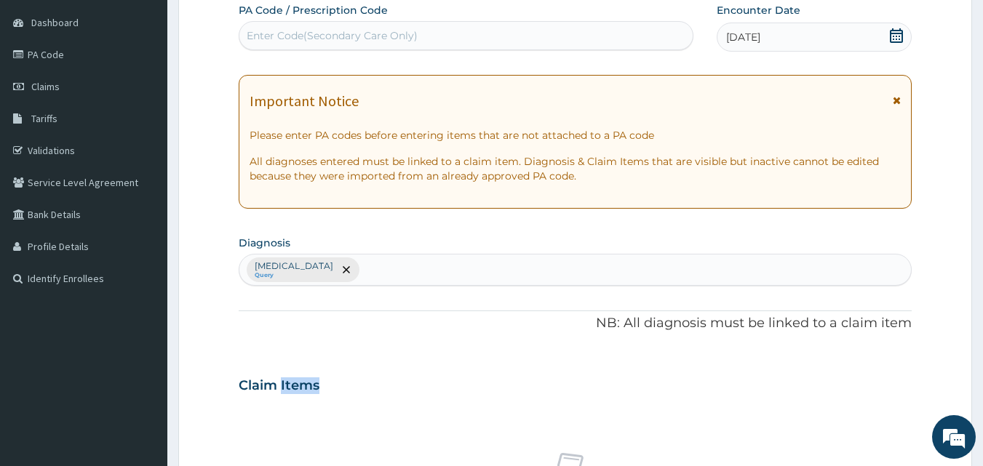
click at [311, 370] on div "Claim Items" at bounding box center [576, 383] width 674 height 38
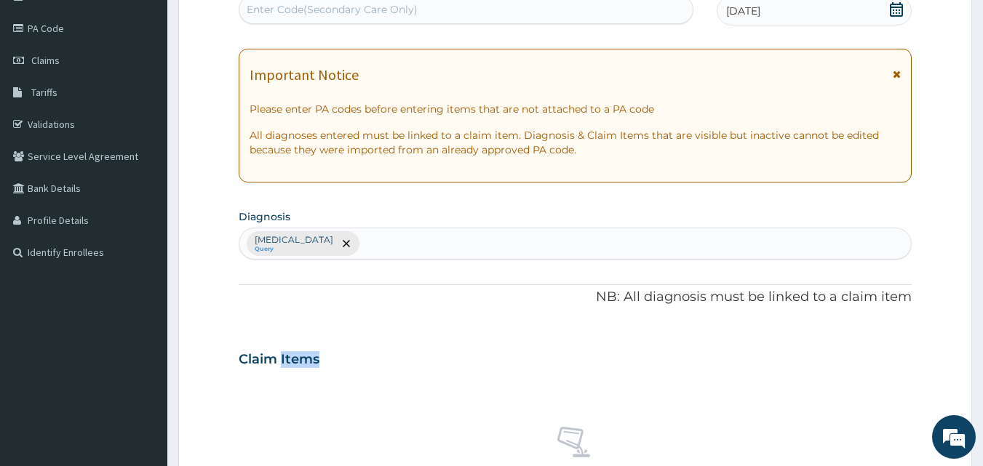
scroll to position [159, 0]
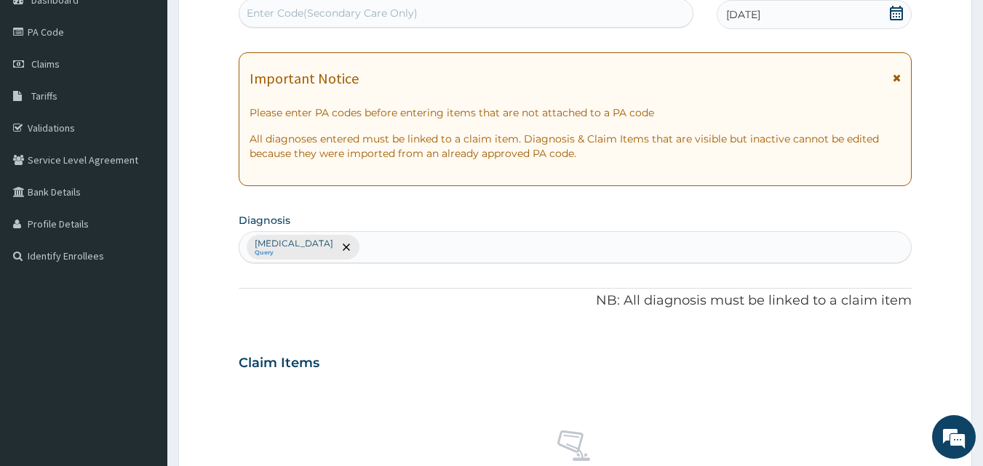
click at [350, 232] on div "Malaria Query" at bounding box center [575, 247] width 672 height 31
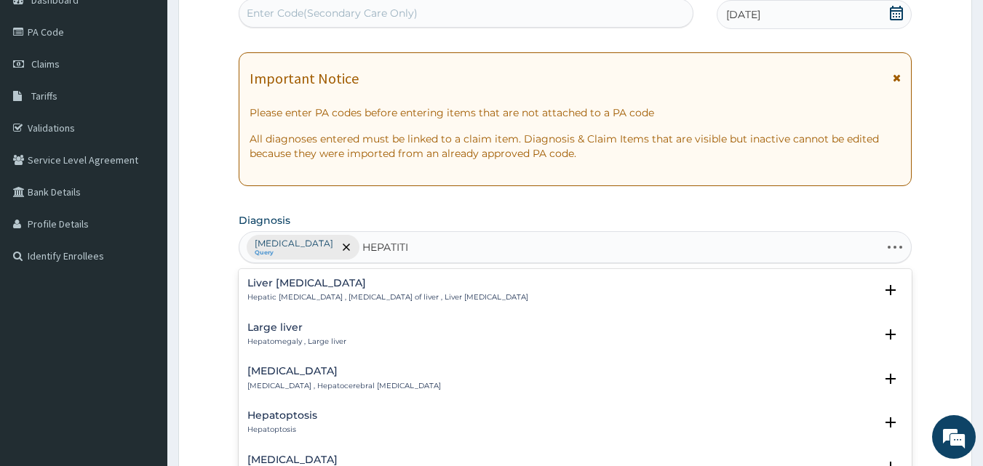
type input "HEPATITIS"
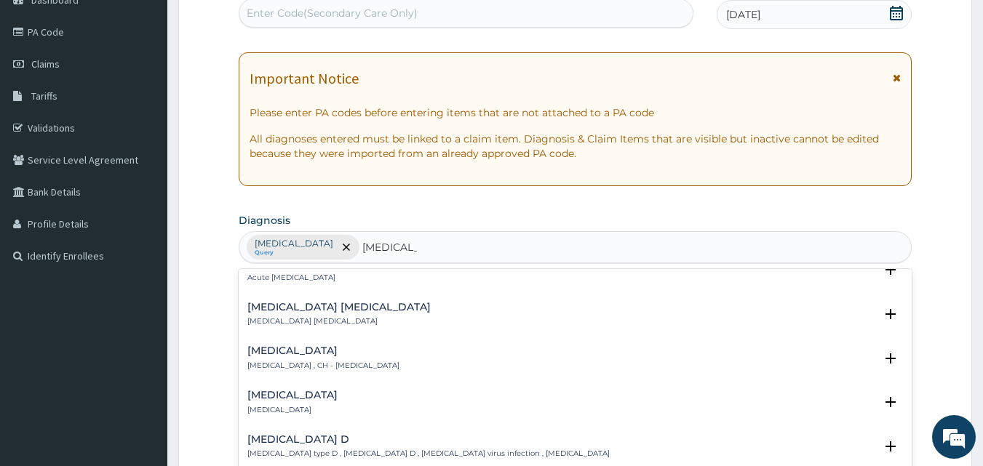
scroll to position [260, 0]
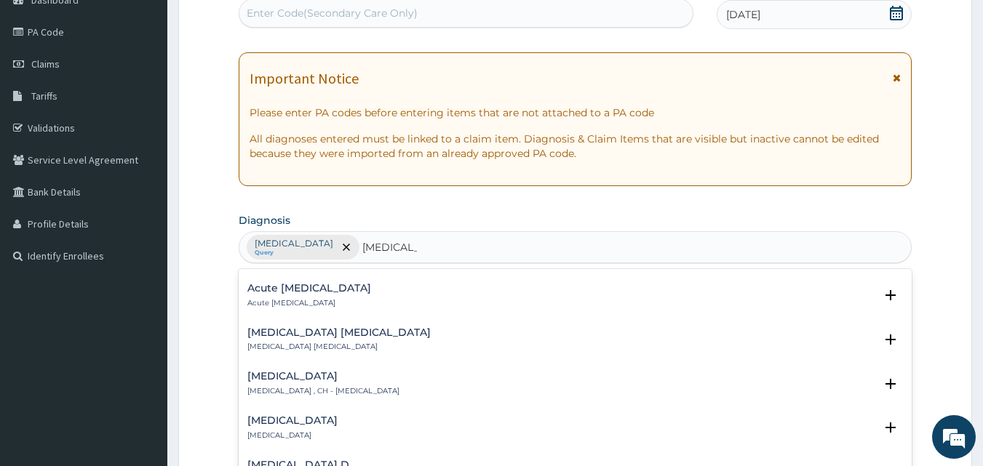
click at [311, 377] on h4 "Chronic hepatitis" at bounding box center [323, 376] width 152 height 11
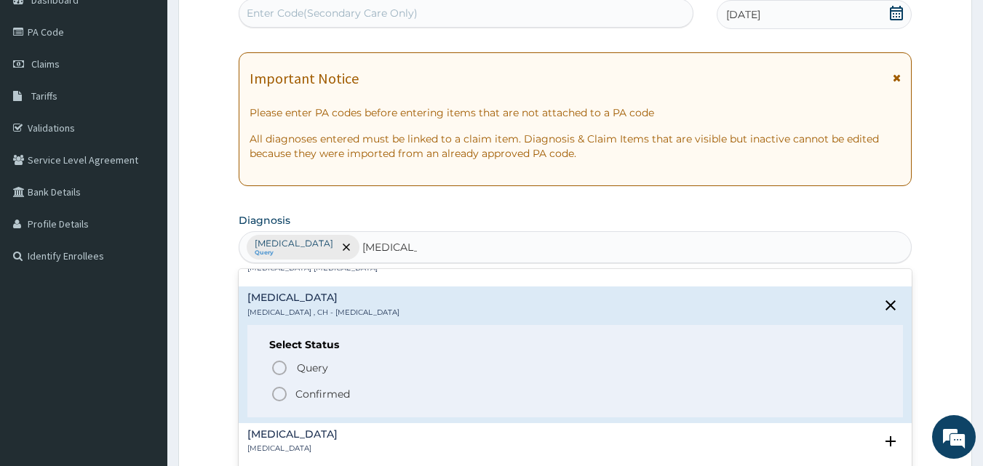
scroll to position [356, 0]
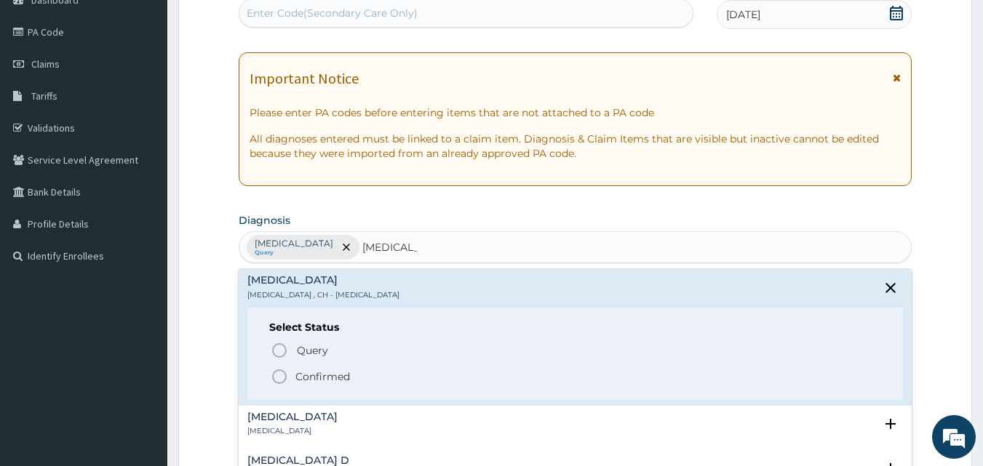
click at [319, 378] on p "Confirmed" at bounding box center [322, 377] width 55 height 15
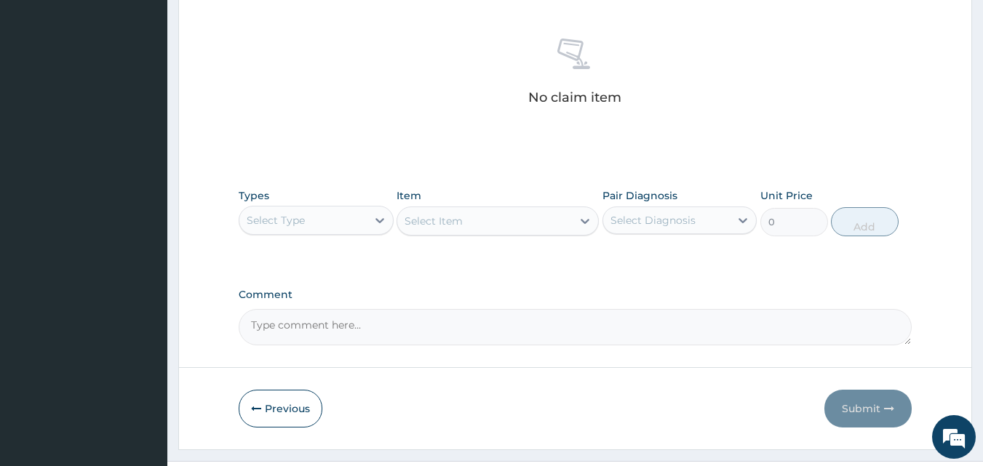
scroll to position [573, 0]
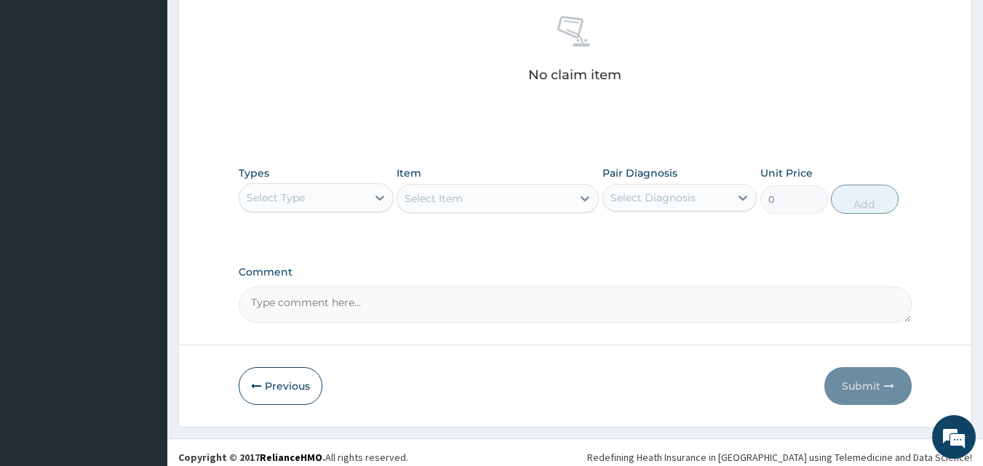
click at [345, 203] on div "Select Type" at bounding box center [302, 197] width 127 height 23
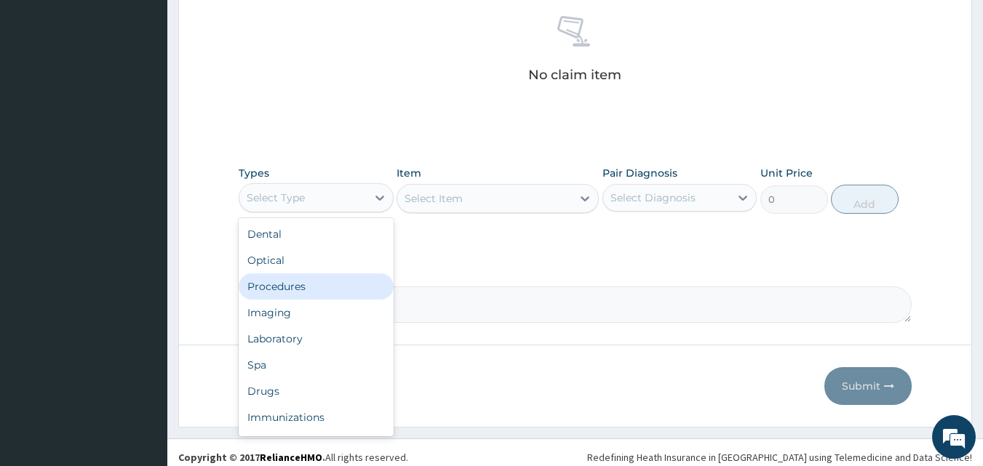
click at [313, 284] on div "Procedures" at bounding box center [316, 287] width 155 height 26
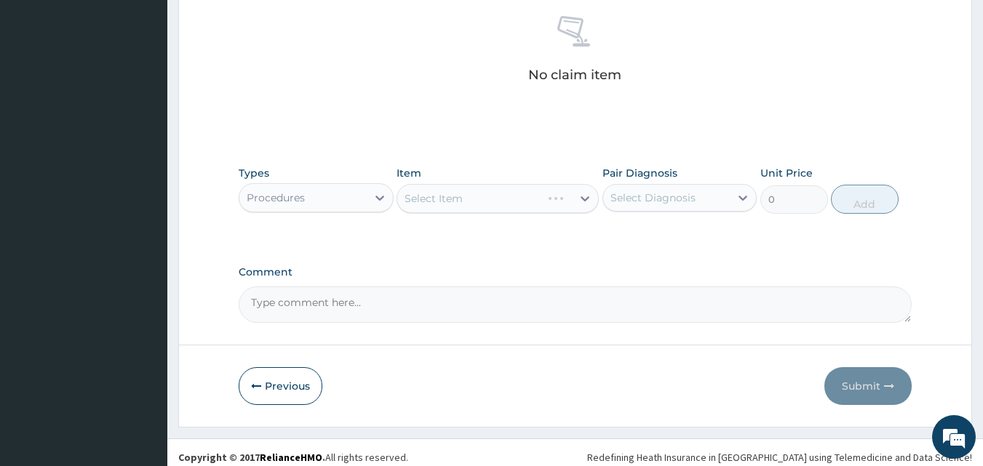
click at [436, 193] on div "Select Item" at bounding box center [497, 198] width 202 height 29
click at [463, 194] on div "Select Item" at bounding box center [484, 198] width 175 height 23
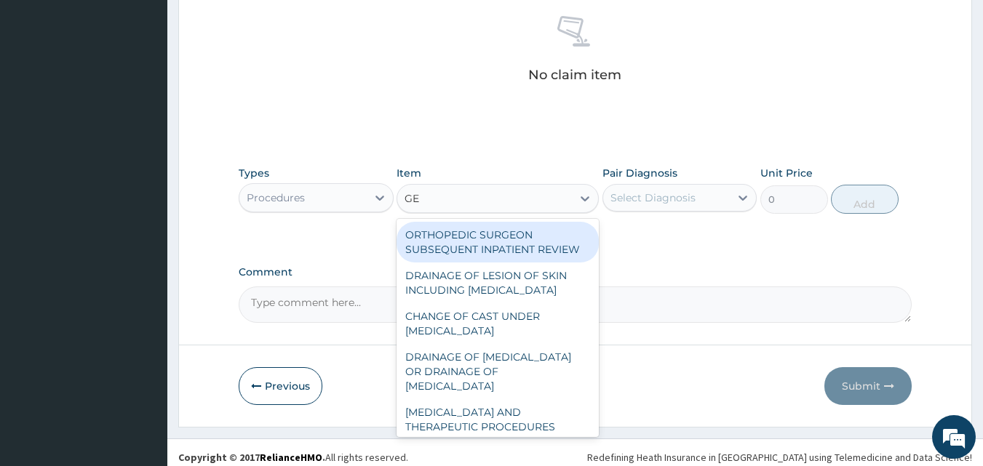
type input "GEN"
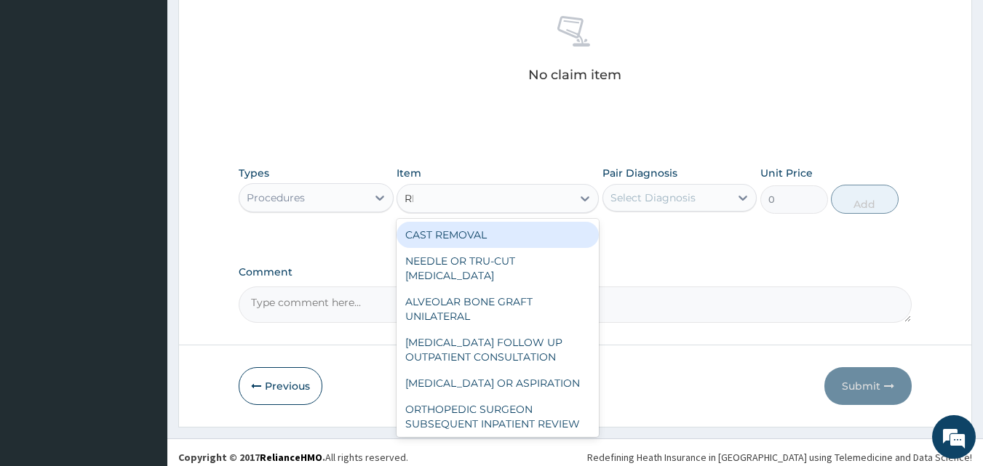
type input "RE"
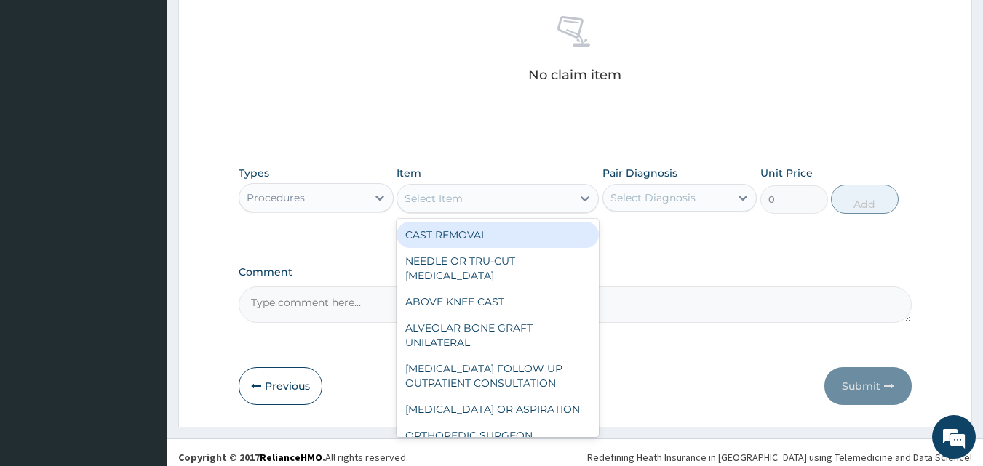
click at [456, 199] on div "Select Item" at bounding box center [433, 198] width 58 height 15
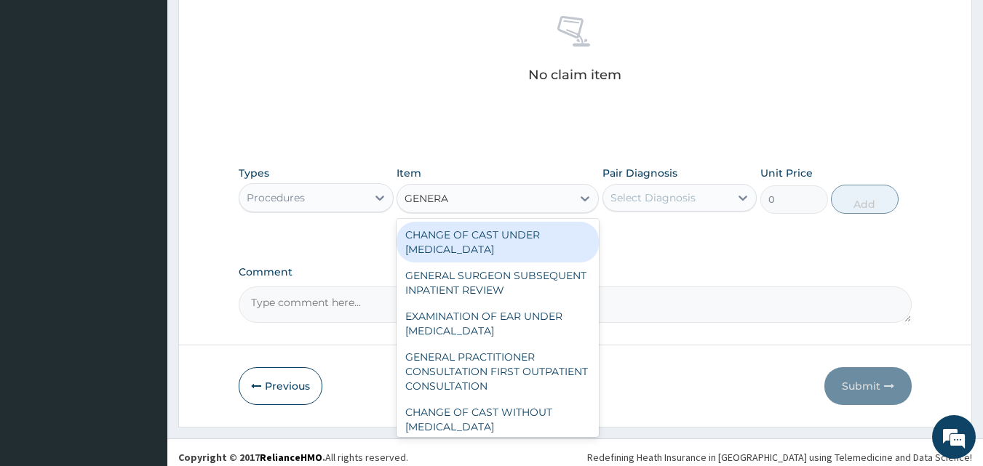
type input "GENERAL"
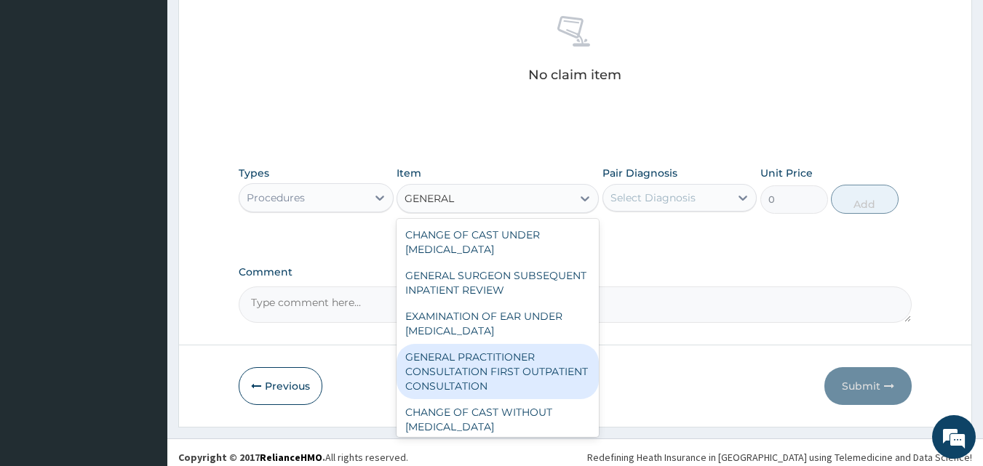
click at [503, 383] on div "GENERAL PRACTITIONER CONSULTATION FIRST OUTPATIENT CONSULTATION" at bounding box center [497, 371] width 202 height 55
type input "4174.5"
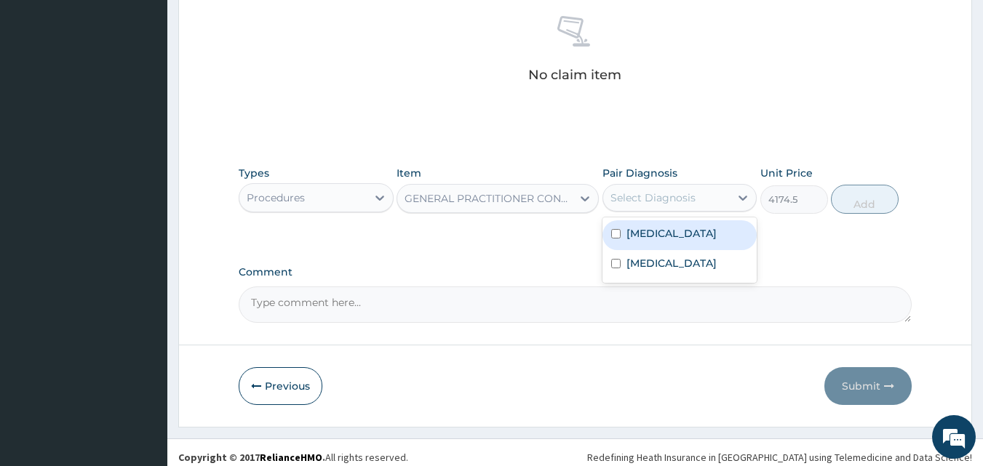
click at [656, 204] on div "Select Diagnosis" at bounding box center [652, 198] width 85 height 15
click at [647, 234] on label "[MEDICAL_DATA]" at bounding box center [671, 233] width 90 height 15
checkbox input "true"
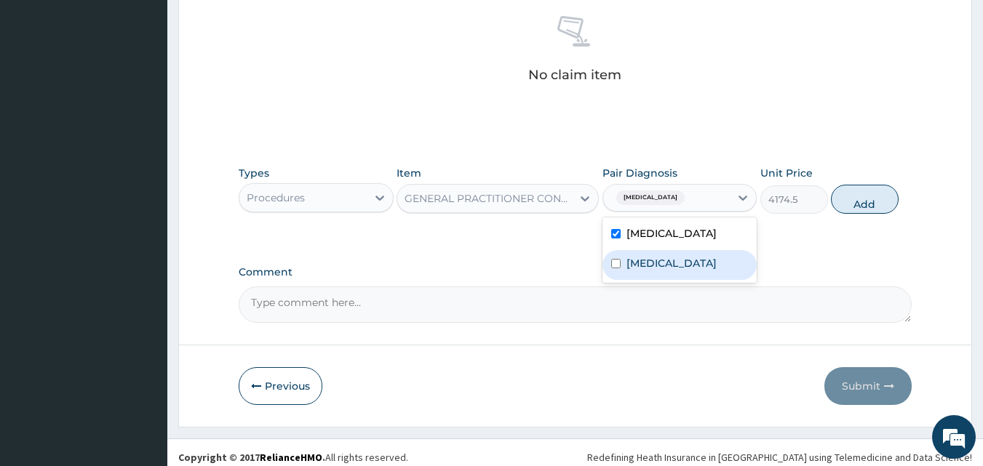
click at [635, 268] on label "Chronic hepatitis" at bounding box center [671, 263] width 90 height 15
checkbox input "true"
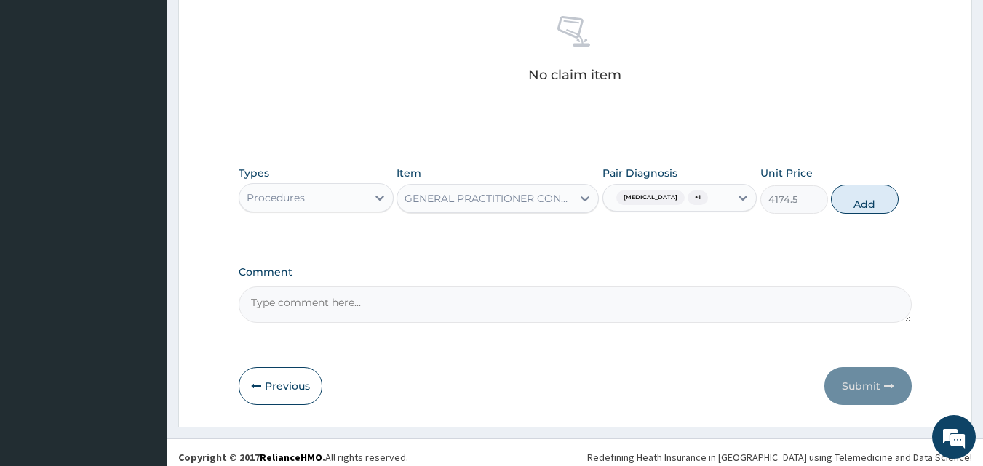
click at [855, 204] on button "Add" at bounding box center [865, 199] width 68 height 29
type input "0"
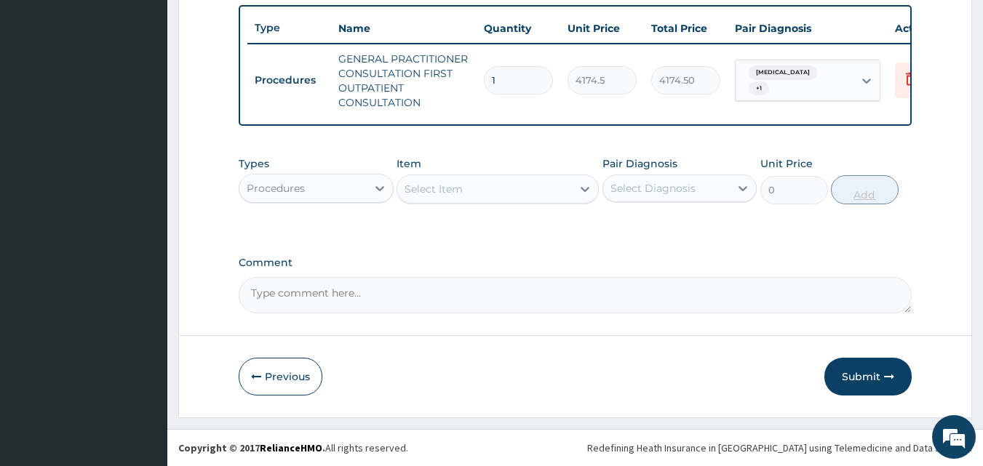
scroll to position [547, 0]
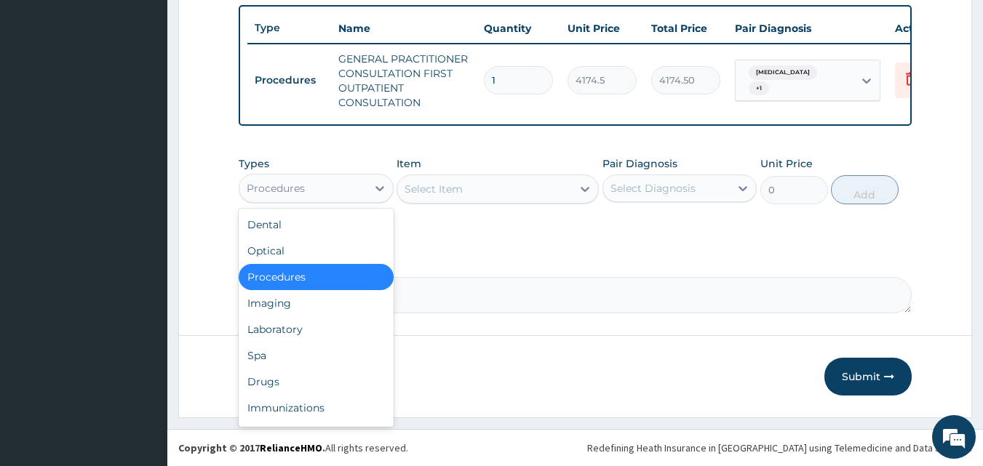
click at [293, 188] on div "Procedures" at bounding box center [276, 188] width 58 height 15
click at [463, 184] on div "Select Item" at bounding box center [484, 189] width 175 height 23
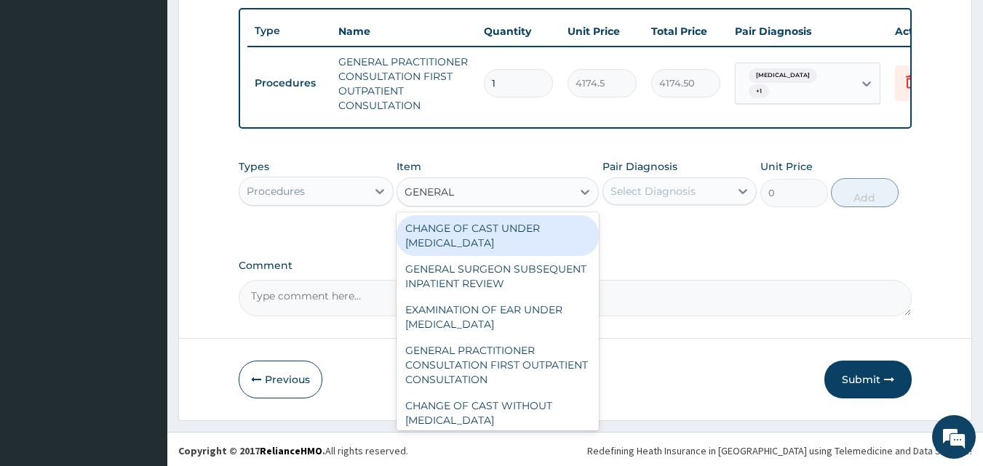
scroll to position [530, 0]
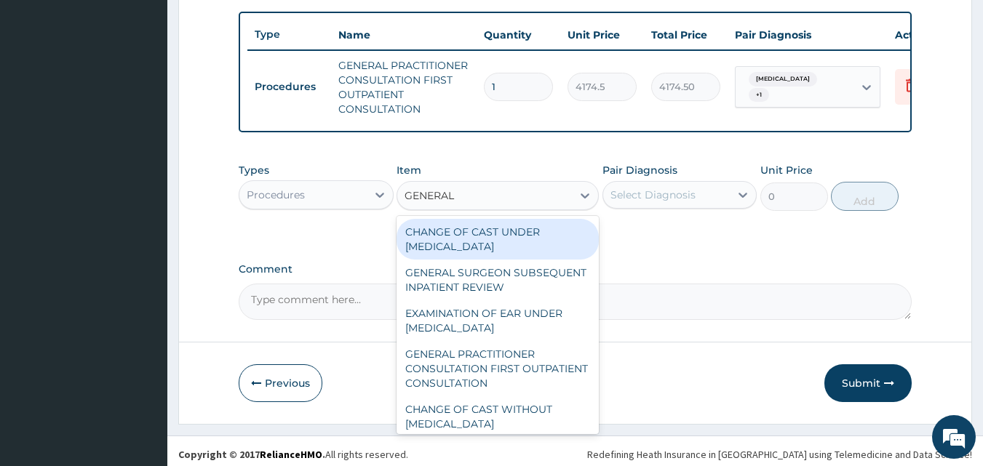
type input "GENERAL"
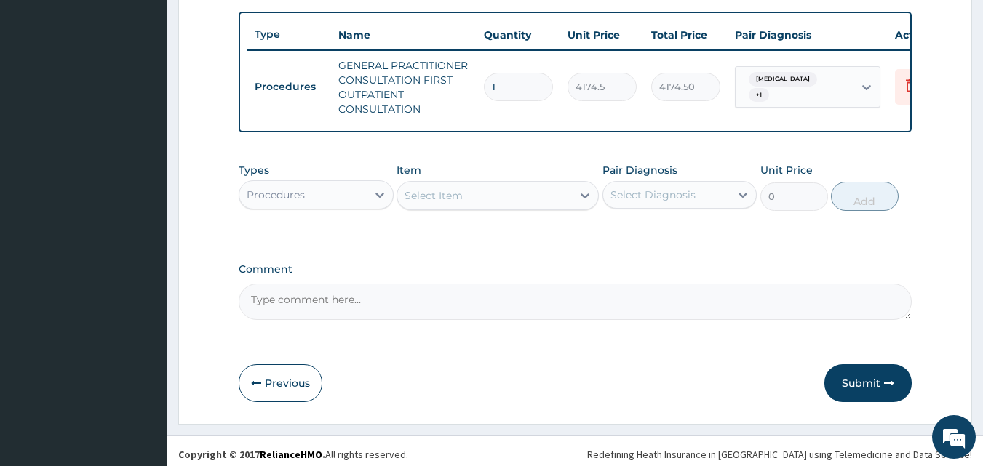
click at [554, 218] on div "Types Procedures Item Select Item Pair Diagnosis Select Diagnosis Unit Price 0 …" at bounding box center [576, 187] width 674 height 63
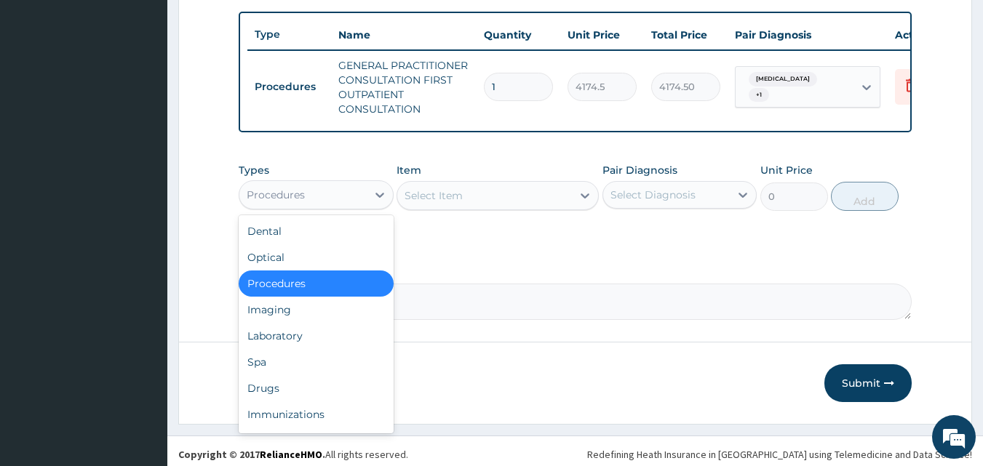
click at [365, 207] on div "Procedures" at bounding box center [302, 194] width 127 height 23
click at [298, 339] on div "Laboratory" at bounding box center [316, 336] width 155 height 26
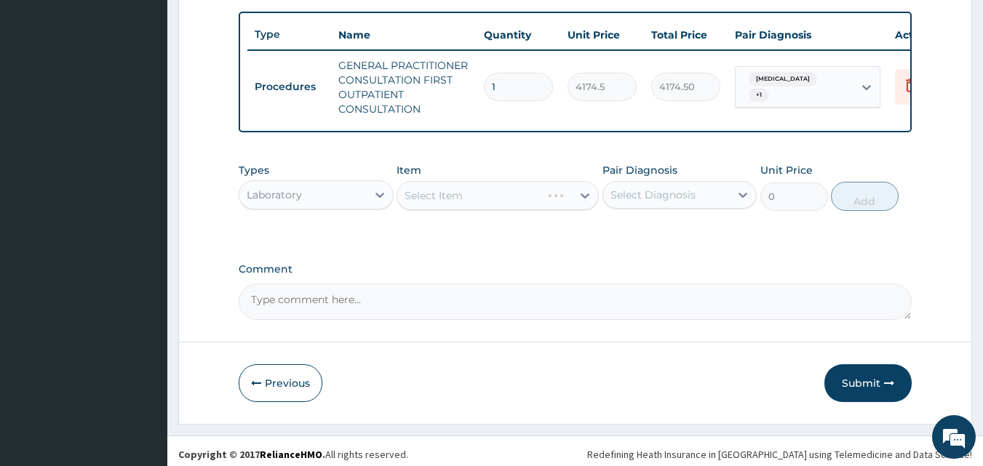
click at [458, 210] on div "Select Item" at bounding box center [497, 195] width 202 height 29
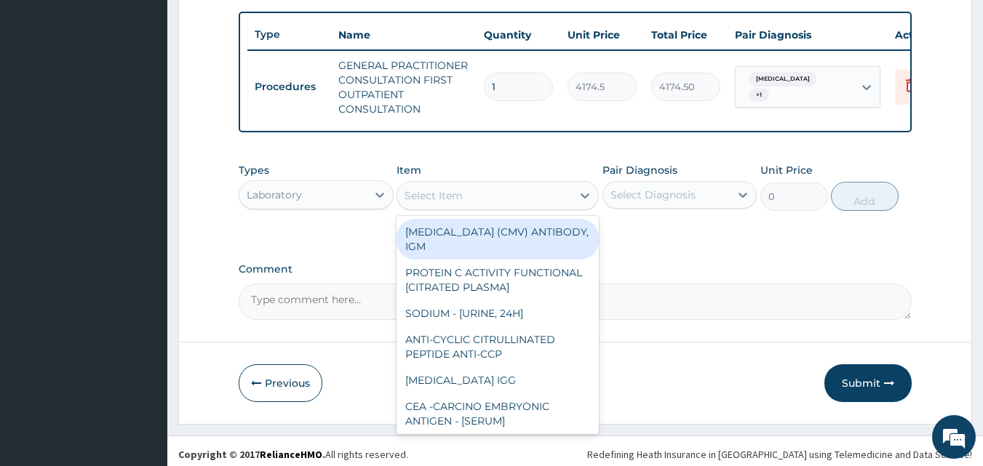
click at [553, 207] on div "Select Item" at bounding box center [484, 195] width 175 height 23
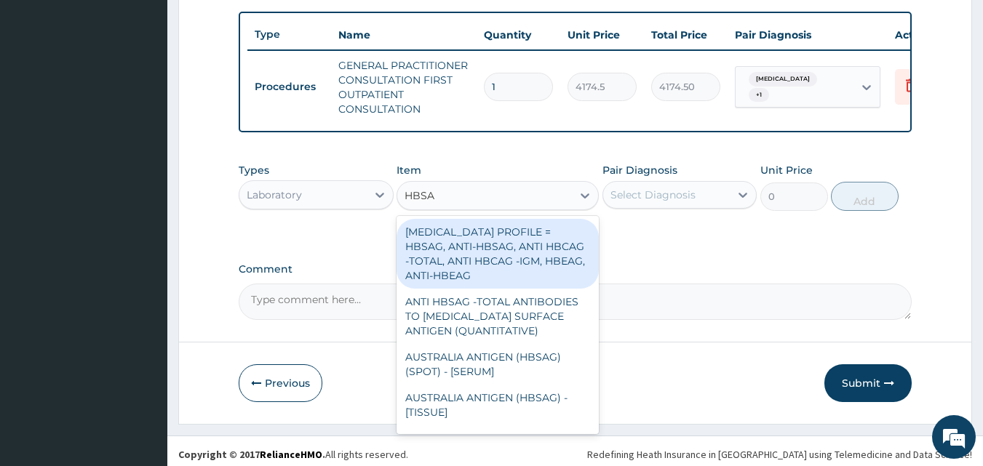
type input "HBSAG"
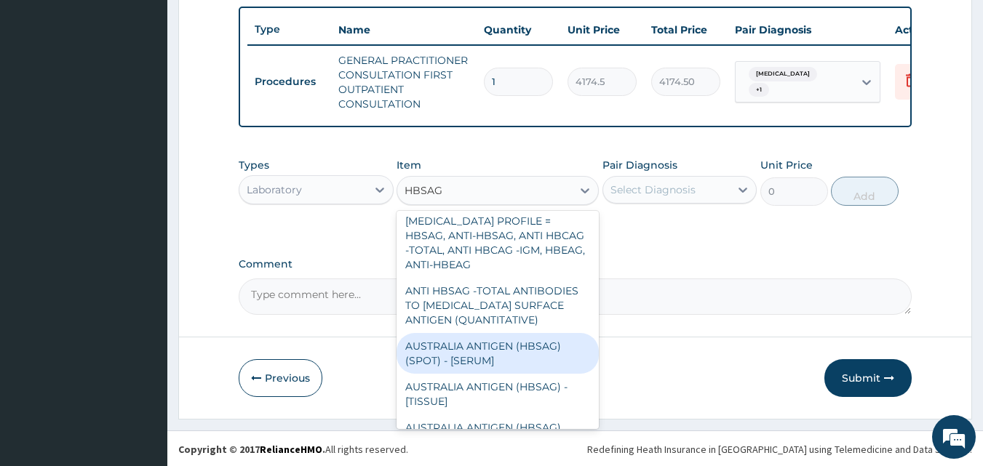
scroll to position [0, 0]
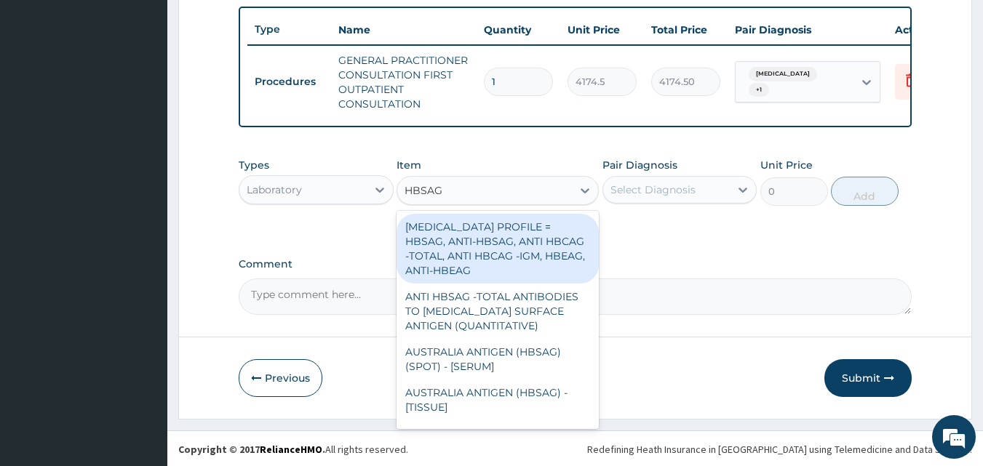
click at [537, 274] on div "[MEDICAL_DATA] PROFILE = HBSAG, ANTI-HBSAG, ANTI HBCAG -TOTAL, ANTI HBCAG -IGM,…" at bounding box center [497, 249] width 202 height 70
type input "31625"
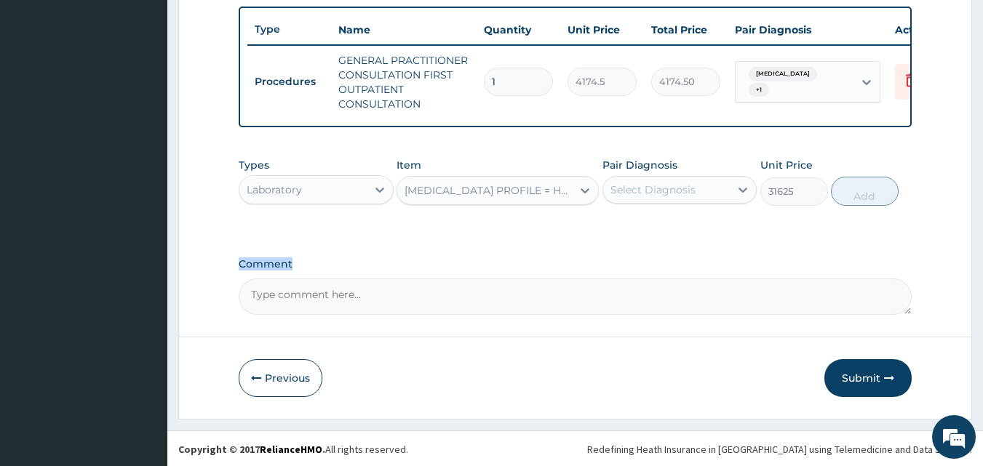
click at [537, 271] on label "Comment" at bounding box center [576, 264] width 674 height 12
click at [537, 279] on textarea "Comment" at bounding box center [576, 297] width 674 height 36
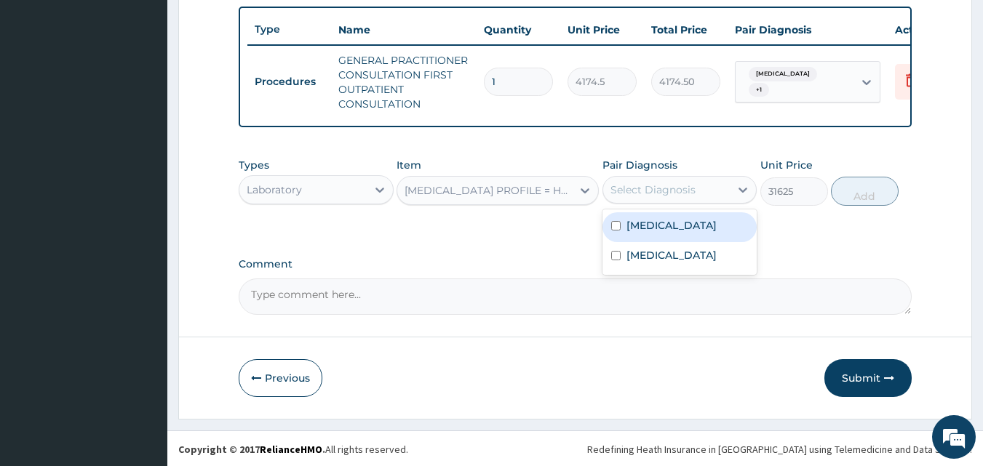
click at [674, 197] on div "Select Diagnosis" at bounding box center [652, 190] width 85 height 15
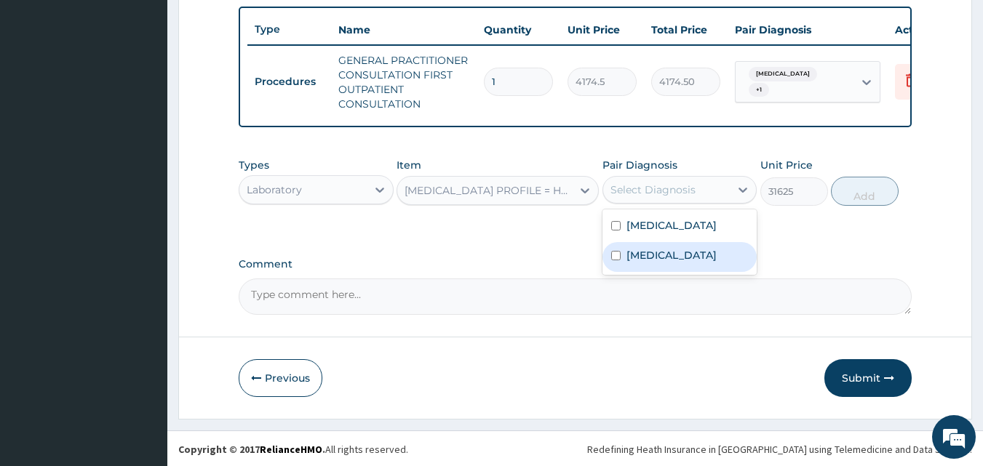
click at [663, 261] on label "Chronic hepatitis" at bounding box center [671, 255] width 90 height 15
checkbox input "true"
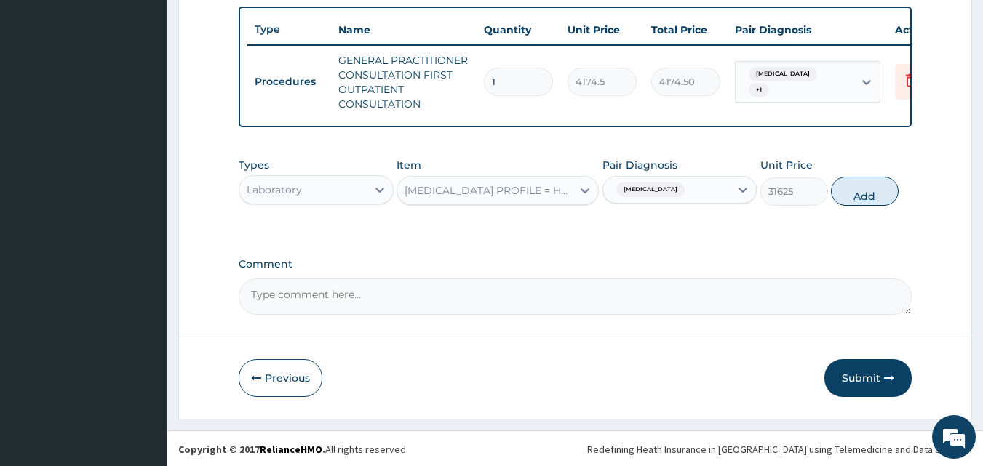
click at [867, 206] on button "Add" at bounding box center [865, 191] width 68 height 29
type input "0"
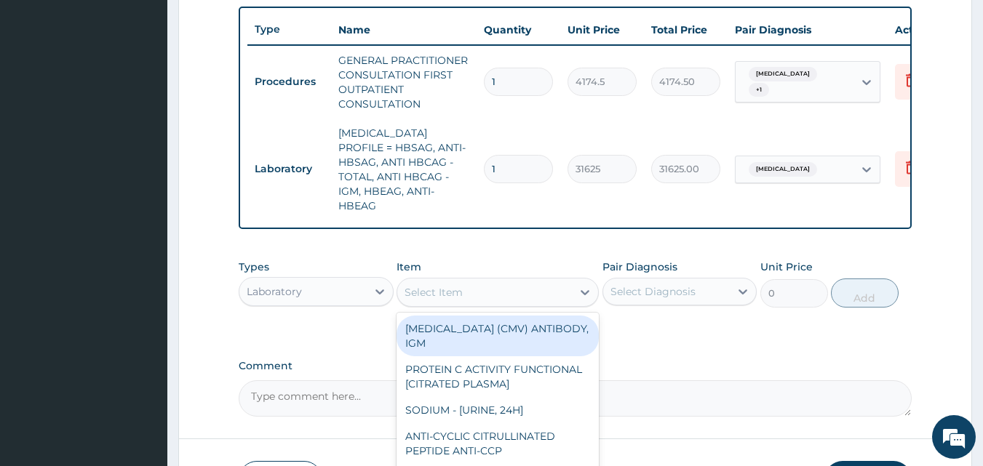
click at [516, 284] on div "Select Item" at bounding box center [484, 292] width 175 height 23
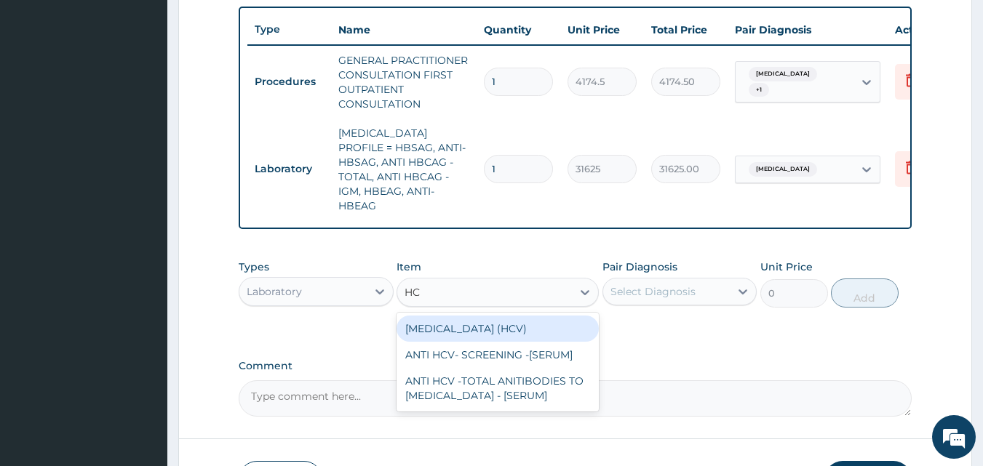
type input "HCV"
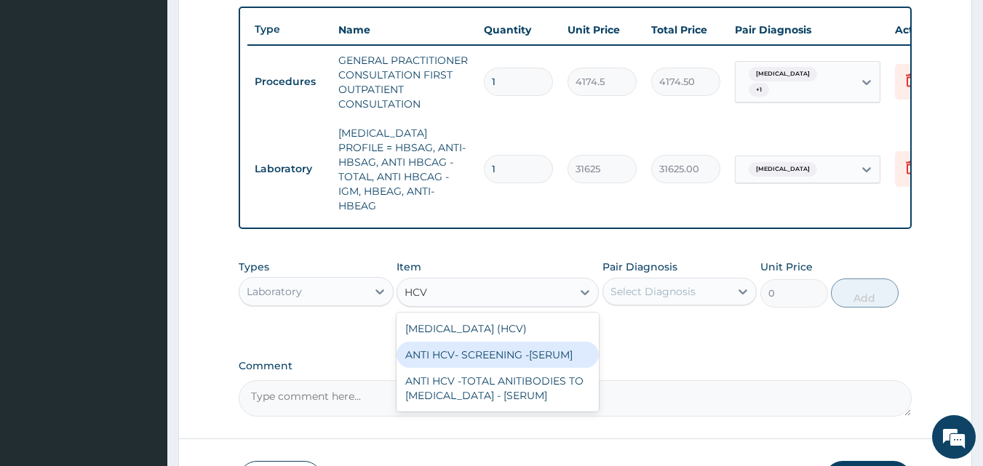
click at [486, 348] on div "ANTI HCV- SCREENING -[SERUM]" at bounding box center [497, 355] width 202 height 26
type input "3795"
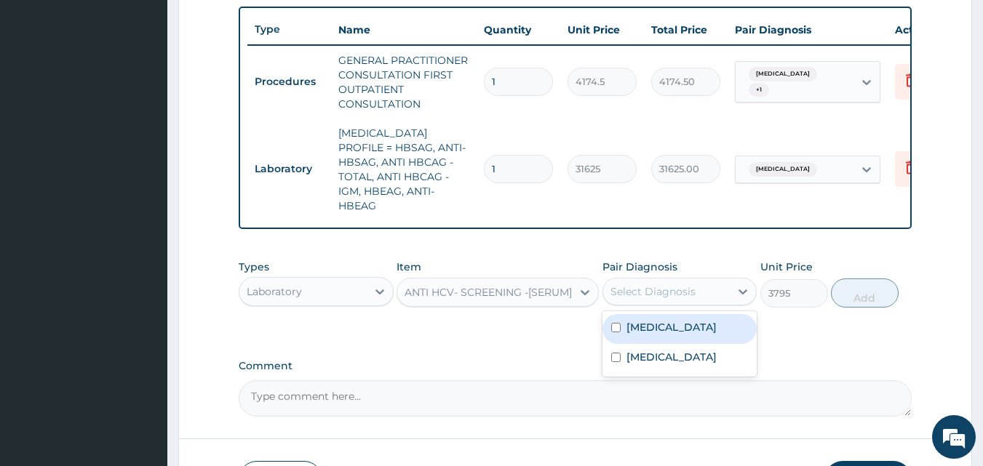
click at [653, 287] on div "Select Diagnosis" at bounding box center [652, 291] width 85 height 15
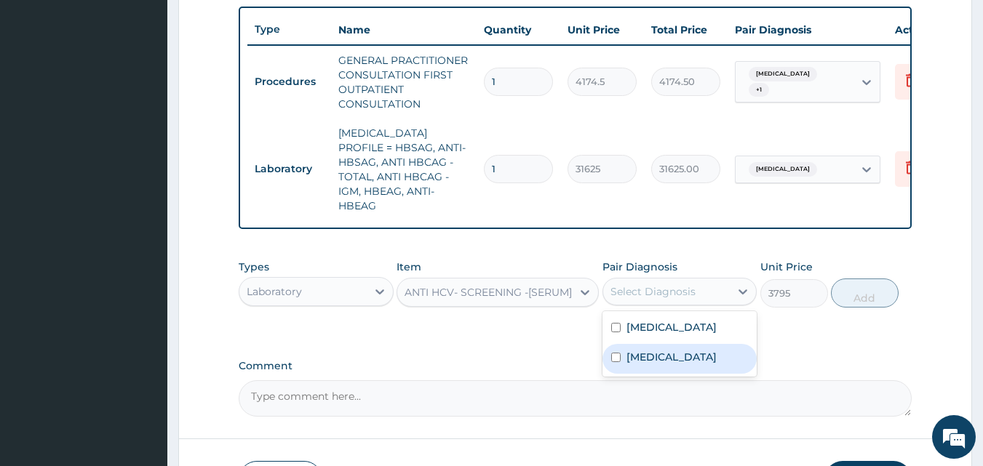
click at [645, 360] on label "Chronic hepatitis" at bounding box center [671, 357] width 90 height 15
checkbox input "true"
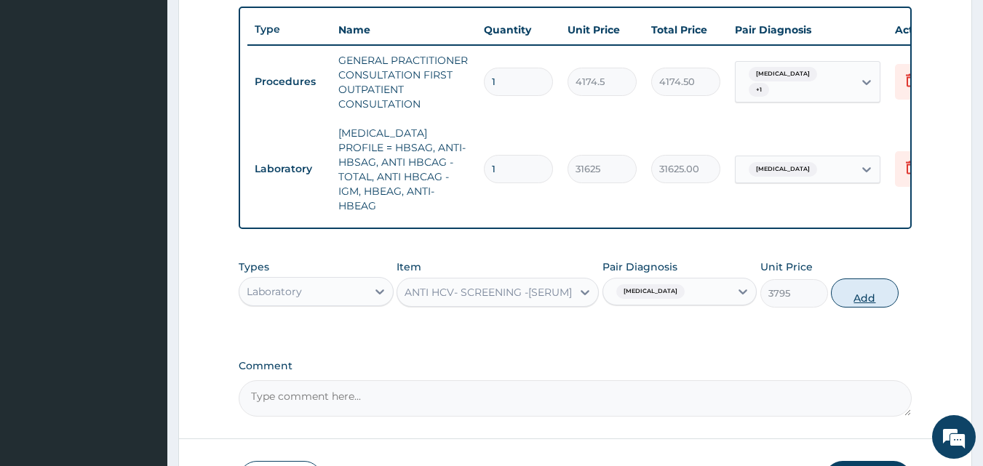
click at [856, 295] on button "Add" at bounding box center [865, 293] width 68 height 29
type input "0"
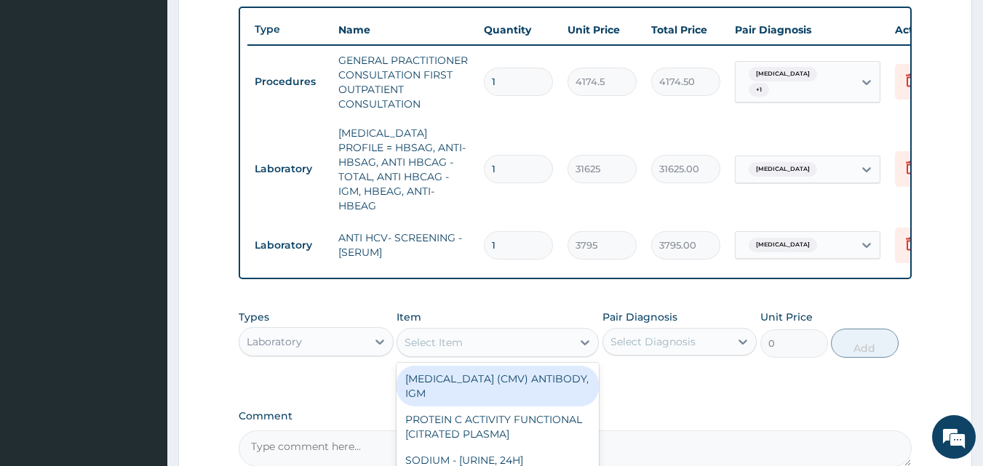
click at [471, 333] on div "Select Item" at bounding box center [484, 342] width 175 height 23
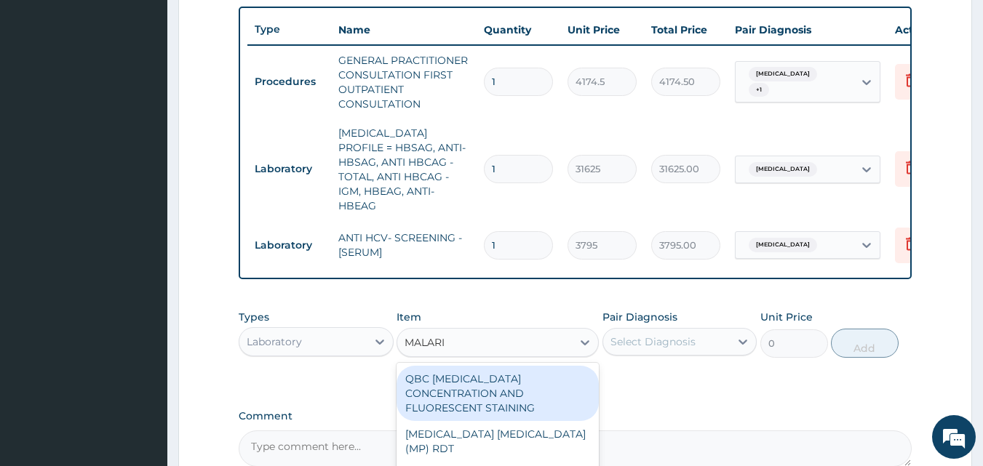
type input "[MEDICAL_DATA]"
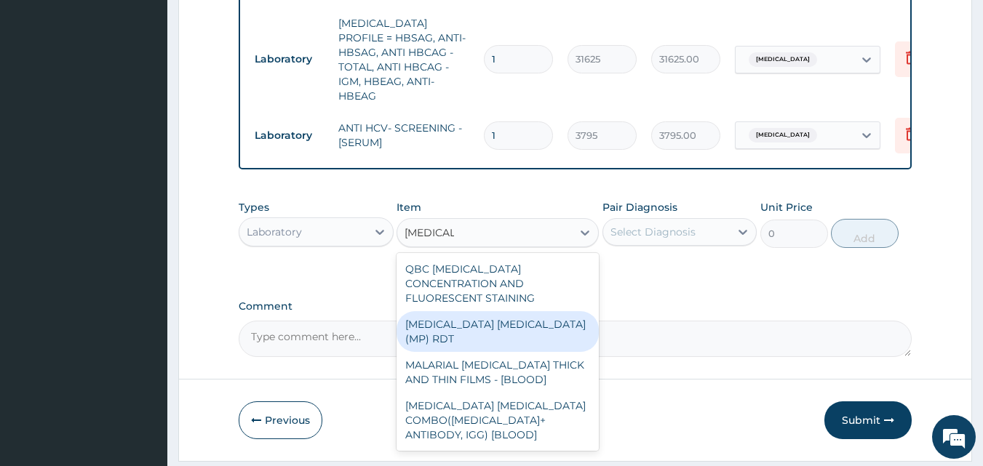
scroll to position [666, 0]
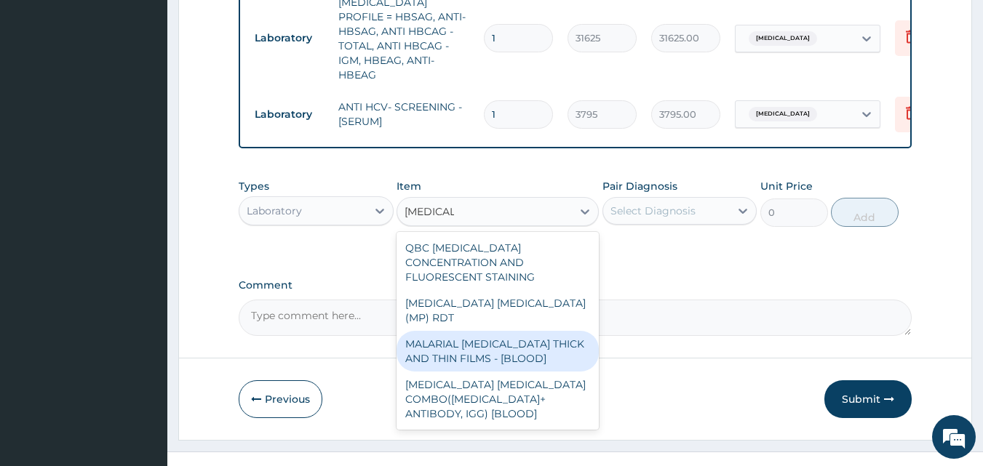
click at [529, 331] on div "MALARIAL [MEDICAL_DATA] THICK AND THIN FILMS - [BLOOD]" at bounding box center [497, 351] width 202 height 41
type input "1897.5"
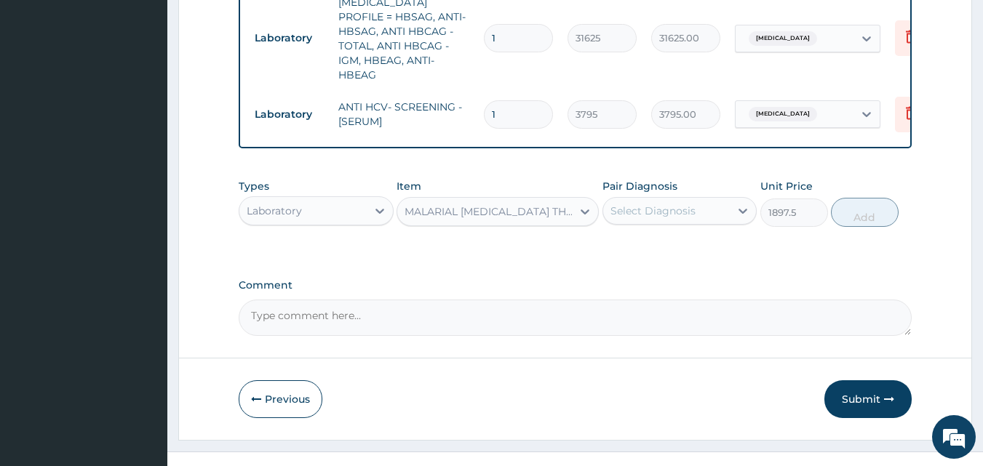
click at [704, 199] on div "Select Diagnosis" at bounding box center [666, 210] width 127 height 23
click at [698, 257] on div "[MEDICAL_DATA]" at bounding box center [679, 249] width 155 height 30
checkbox input "true"
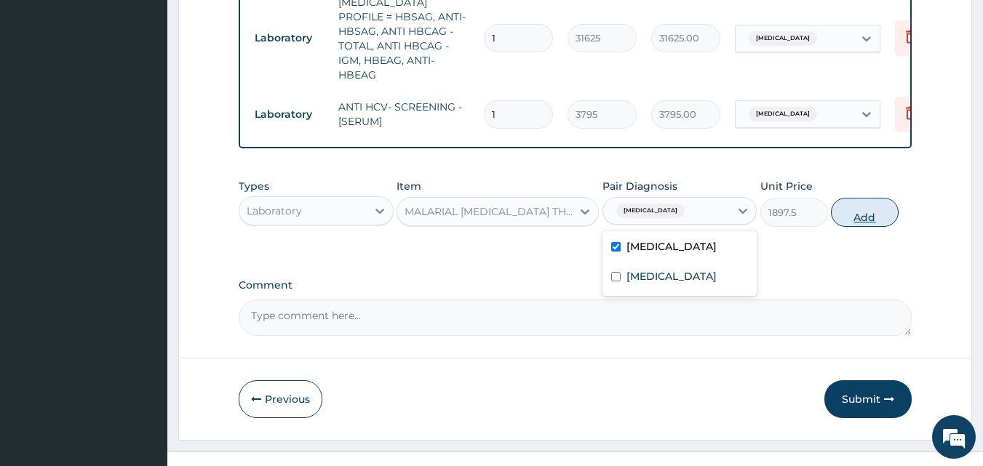
click at [874, 213] on button "Add" at bounding box center [865, 212] width 68 height 29
type input "0"
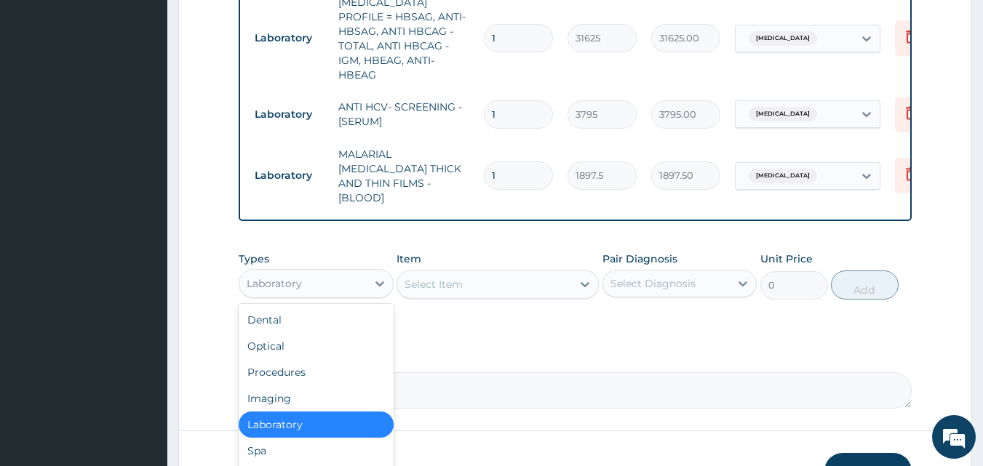
click at [339, 273] on div "Laboratory" at bounding box center [302, 283] width 127 height 23
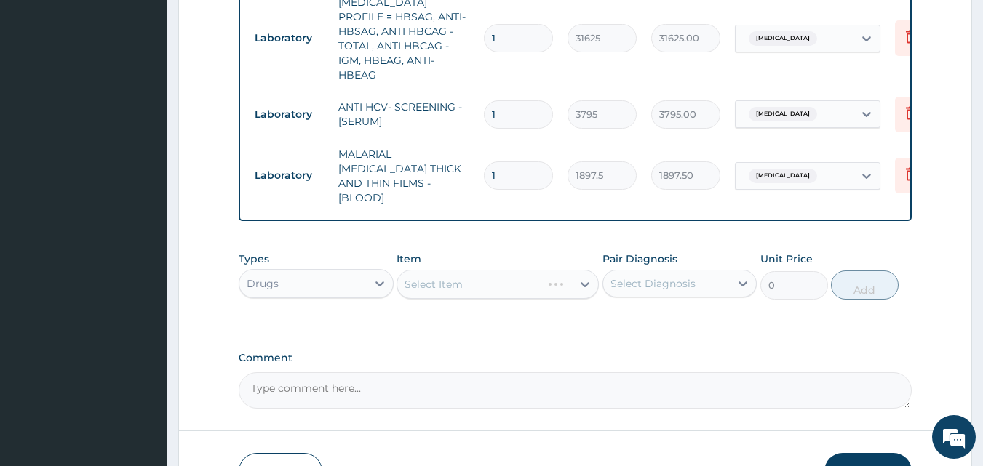
click at [463, 270] on div "Select Item" at bounding box center [497, 284] width 202 height 29
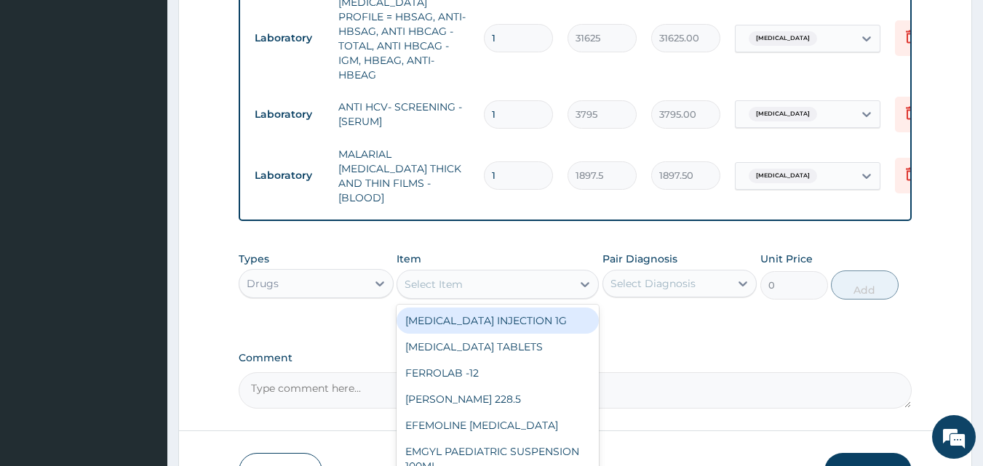
click at [473, 273] on div "Select Item" at bounding box center [484, 284] width 175 height 23
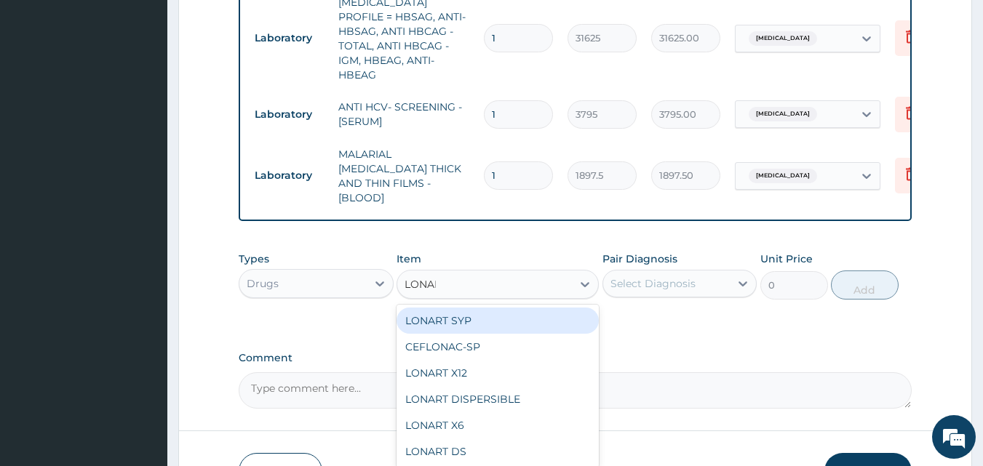
type input "LONART"
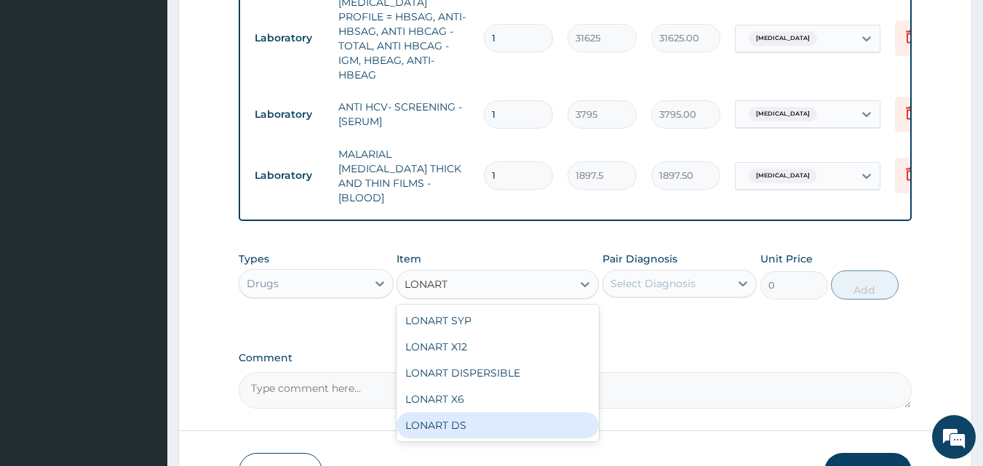
click at [457, 412] on div "LONART DS" at bounding box center [497, 425] width 202 height 26
type input "556.6"
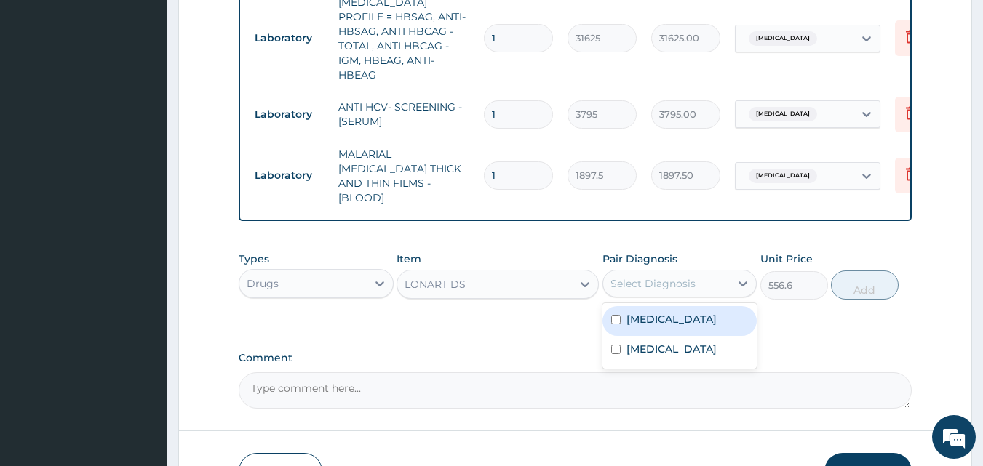
click at [661, 276] on div "Select Diagnosis" at bounding box center [652, 283] width 85 height 15
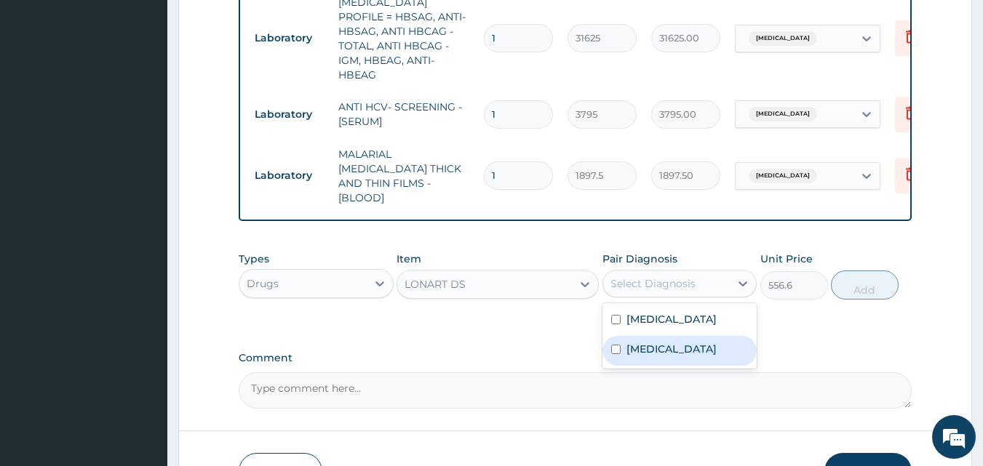
click at [643, 343] on div "Chronic hepatitis" at bounding box center [679, 351] width 155 height 30
checkbox input "true"
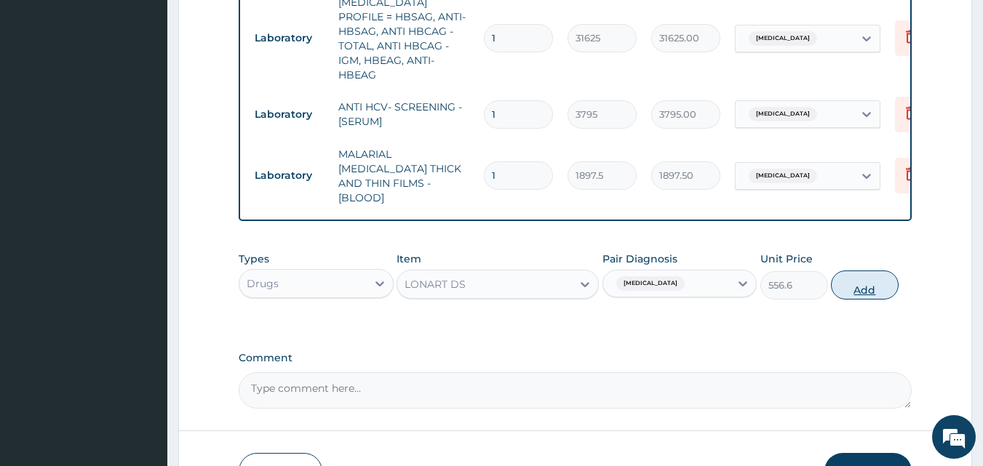
click at [860, 276] on button "Add" at bounding box center [865, 285] width 68 height 29
type input "0"
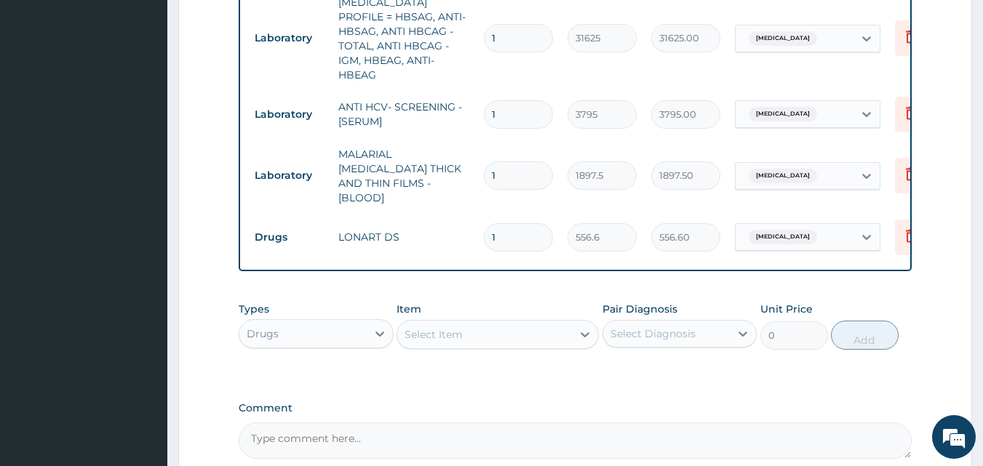
type input "0.00"
type input "6"
type input "3339.60"
type input "6"
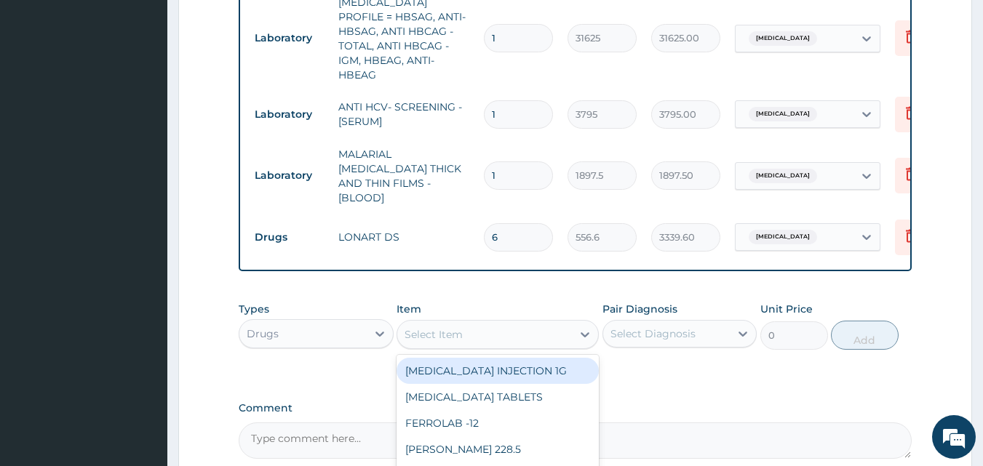
click at [423, 327] on div "Select Item" at bounding box center [433, 334] width 58 height 15
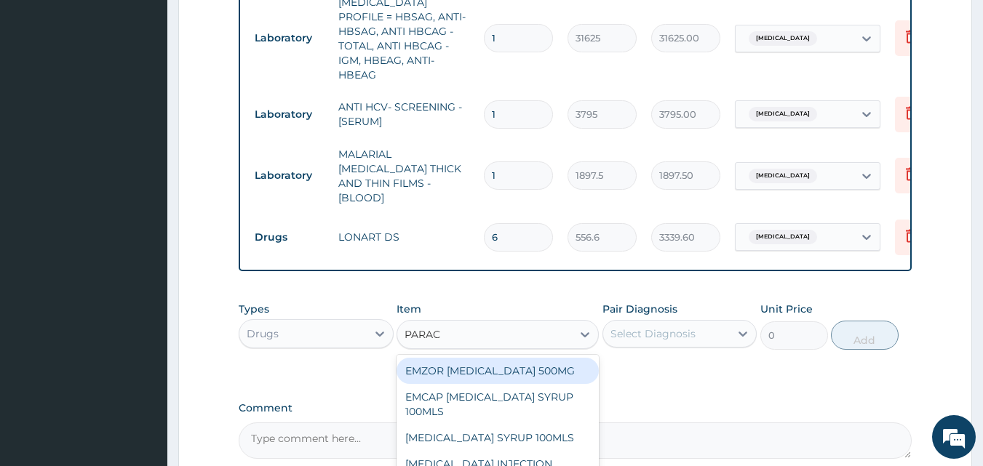
type input "PARACE"
click at [454, 358] on div "EMZOR [MEDICAL_DATA] 500MG" at bounding box center [497, 371] width 202 height 26
type input "27.83"
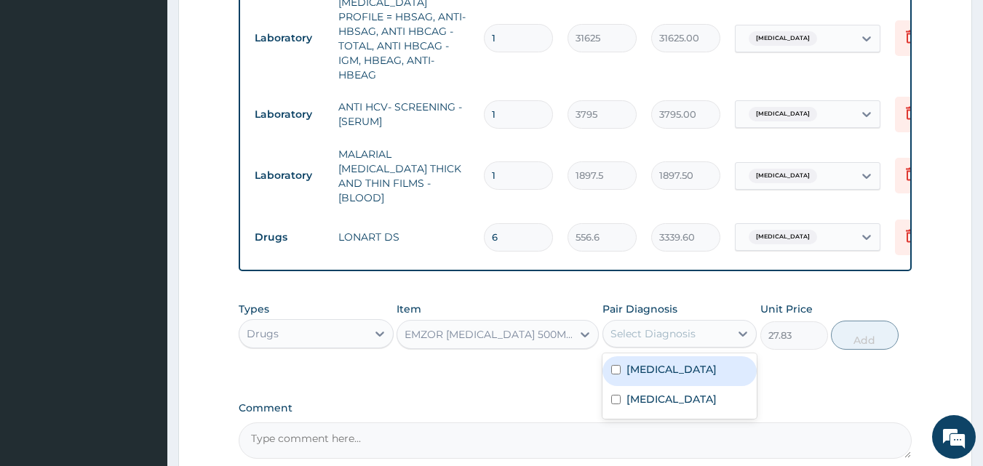
click at [673, 327] on div "Select Diagnosis" at bounding box center [652, 334] width 85 height 15
click at [637, 362] on label "[MEDICAL_DATA]" at bounding box center [671, 369] width 90 height 15
checkbox input "true"
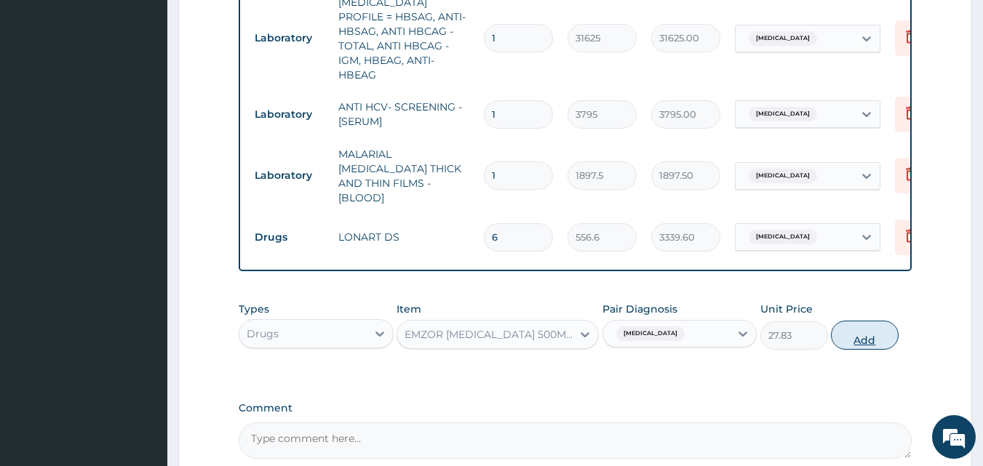
click at [856, 321] on button "Add" at bounding box center [865, 335] width 68 height 29
type input "0"
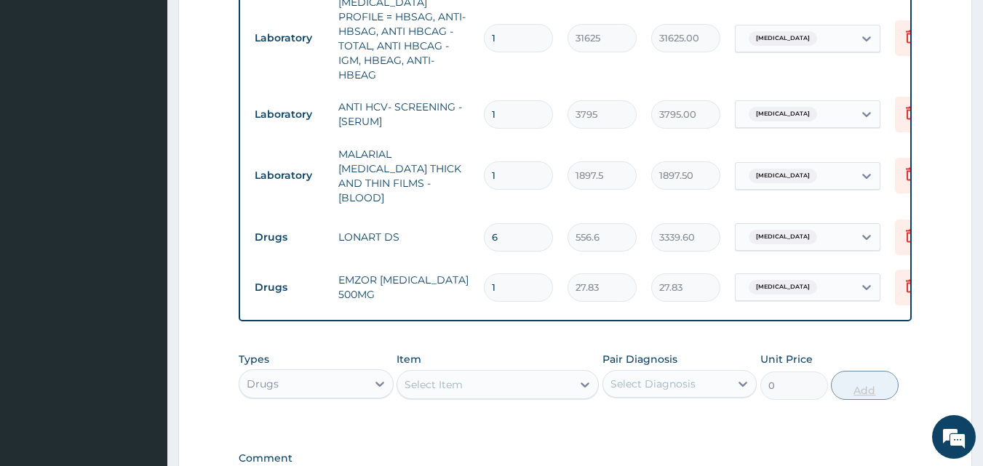
click at [526, 274] on input "1" at bounding box center [518, 288] width 69 height 28
type input "18"
type input "500.94"
type input "18"
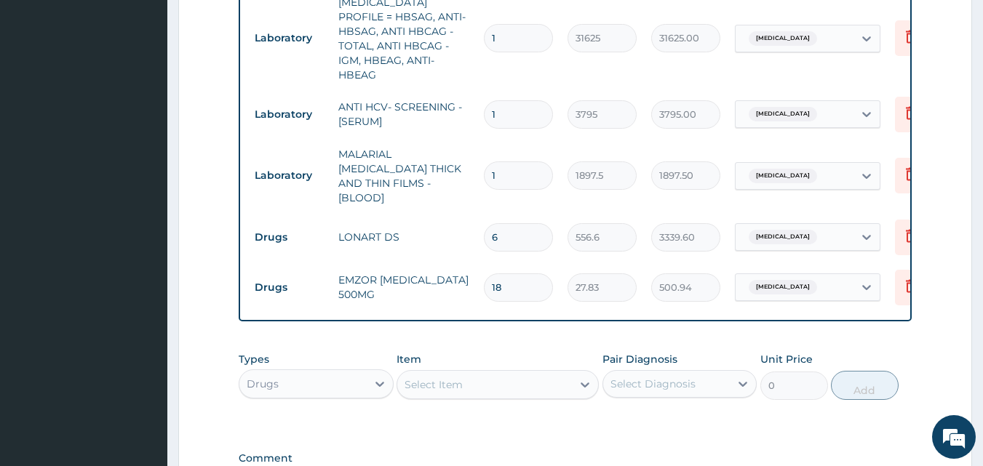
click at [453, 378] on div "Select Item" at bounding box center [433, 385] width 58 height 15
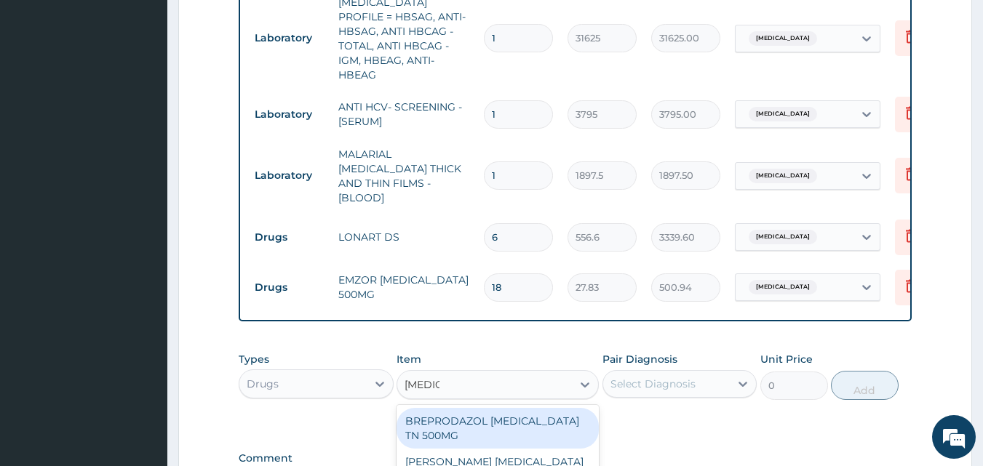
type input "CIPROF"
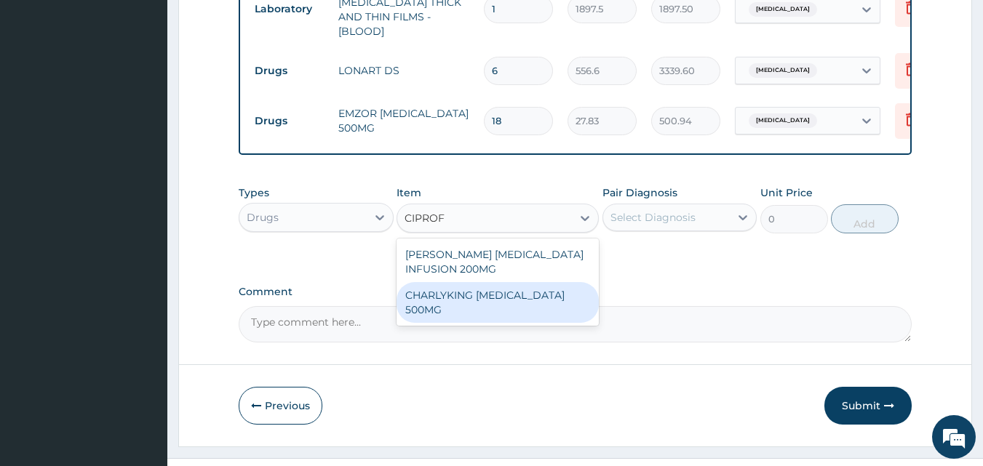
scroll to position [839, 0]
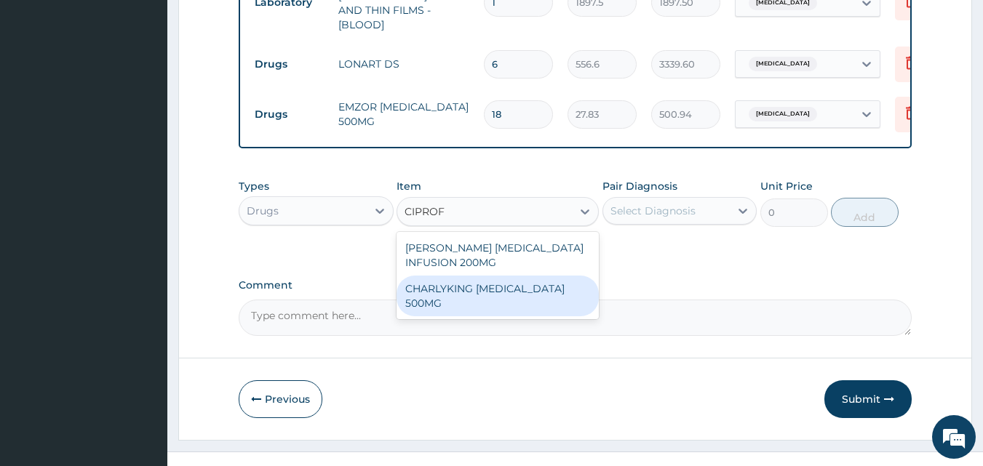
click at [525, 276] on div "CHARLYKING [MEDICAL_DATA] 500MG" at bounding box center [497, 296] width 202 height 41
type input "208.725"
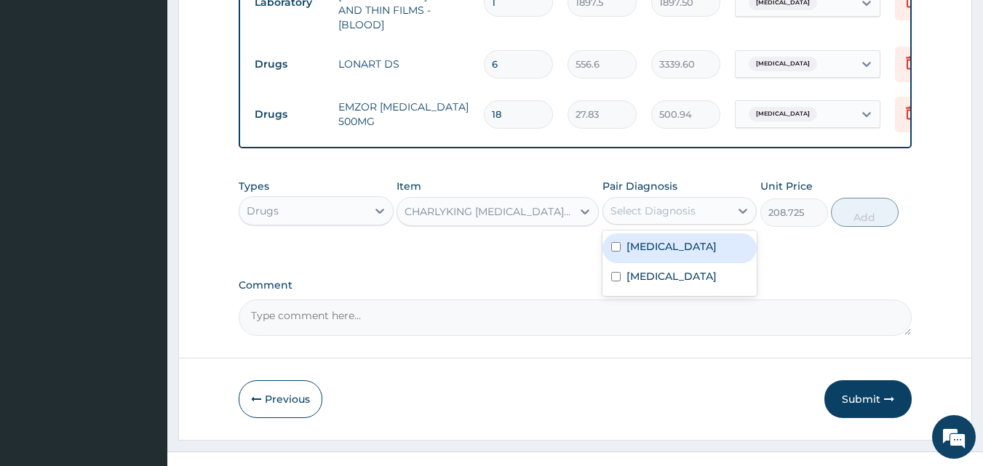
click at [658, 204] on div "Select Diagnosis" at bounding box center [652, 211] width 85 height 15
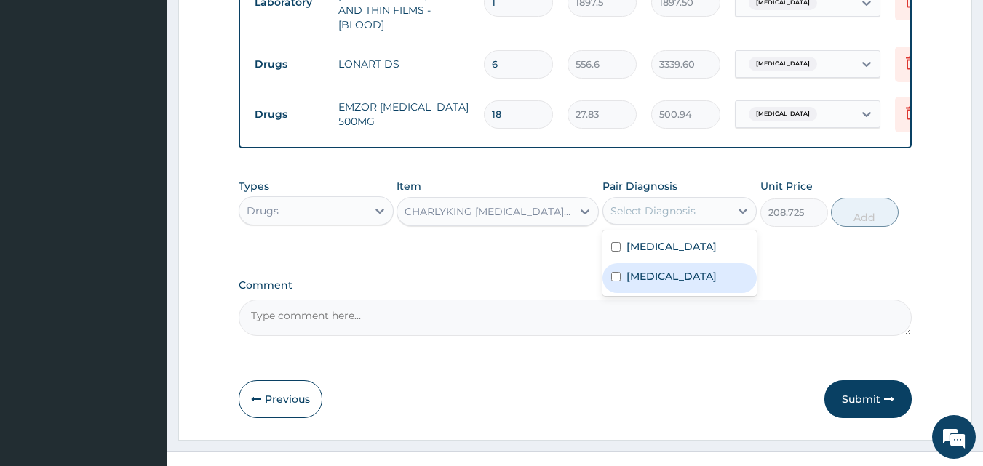
click at [656, 269] on label "Chronic hepatitis" at bounding box center [671, 276] width 90 height 15
checkbox input "true"
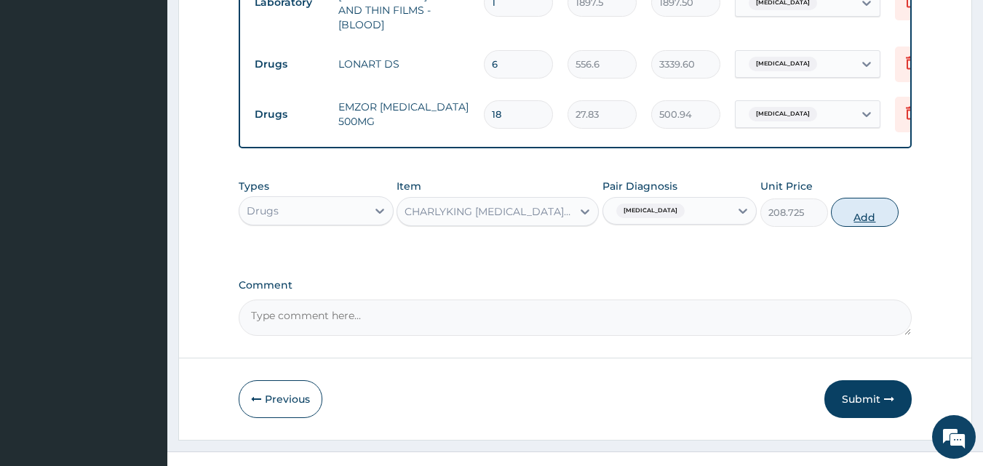
click at [870, 198] on button "Add" at bounding box center [865, 212] width 68 height 29
type input "0"
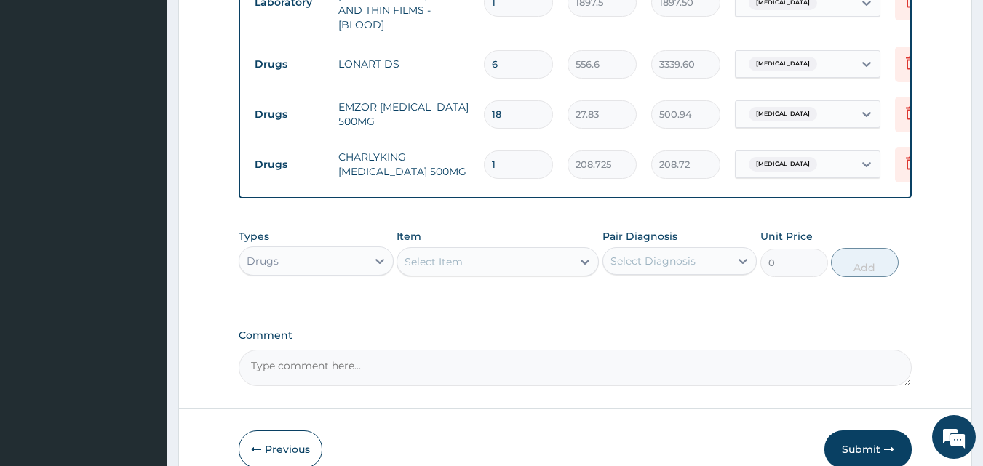
type input "10"
type input "2087.25"
type input "10"
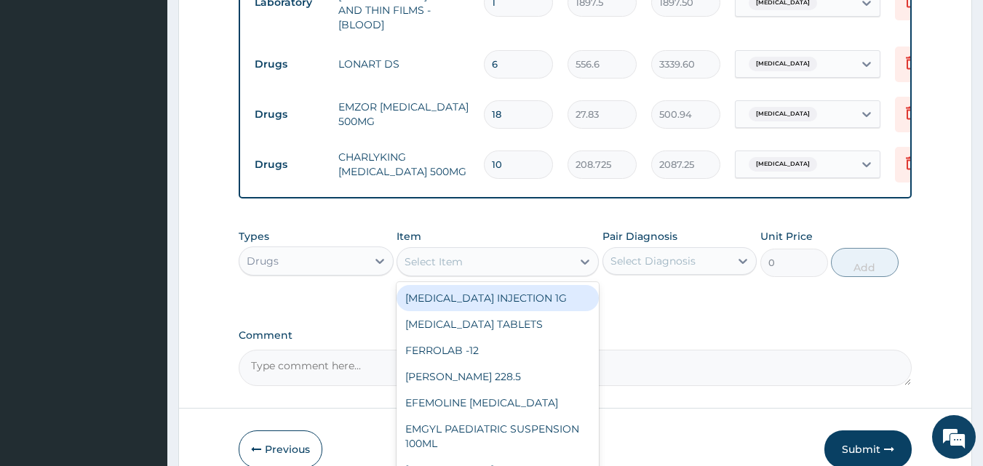
click at [442, 255] on div "Select Item" at bounding box center [433, 262] width 58 height 15
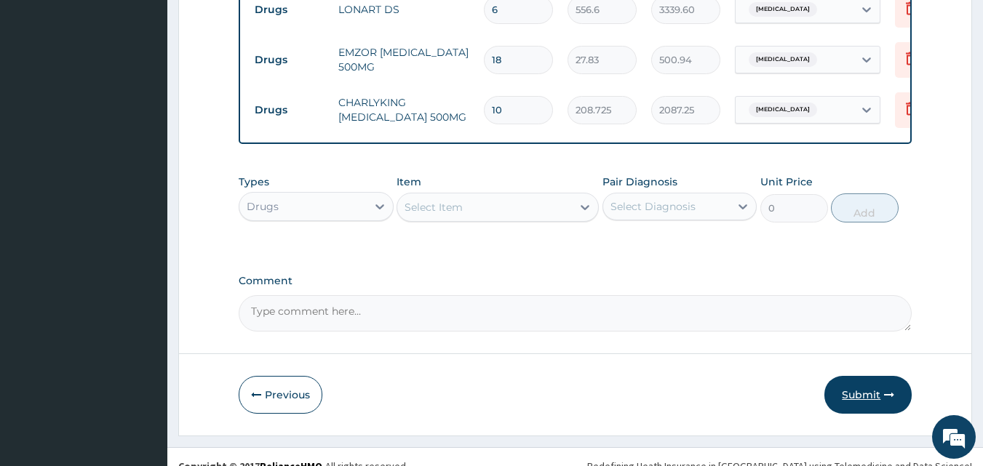
click at [865, 376] on button "Submit" at bounding box center [867, 395] width 87 height 38
